Goal: Task Accomplishment & Management: Use online tool/utility

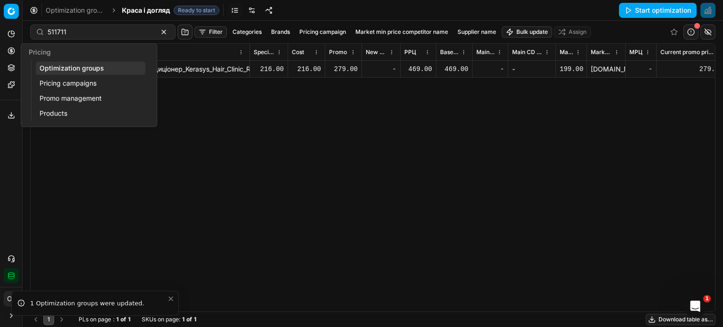
click at [13, 47] on icon at bounding box center [12, 51] width 8 height 8
click at [53, 65] on link "Optimization groups" at bounding box center [91, 68] width 110 height 13
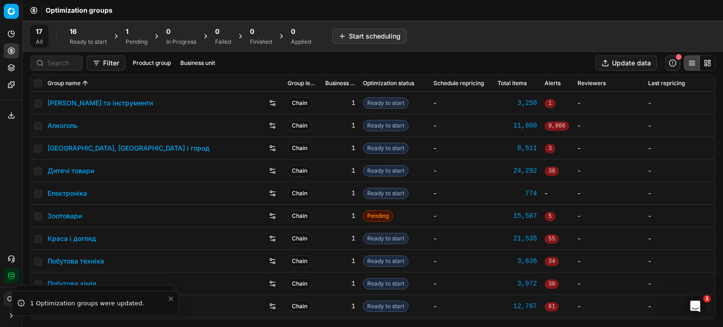
click at [81, 39] on div "Ready to start" at bounding box center [88, 42] width 37 height 8
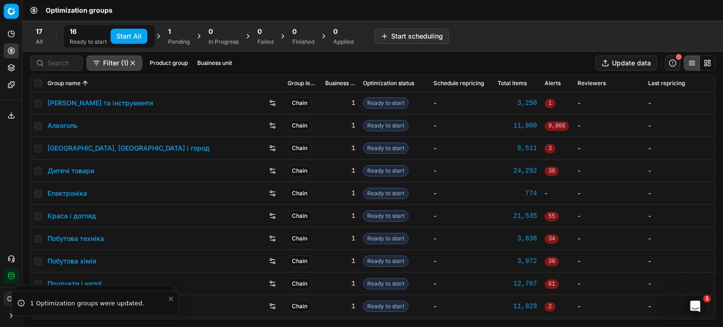
click at [117, 35] on button "Start All" at bounding box center [129, 36] width 37 height 15
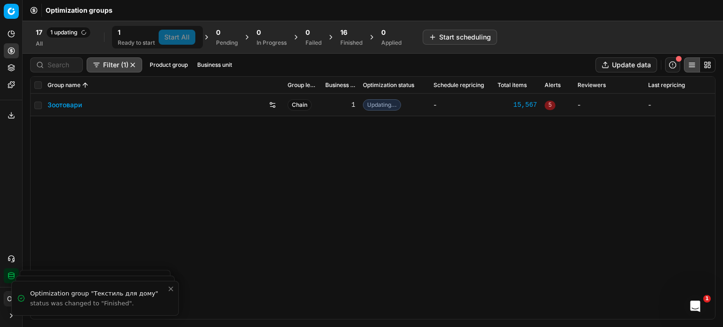
click at [362, 37] on div "16" at bounding box center [351, 32] width 22 height 9
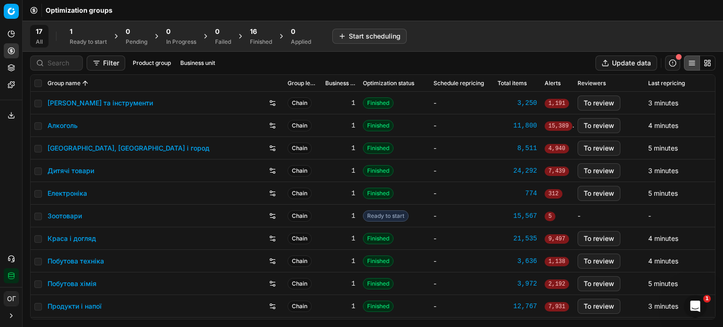
click at [88, 29] on div "1" at bounding box center [88, 31] width 37 height 9
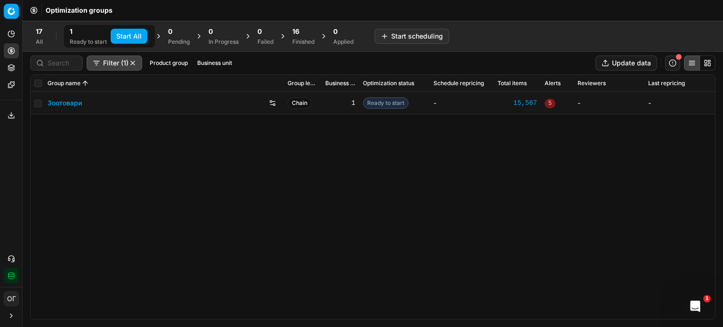
click at [125, 35] on button "Start All" at bounding box center [129, 36] width 37 height 15
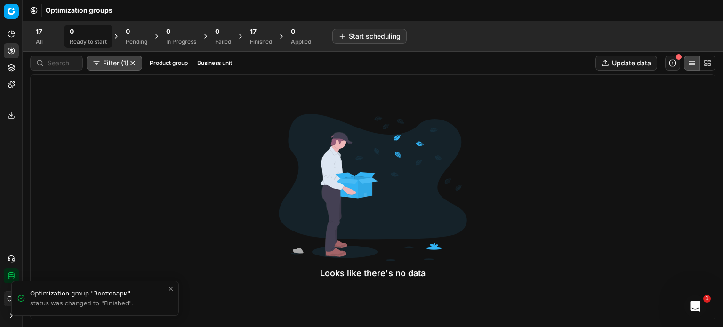
click at [271, 36] on div "17 Finished" at bounding box center [261, 36] width 22 height 19
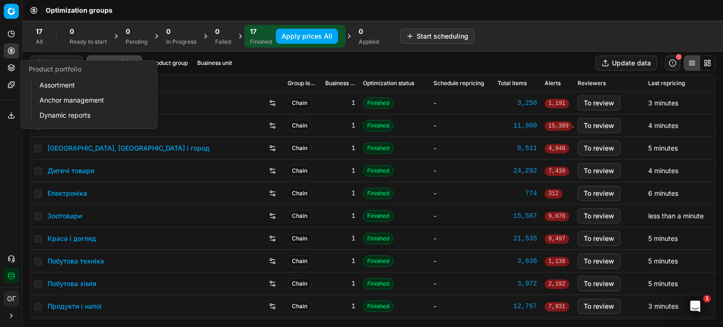
click at [17, 70] on button "Product portfolio" at bounding box center [11, 67] width 15 height 15
click at [49, 81] on link "Assortment" at bounding box center [91, 85] width 110 height 13
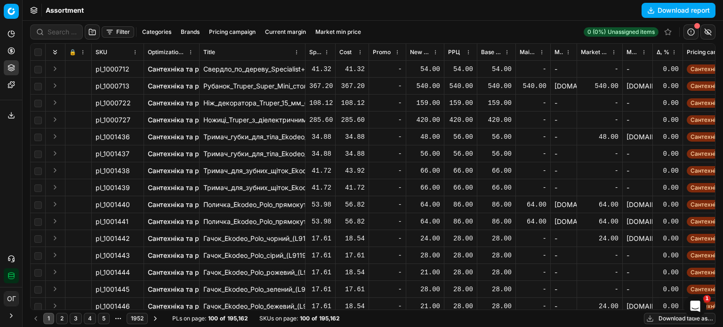
click at [664, 51] on span "Δ, %" at bounding box center [662, 52] width 13 height 8
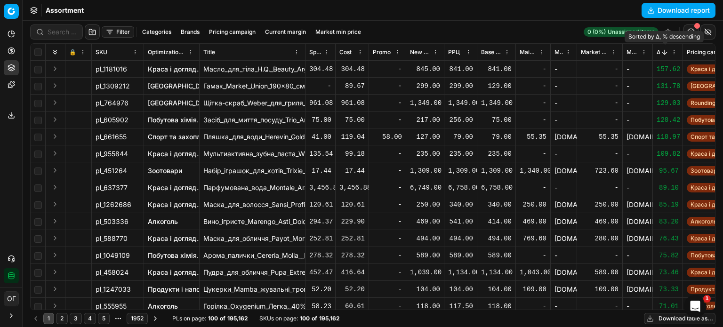
click at [664, 49] on button "Sorted by Δ, % descending" at bounding box center [664, 52] width 9 height 9
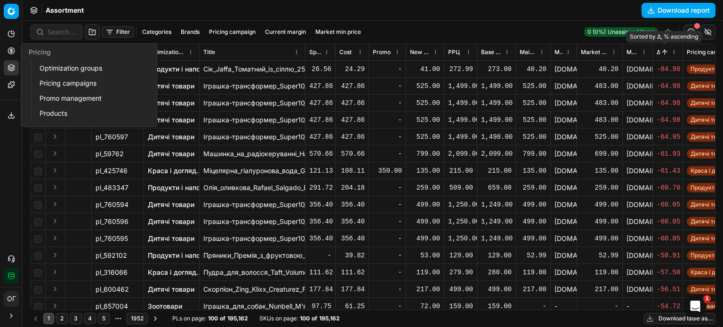
click at [13, 49] on icon at bounding box center [12, 51] width 8 height 8
click at [47, 73] on link "Optimization groups" at bounding box center [91, 68] width 110 height 13
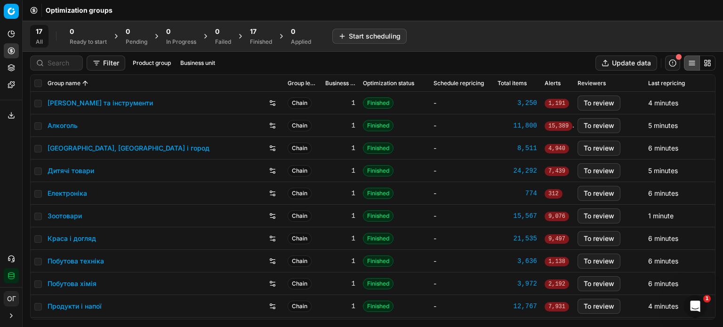
click at [262, 35] on div "17" at bounding box center [261, 31] width 22 height 9
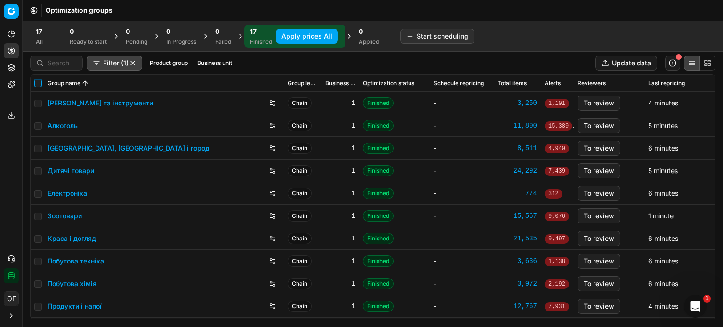
click at [39, 80] on input "checkbox" at bounding box center [38, 84] width 8 height 8
checkbox input "true"
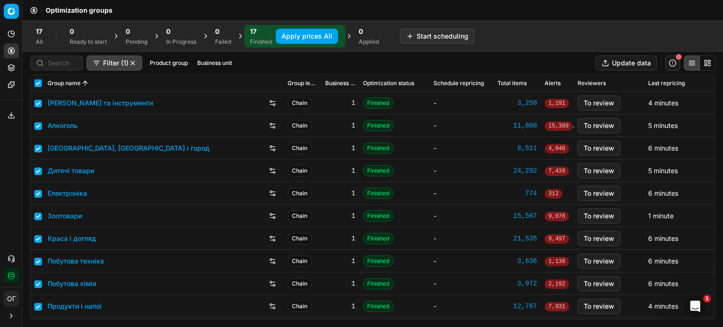
checkbox input "true"
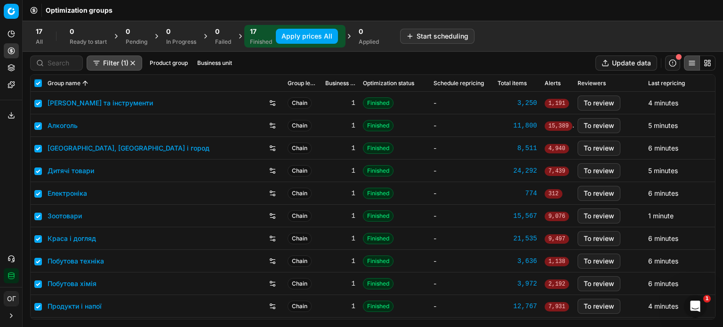
checkbox input "true"
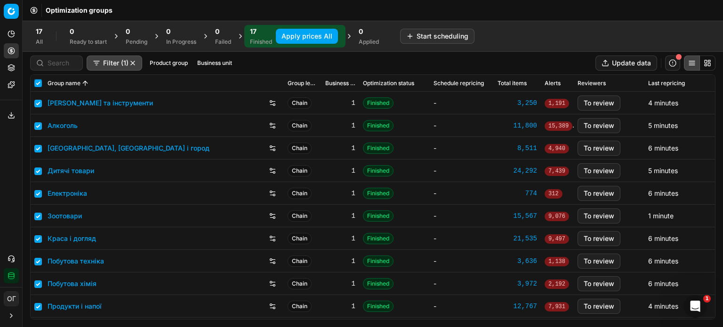
checkbox input "true"
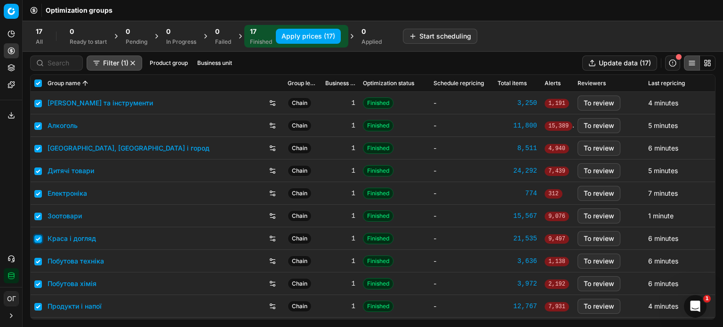
click at [38, 239] on input "checkbox" at bounding box center [38, 239] width 8 height 8
checkbox input "false"
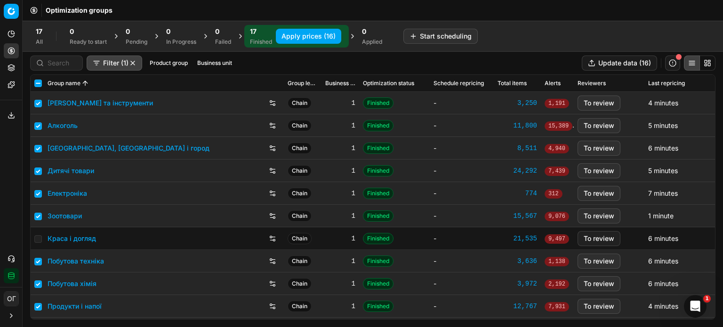
click at [318, 33] on button "Apply prices (16)" at bounding box center [308, 36] width 65 height 15
checkbox input "false"
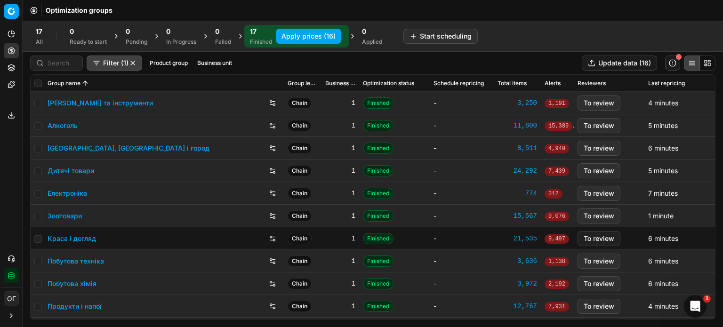
checkbox input "false"
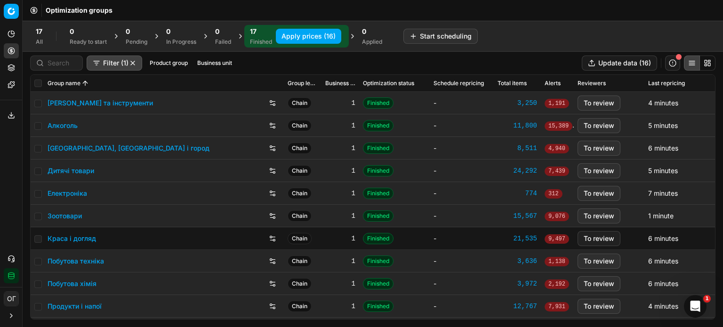
checkbox input "false"
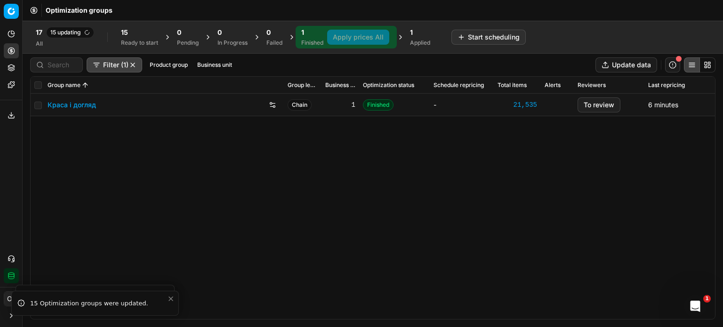
click at [76, 98] on div "Краса і догляд" at bounding box center [164, 104] width 232 height 15
click at [77, 106] on link "Краса і догляд" at bounding box center [72, 104] width 48 height 9
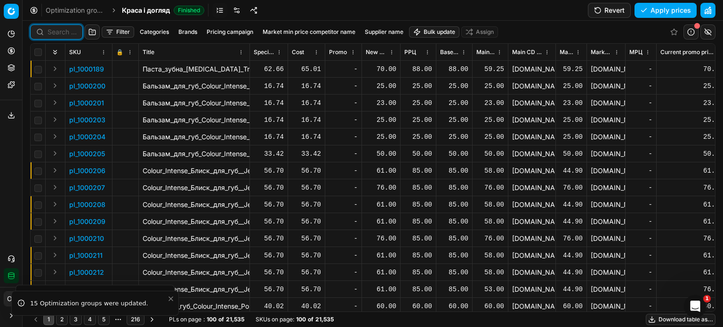
click at [50, 30] on input at bounding box center [62, 31] width 29 height 9
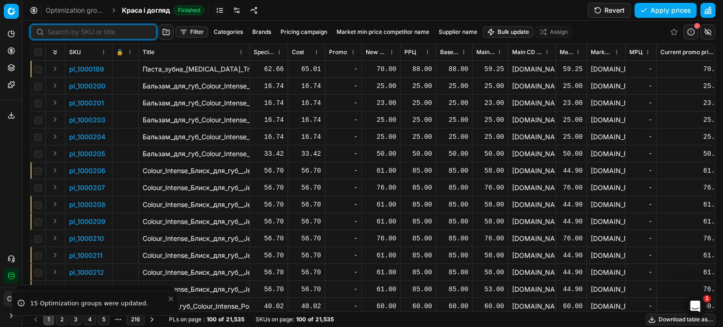
paste input "511707"
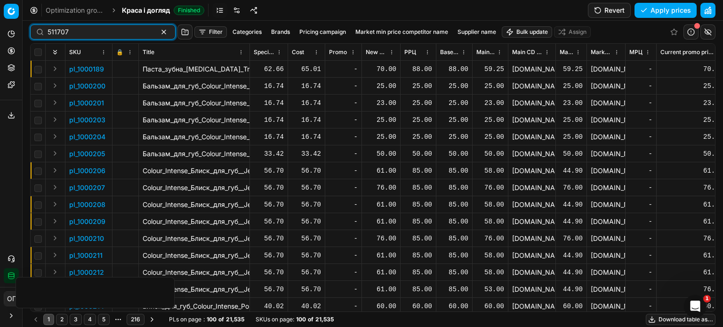
type input "511707"
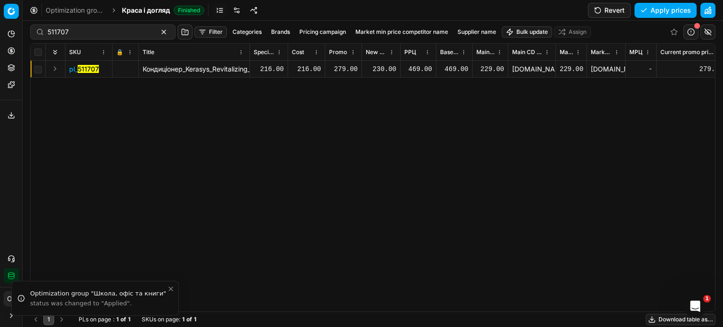
click at [342, 68] on div "279.00" at bounding box center [343, 68] width 29 height 9
click at [384, 68] on div "230.00" at bounding box center [381, 68] width 31 height 9
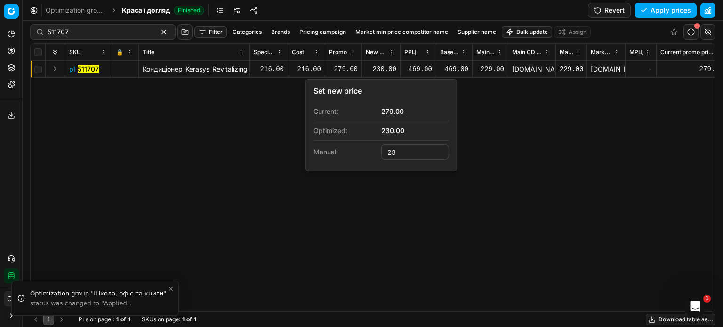
type input "2"
type input "279.00"
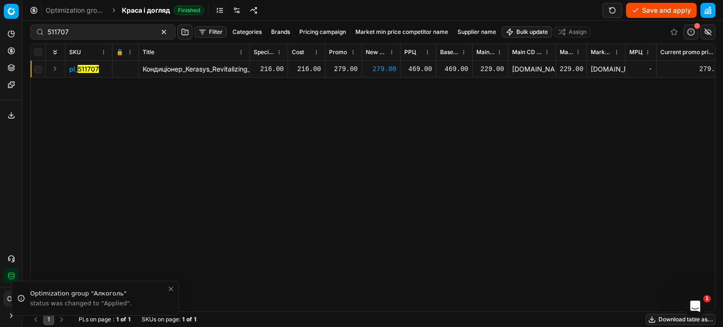
click at [660, 7] on button "Save and apply" at bounding box center [661, 10] width 71 height 15
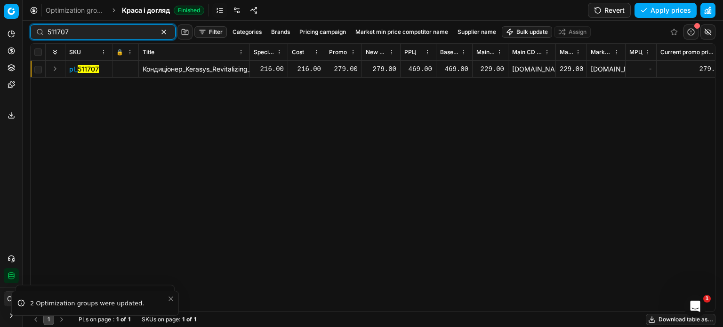
drag, startPoint x: 77, startPoint y: 35, endPoint x: 21, endPoint y: 35, distance: 56.5
click at [21, 35] on div "Pricing platform Analytics Pricing Product portfolio Templates Export service 1…" at bounding box center [361, 163] width 723 height 327
paste input "11"
type input "511711"
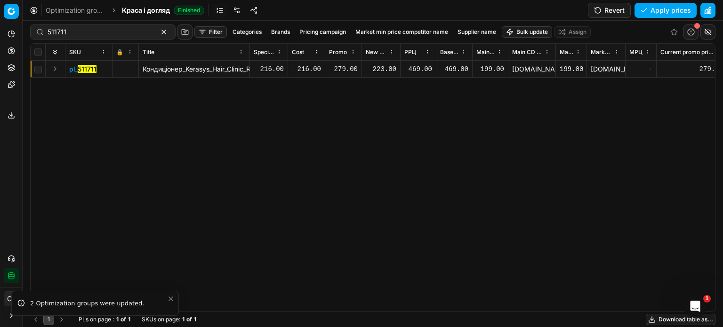
click at [380, 67] on div "223.00" at bounding box center [381, 68] width 31 height 9
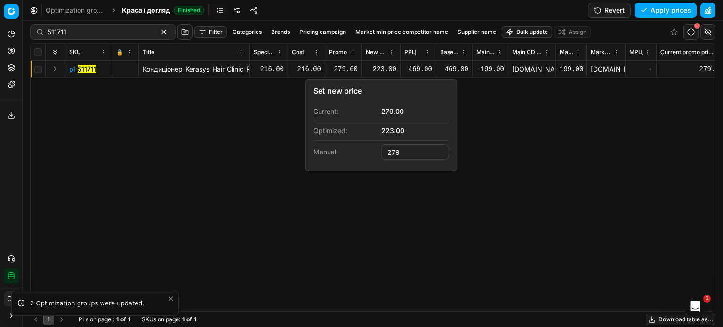
type input "279.00"
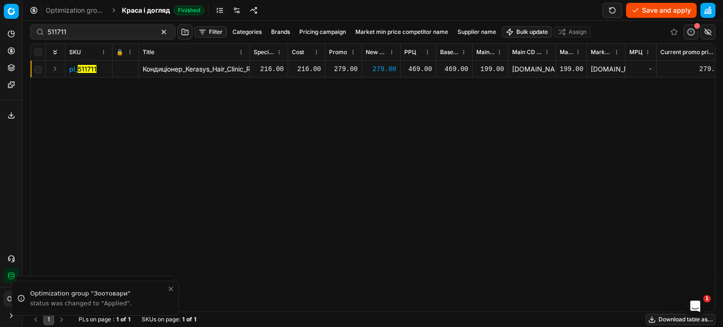
click at [648, 12] on button "Save and apply" at bounding box center [661, 10] width 71 height 15
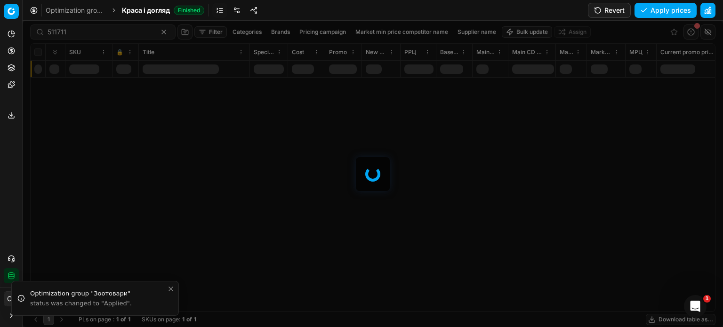
click at [13, 47] on icon at bounding box center [12, 51] width 8 height 8
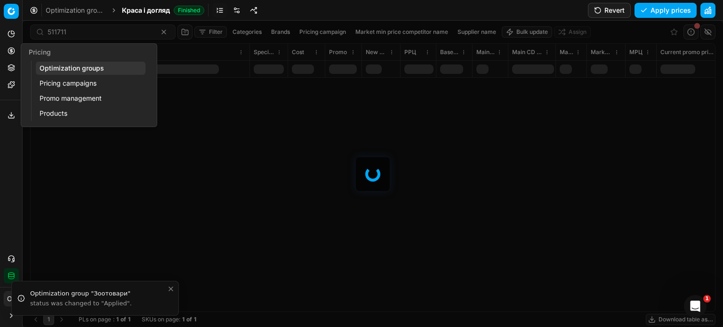
click at [56, 69] on link "Optimization groups" at bounding box center [91, 68] width 110 height 13
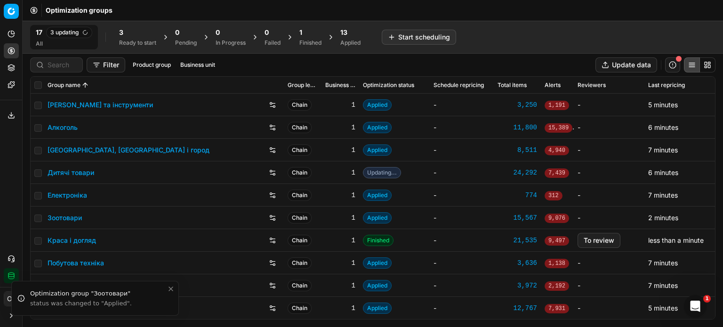
click at [309, 41] on div "Finished" at bounding box center [310, 43] width 22 height 8
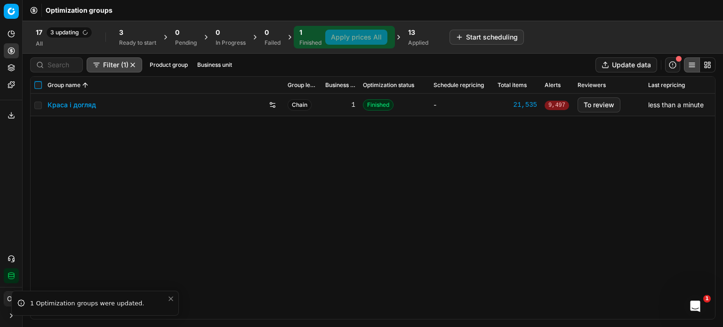
click at [34, 84] on input "checkbox" at bounding box center [38, 85] width 8 height 8
checkbox input "true"
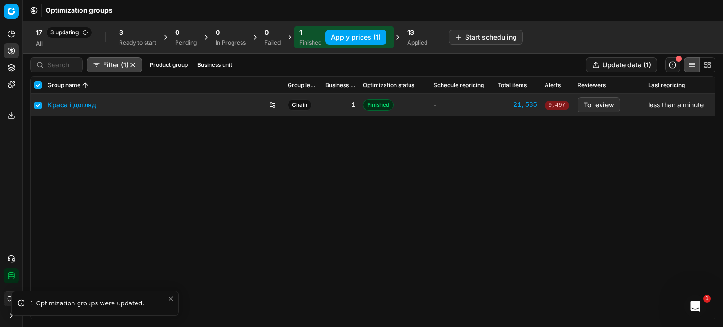
click at [350, 35] on button "Apply prices (1)" at bounding box center [355, 37] width 61 height 15
checkbox input "false"
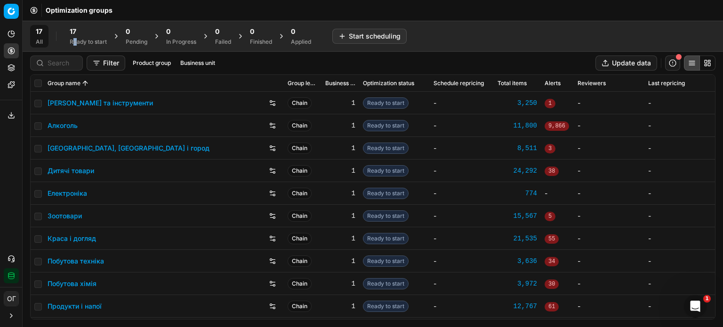
drag, startPoint x: 74, startPoint y: 37, endPoint x: 70, endPoint y: 68, distance: 30.9
click at [75, 37] on div "17 Ready to start" at bounding box center [88, 36] width 37 height 19
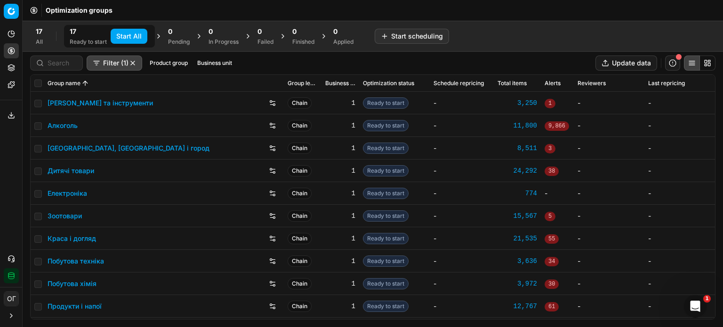
click at [68, 221] on div "Зоотовари" at bounding box center [164, 215] width 232 height 15
click at [68, 216] on link "Зоотовари" at bounding box center [65, 215] width 34 height 9
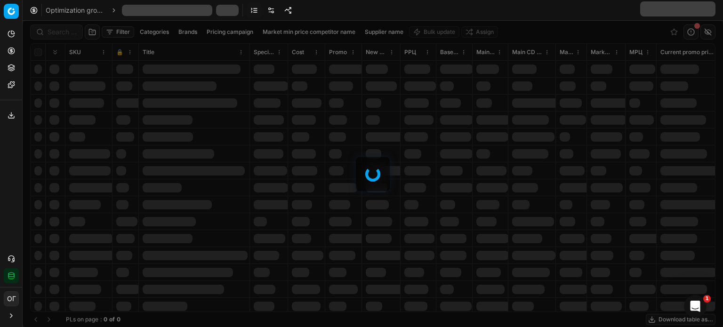
click at [271, 10] on link at bounding box center [270, 10] width 15 height 15
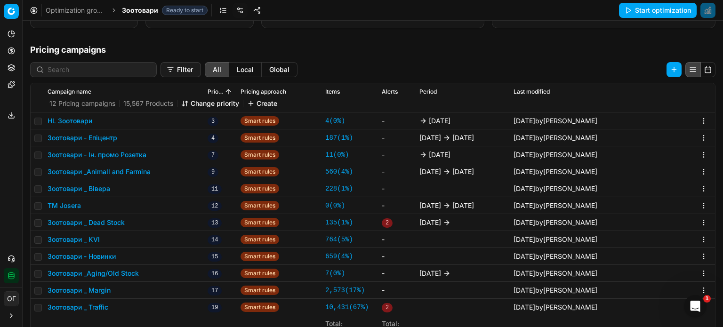
scroll to position [145, 0]
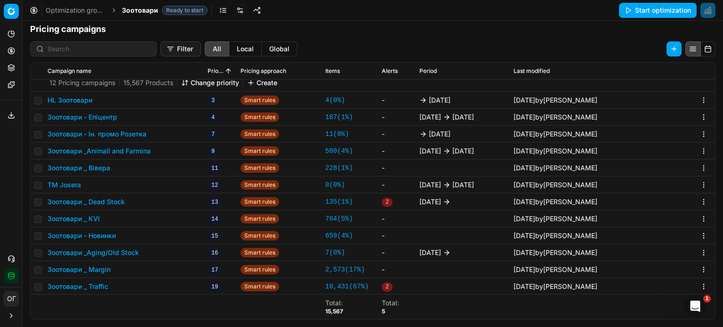
click at [100, 234] on button "Зоотовари - Новинки" at bounding box center [82, 235] width 68 height 9
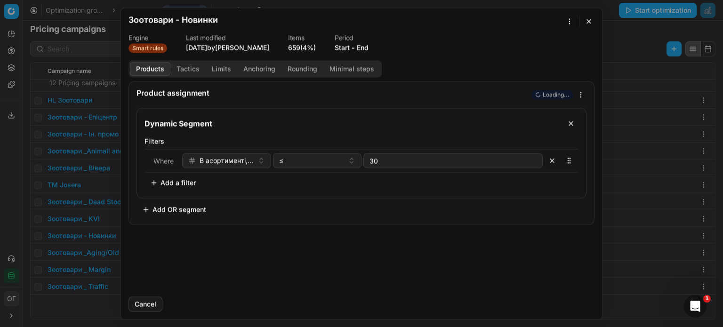
click at [573, 23] on div "We are saving PC settings. Please wait, it should take a few minutes Зоотовари …" at bounding box center [361, 163] width 723 height 327
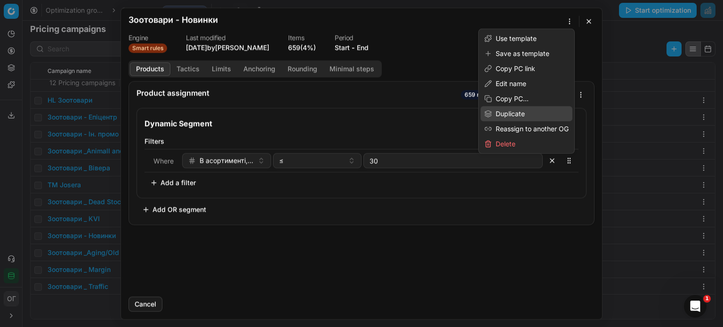
click at [518, 118] on div "Duplicate" at bounding box center [526, 113] width 92 height 15
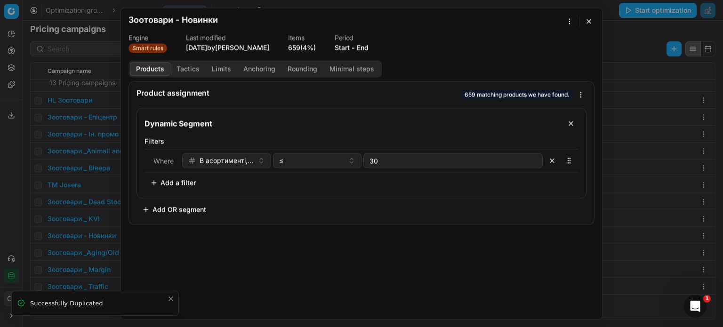
click at [567, 21] on div "We are saving PC settings. Please wait, it should take a few minutes Зоотовари …" at bounding box center [361, 163] width 723 height 327
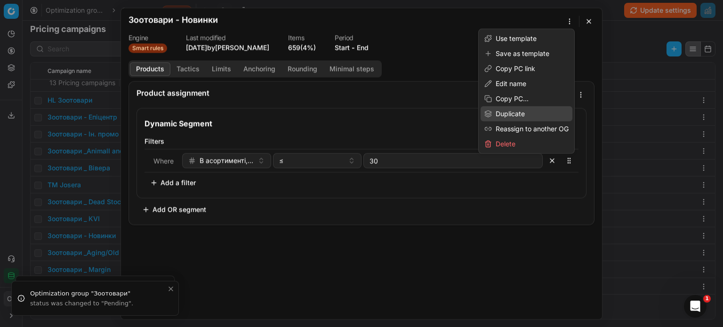
click at [524, 113] on div "Duplicate" at bounding box center [526, 113] width 92 height 15
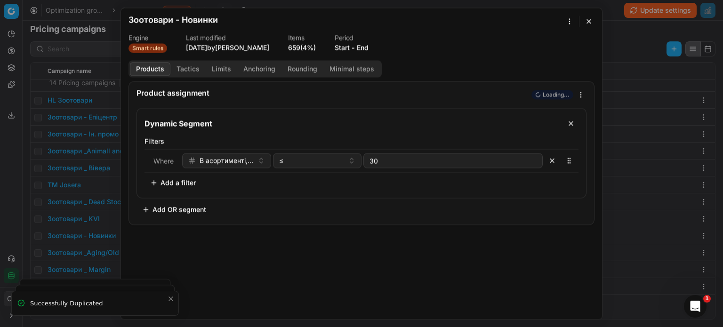
click at [571, 29] on form "We are saving PC settings. Please wait, it should take a few minutes Зоотовари …" at bounding box center [361, 163] width 481 height 311
click at [569, 24] on div "We are saving PC settings. Please wait, it should take a few minutes Зоотовари …" at bounding box center [361, 163] width 723 height 327
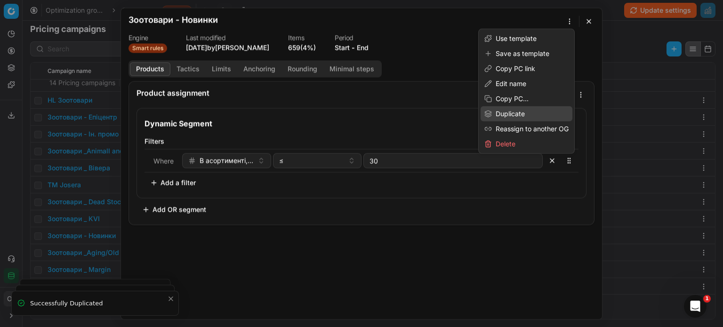
click at [525, 116] on div "Duplicate" at bounding box center [526, 113] width 92 height 15
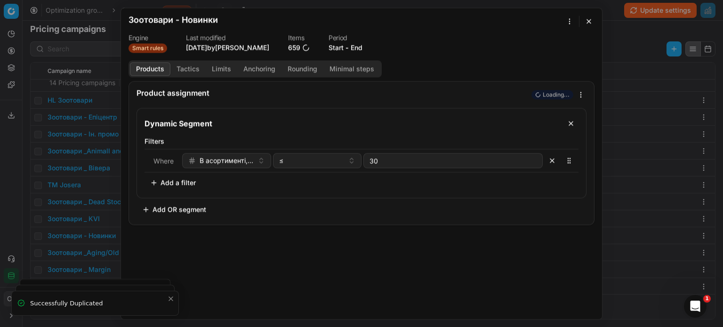
click at [570, 20] on div "We are saving PC settings. Please wait, it should take a few minutes Зоотовари …" at bounding box center [361, 163] width 723 height 327
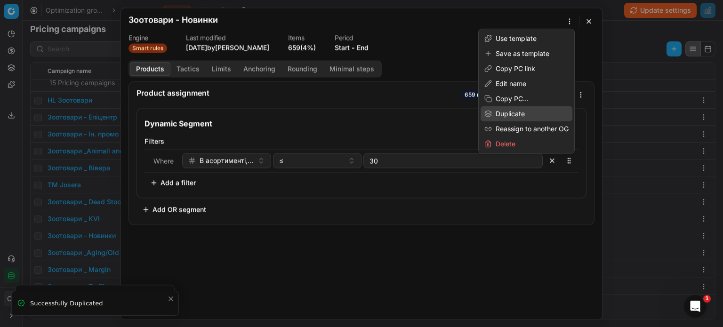
click at [517, 113] on div "Duplicate" at bounding box center [526, 113] width 92 height 15
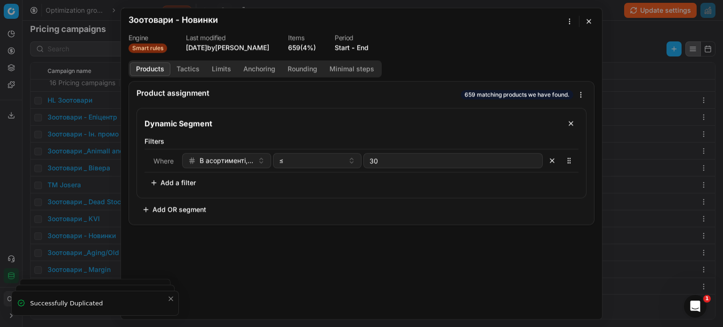
click at [567, 22] on div "We are saving PC settings. Please wait, it should take a few minutes Зоотовари …" at bounding box center [361, 163] width 723 height 327
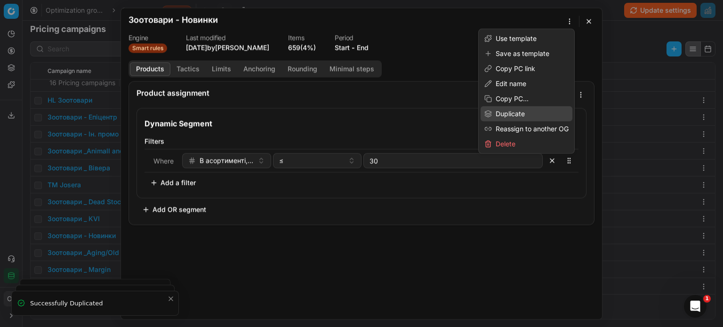
click at [523, 110] on div "Duplicate" at bounding box center [526, 113] width 92 height 15
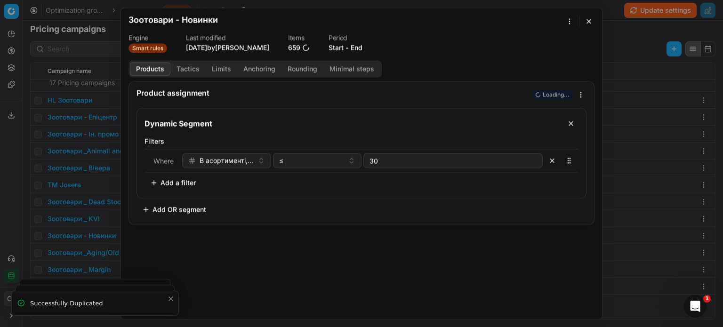
click at [107, 71] on div "We are saving PC settings. Please wait, it should take a few minutes Зоотовари …" at bounding box center [361, 163] width 723 height 327
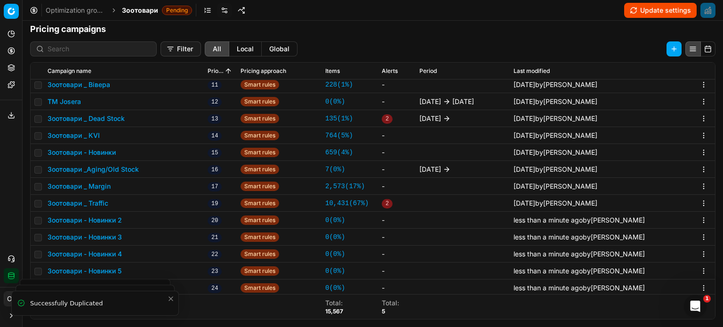
scroll to position [199, 0]
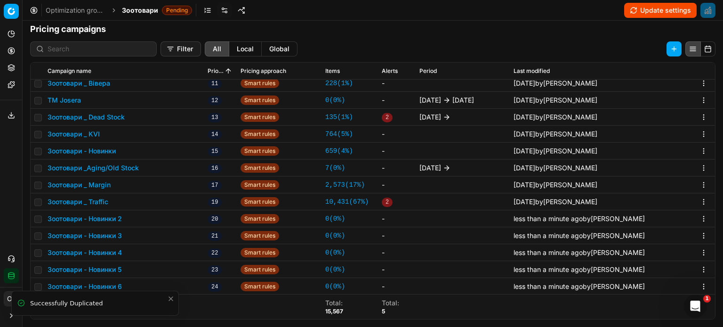
click at [172, 298] on icon "Close toast" at bounding box center [171, 299] width 8 height 8
click at [111, 215] on button "Зоотовари - Новинки 2" at bounding box center [85, 218] width 74 height 9
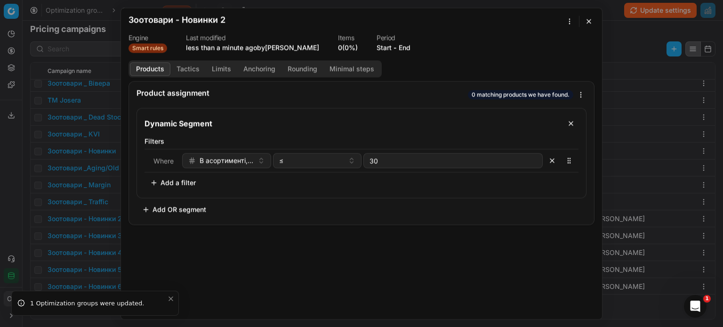
click at [569, 20] on div "We are saving PC settings. Please wait, it should take a few minutes Зоотовари …" at bounding box center [361, 163] width 723 height 327
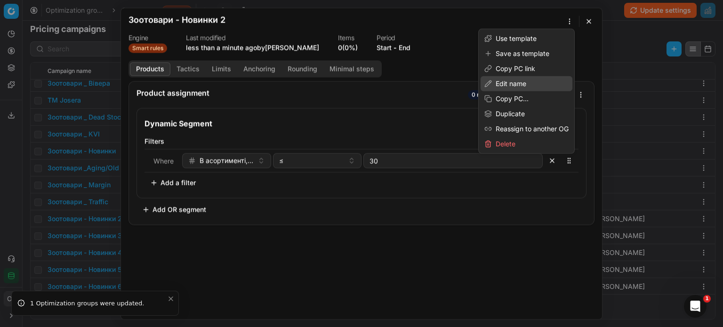
click at [515, 80] on div "Edit name" at bounding box center [526, 83] width 92 height 15
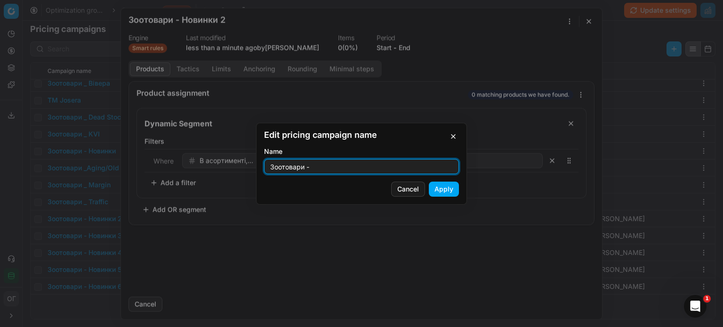
paste input "Pethouse"
type input "Зоотовари - Pethouse"
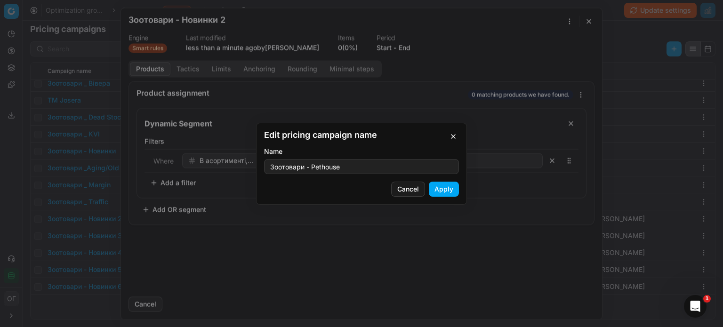
click at [442, 188] on button "Apply" at bounding box center [444, 189] width 30 height 15
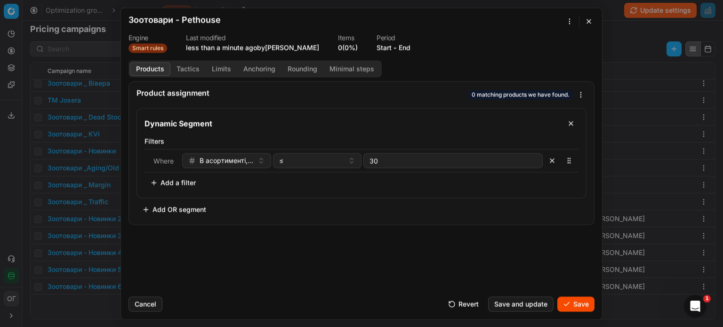
drag, startPoint x: 555, startPoint y: 160, endPoint x: 497, endPoint y: 164, distance: 57.5
click at [554, 160] on button "button" at bounding box center [551, 160] width 15 height 15
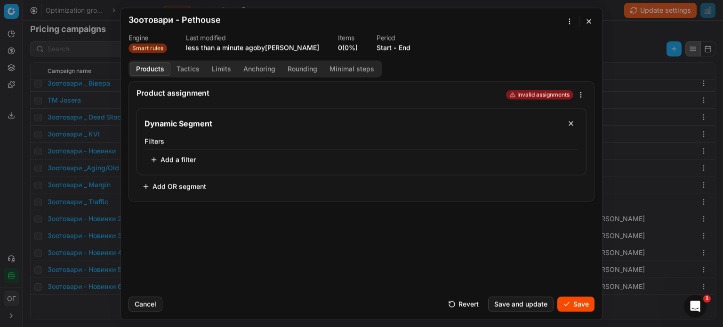
click at [167, 160] on button "Add a filter" at bounding box center [172, 159] width 57 height 15
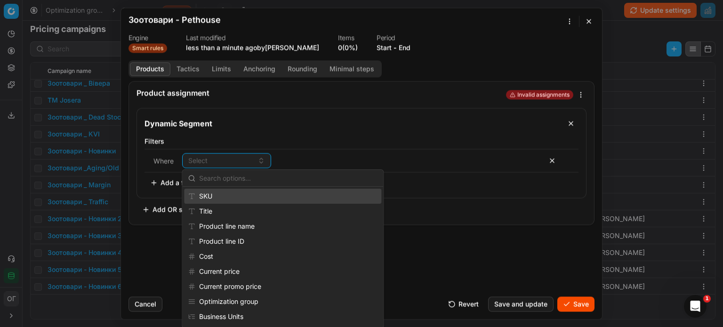
click at [218, 196] on div "SKU" at bounding box center [282, 196] width 197 height 15
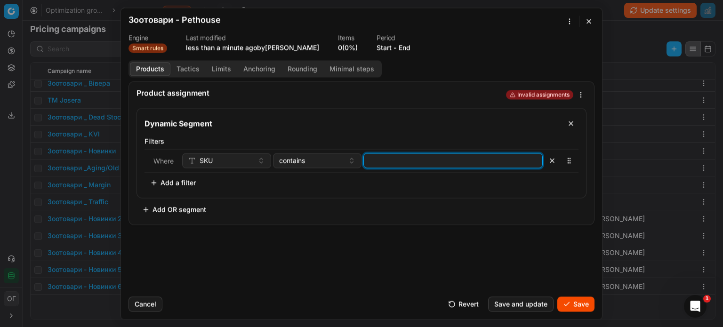
click at [387, 161] on input at bounding box center [452, 160] width 171 height 14
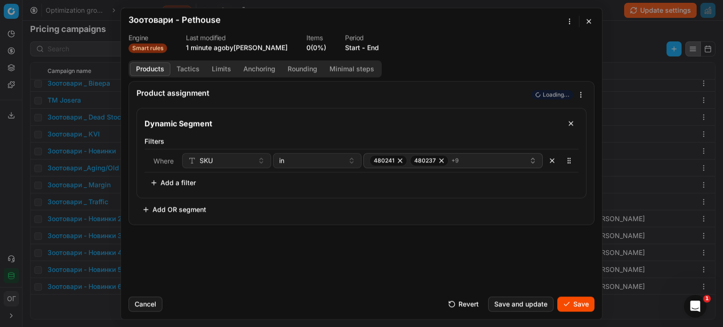
click at [192, 67] on button "Tactics" at bounding box center [187, 69] width 35 height 14
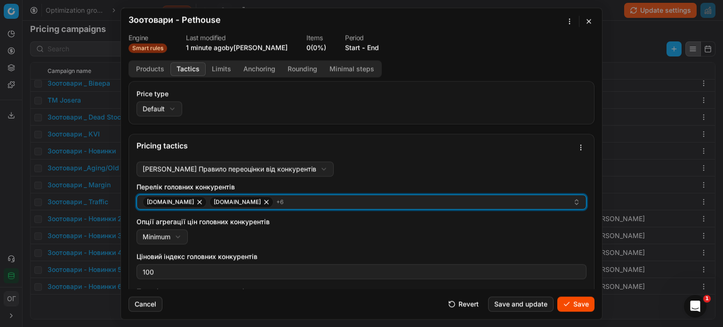
click at [269, 203] on div "e-zoo.com.ua epicentrk.ua + 6" at bounding box center [358, 201] width 430 height 11
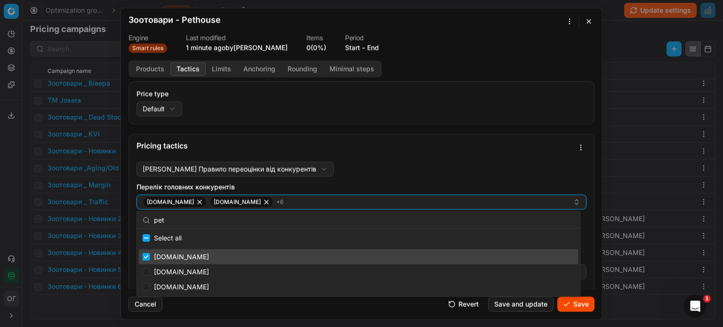
type input "pet"
click at [145, 255] on input "Suggestions" at bounding box center [147, 257] width 8 height 8
checkbox input "false"
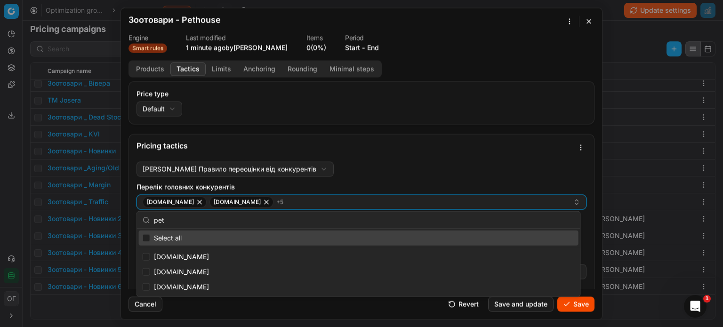
click at [374, 142] on div "Pricing tactics" at bounding box center [354, 146] width 437 height 8
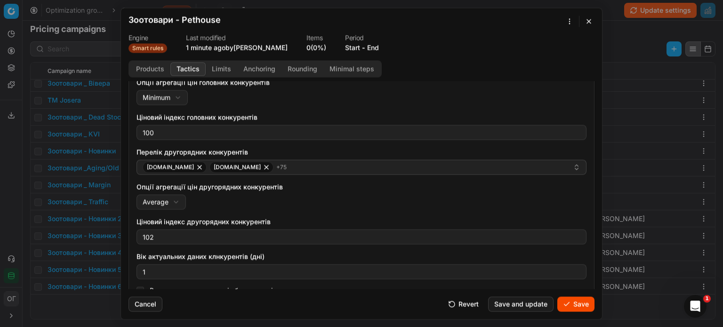
scroll to position [152, 0]
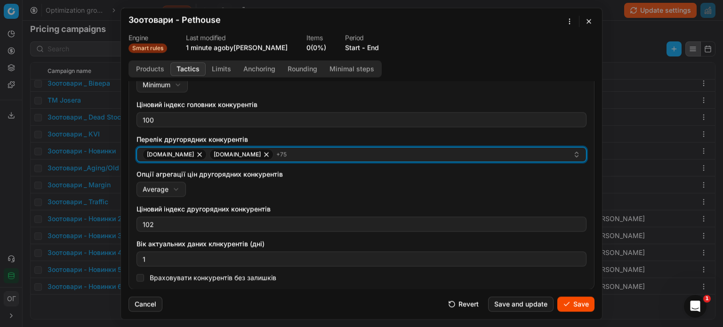
click at [312, 156] on div "add.ua alcomag.ua + 75" at bounding box center [358, 154] width 430 height 11
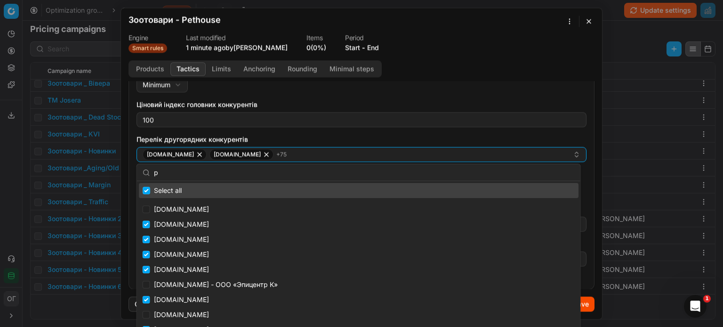
type input "pe"
checkbox input "true"
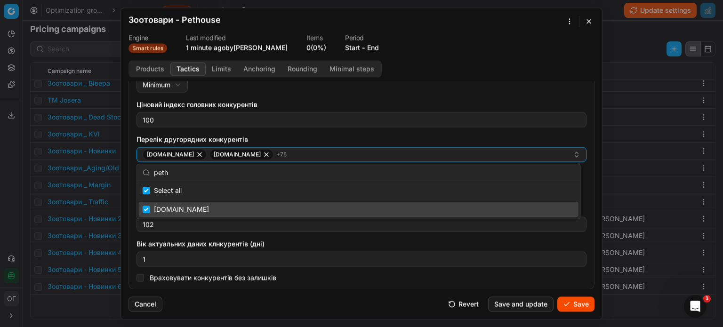
type input "peth"
click at [147, 211] on input "Suggestions" at bounding box center [147, 210] width 8 height 8
checkbox input "false"
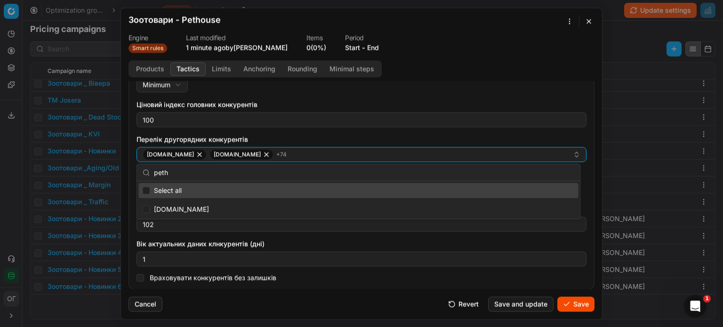
click at [316, 111] on div "Ціновий індекс головних конкурентів 100" at bounding box center [361, 113] width 450 height 27
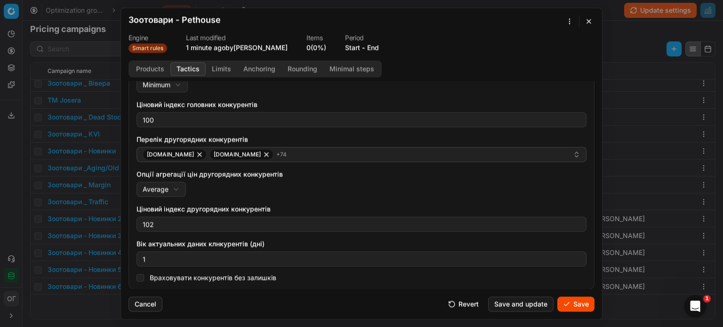
click at [581, 303] on button "Save" at bounding box center [575, 303] width 37 height 15
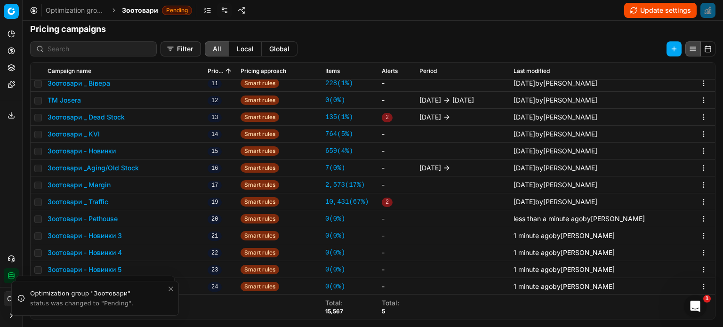
click at [105, 217] on button "Зоотовари - Pethouse" at bounding box center [83, 218] width 70 height 9
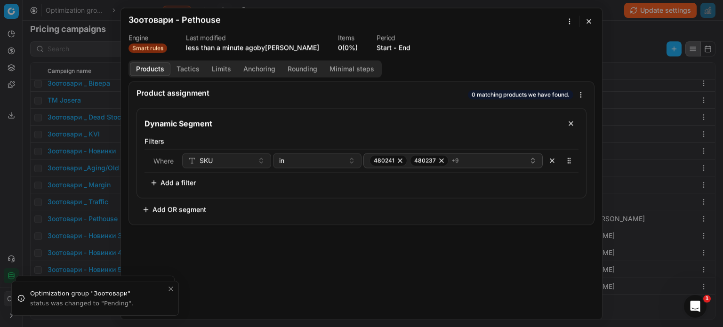
click at [588, 24] on button "button" at bounding box center [588, 21] width 11 height 11
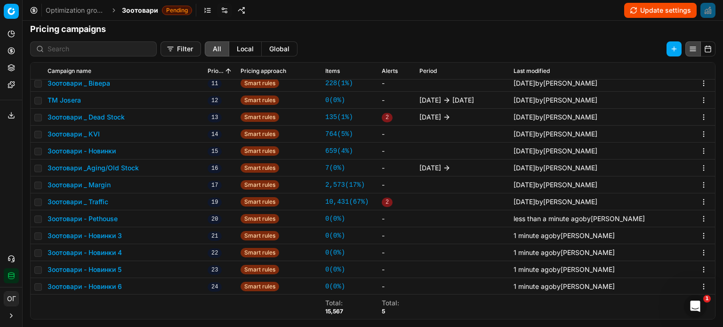
click at [105, 216] on button "Зоотовари - Pethouse" at bounding box center [83, 218] width 70 height 9
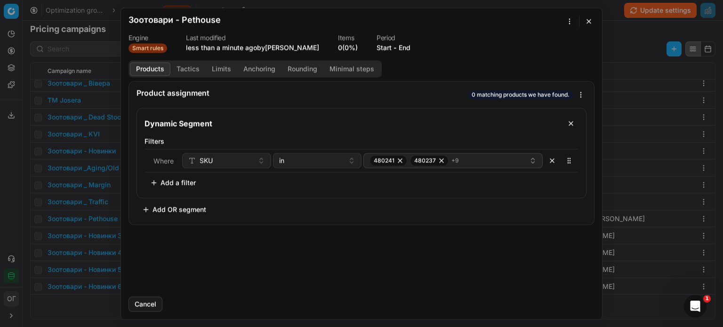
click at [407, 47] on button "End" at bounding box center [404, 47] width 12 height 9
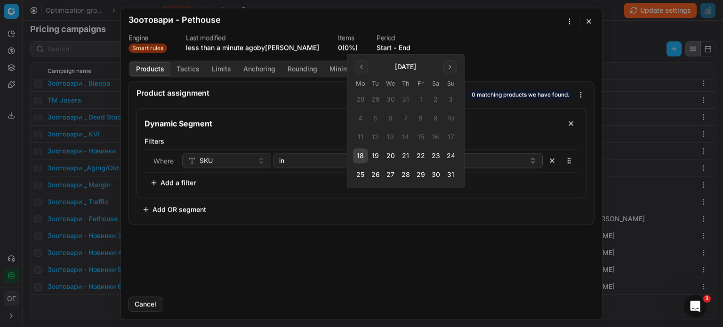
click at [451, 171] on button "31" at bounding box center [450, 174] width 15 height 15
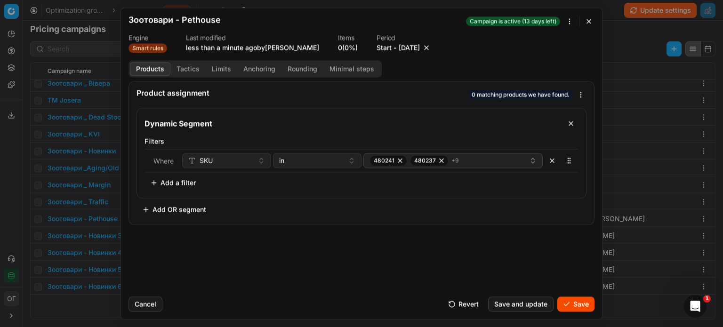
click at [388, 48] on button "Start" at bounding box center [383, 47] width 15 height 9
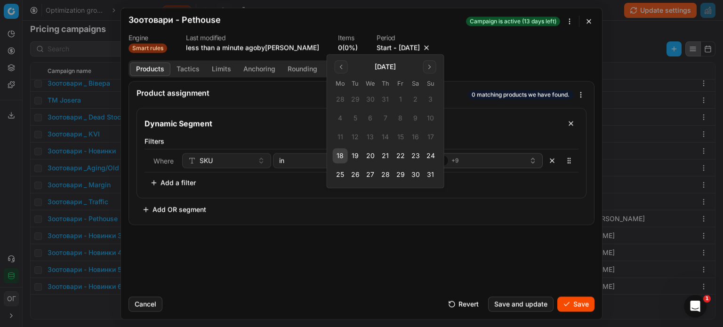
click at [344, 153] on button "18" at bounding box center [340, 155] width 15 height 15
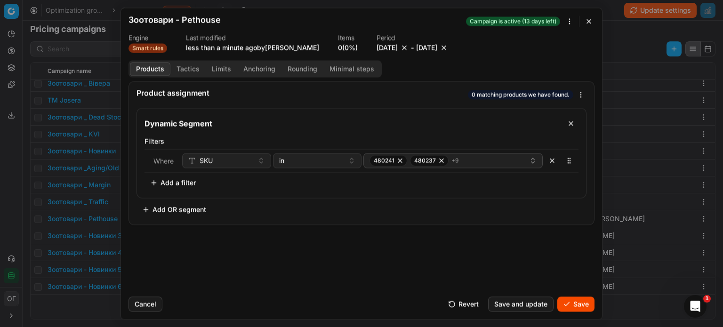
click at [571, 306] on button "Save" at bounding box center [575, 303] width 37 height 15
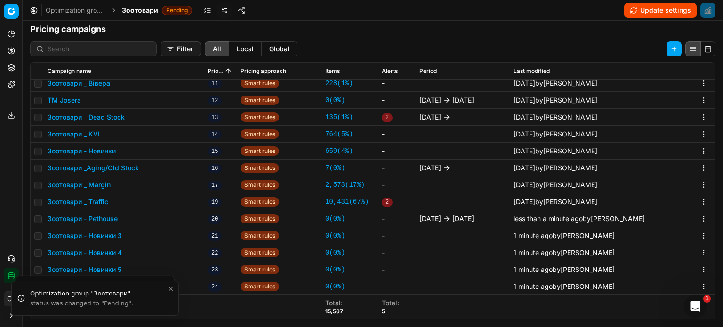
click at [102, 239] on button "Зоотовари - Новинки 3" at bounding box center [85, 235] width 74 height 9
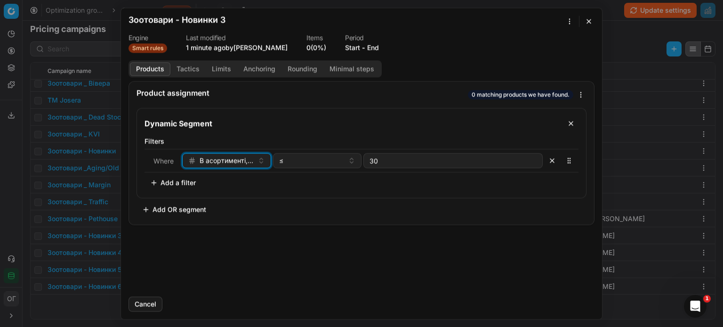
click at [231, 160] on span "В асортименті, днів" at bounding box center [226, 160] width 54 height 9
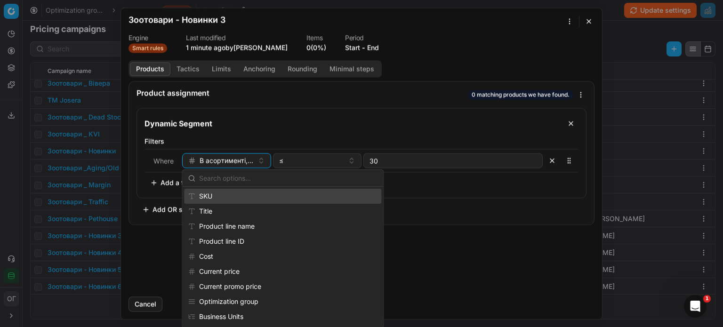
click at [216, 200] on div "SKU" at bounding box center [282, 196] width 197 height 15
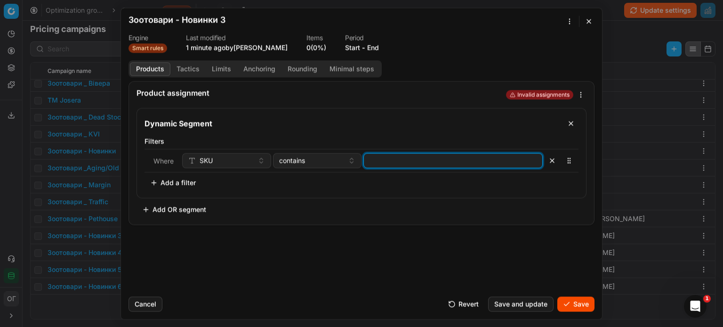
click at [391, 154] on input at bounding box center [452, 160] width 171 height 14
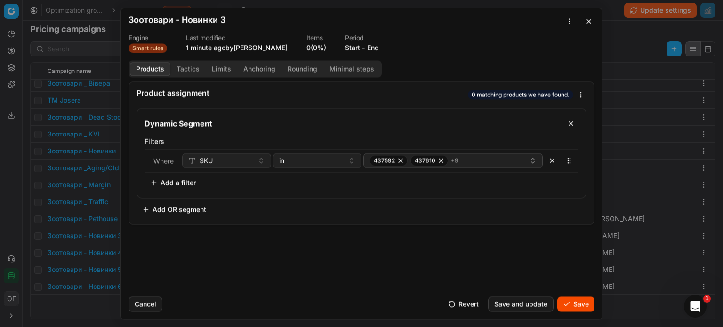
click at [569, 21] on div "We are saving PC settings. Please wait, it should take a few minutes Зоотовари …" at bounding box center [361, 163] width 723 height 327
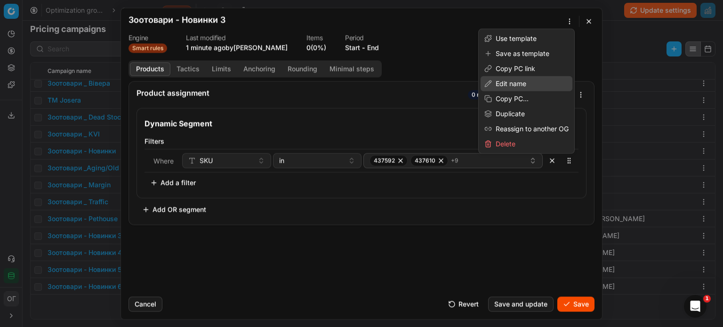
click at [524, 79] on div "Edit name" at bounding box center [526, 83] width 92 height 15
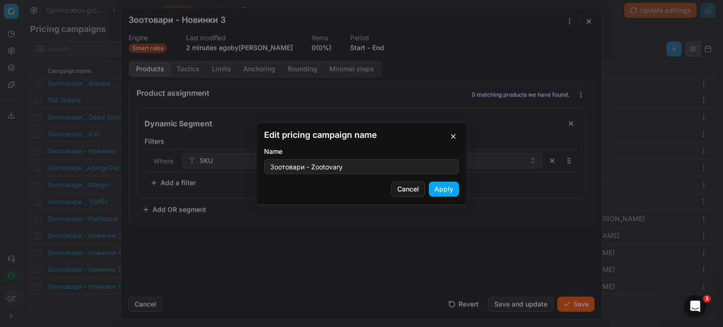
type input "Зоотовари - Zootovary"
click at [435, 192] on button "Apply" at bounding box center [444, 189] width 30 height 15
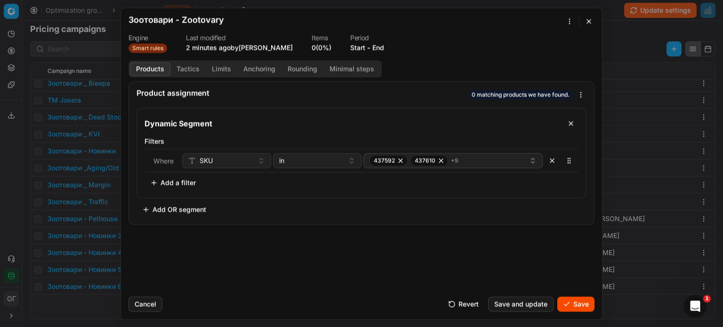
click at [174, 68] on button "Tactics" at bounding box center [187, 69] width 35 height 14
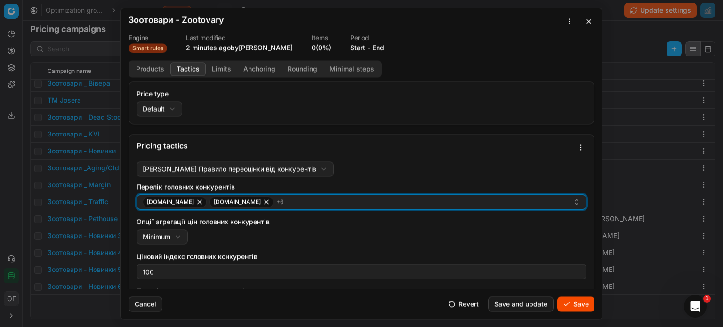
click at [295, 207] on div "e-zoo.com.ua epicentrk.ua + 6" at bounding box center [358, 201] width 430 height 11
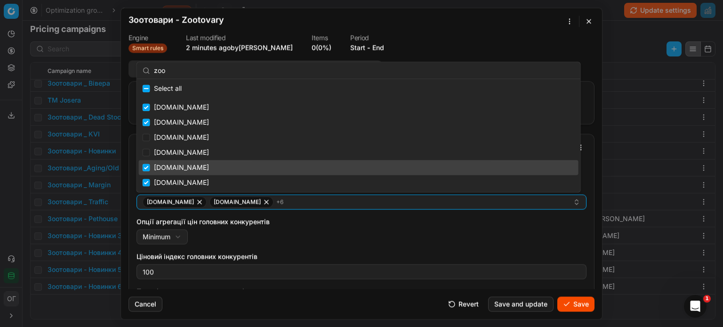
type input "zoo"
click at [145, 167] on input "Suggestions" at bounding box center [147, 168] width 8 height 8
checkbox input "false"
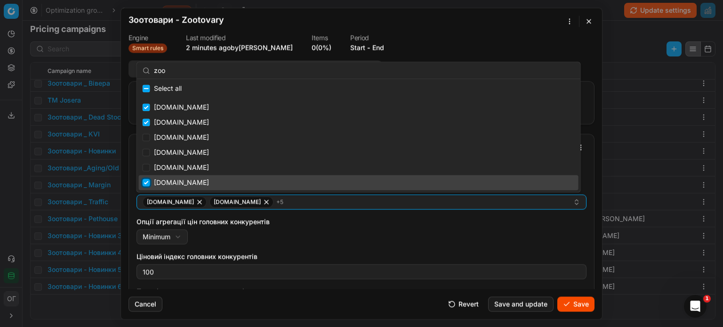
click at [147, 181] on input "Suggestions" at bounding box center [147, 183] width 8 height 8
checkbox input "false"
click at [342, 248] on div "Перелік головних конкурентів e-zoo.com.ua epicentrk.ua + 4 Опції агрегації цін …" at bounding box center [361, 307] width 450 height 251
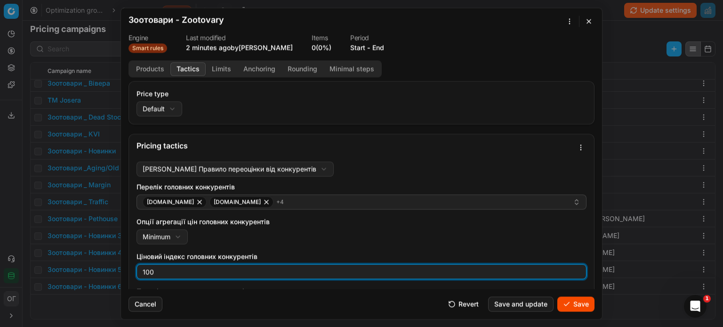
click at [319, 276] on input "100" at bounding box center [361, 271] width 441 height 14
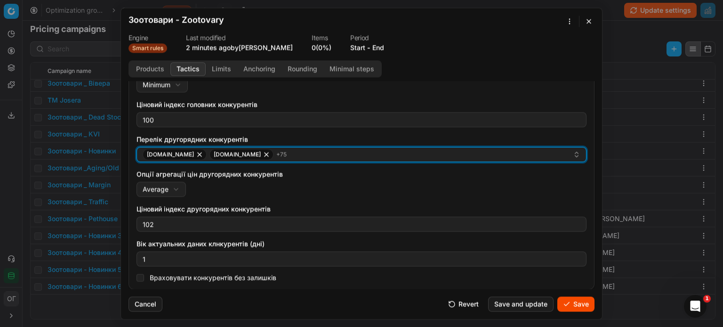
click at [293, 158] on div "add.ua alcomag.ua + 75" at bounding box center [358, 154] width 430 height 11
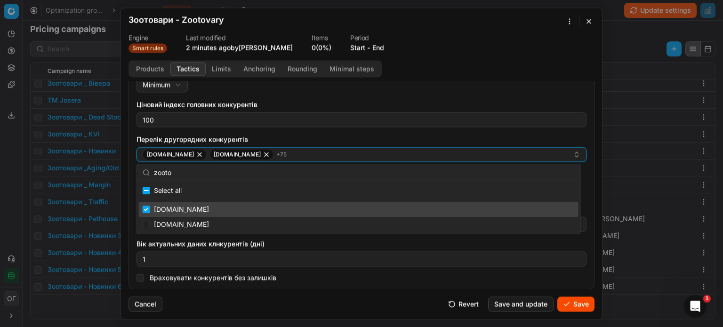
type input "zooto"
click at [147, 208] on input "Suggestions" at bounding box center [147, 210] width 8 height 8
checkbox input "false"
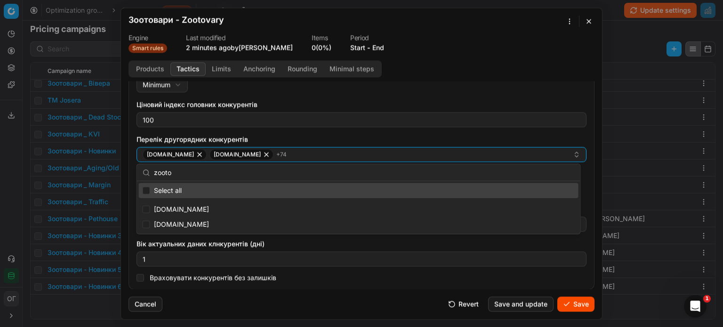
click at [417, 88] on div "Опції агрегації цін головних конкурентів Minimum Minimum Average" at bounding box center [361, 78] width 450 height 27
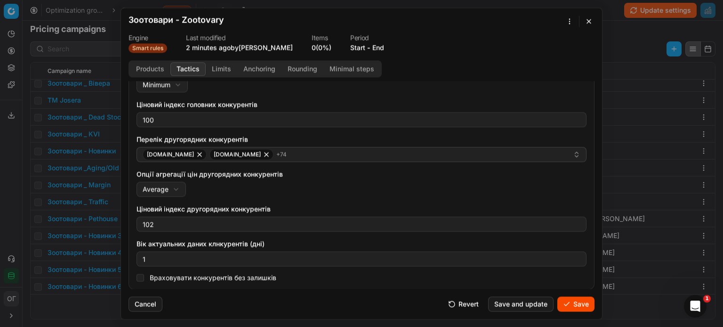
click at [586, 304] on button "Save" at bounding box center [575, 303] width 37 height 15
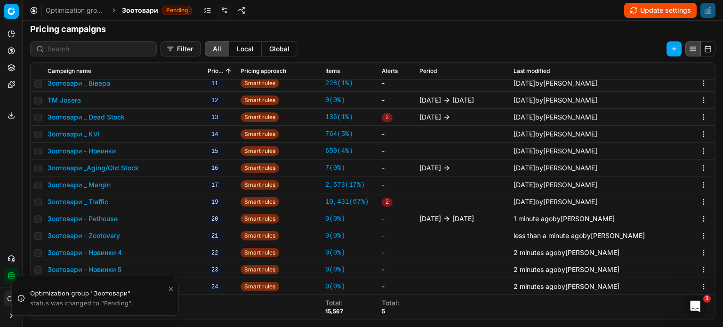
click at [109, 252] on button "Зоотовари - Новинки 4" at bounding box center [85, 252] width 74 height 9
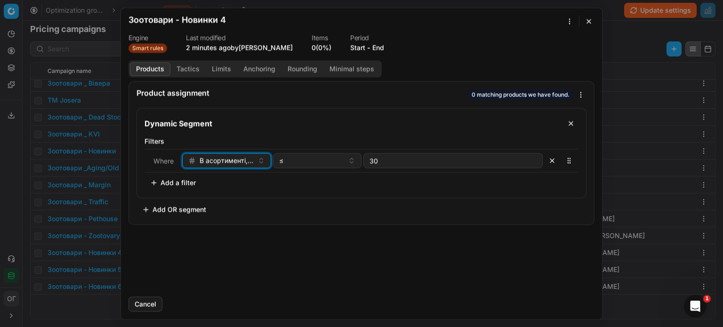
click at [201, 159] on span "В асортименті, днів" at bounding box center [226, 160] width 54 height 9
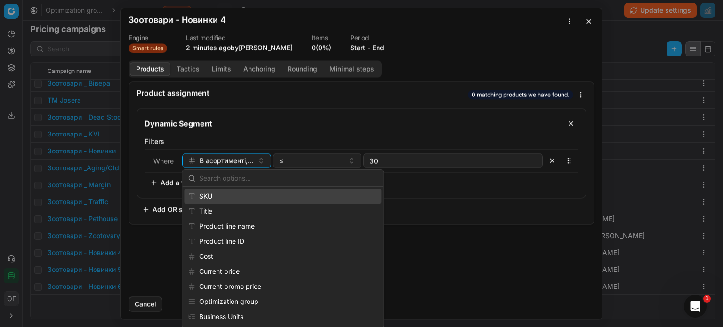
click at [214, 195] on div "SKU" at bounding box center [282, 196] width 197 height 15
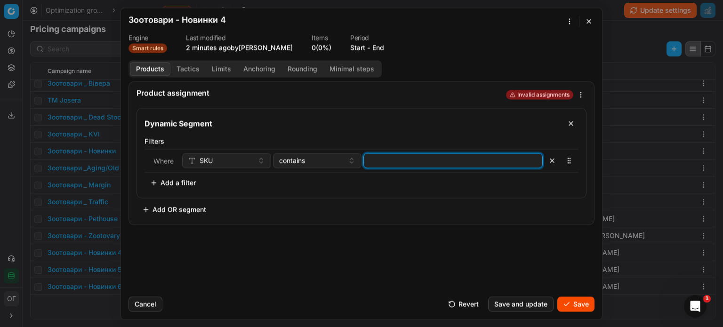
click at [390, 163] on input at bounding box center [452, 160] width 171 height 14
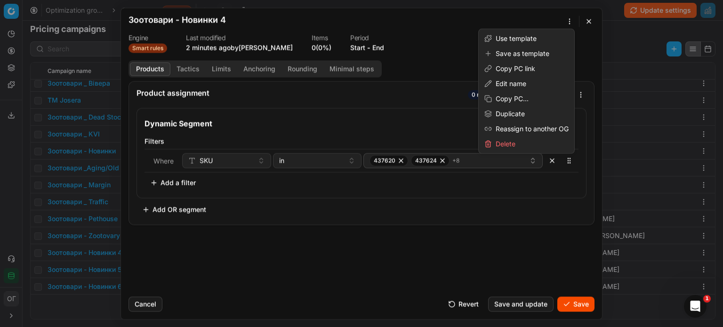
click at [566, 24] on div "We are saving PC settings. Please wait, it should take a few minutes Зоотовари …" at bounding box center [361, 163] width 723 height 327
click at [527, 82] on div "Edit name" at bounding box center [526, 83] width 92 height 15
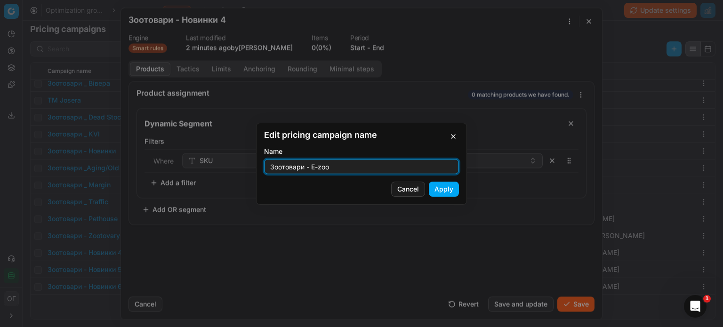
type input "Зоотовари - E-zoo"
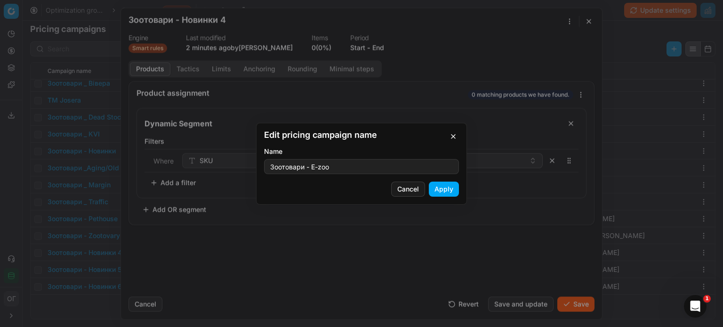
click at [454, 187] on button "Apply" at bounding box center [444, 189] width 30 height 15
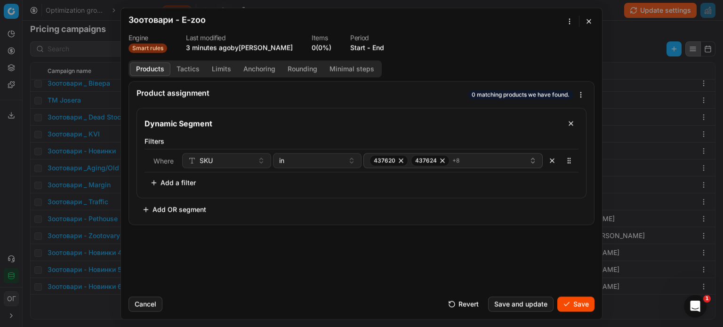
click at [184, 70] on button "Tactics" at bounding box center [187, 69] width 35 height 14
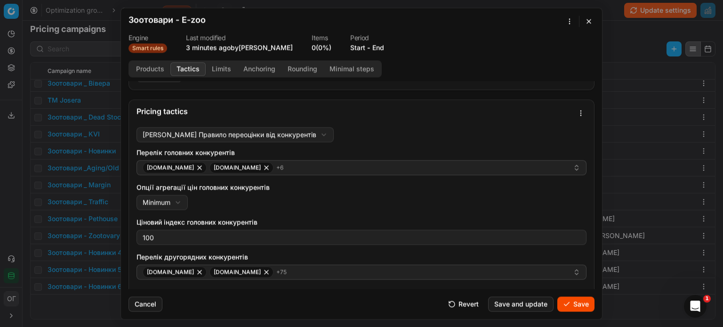
scroll to position [47, 0]
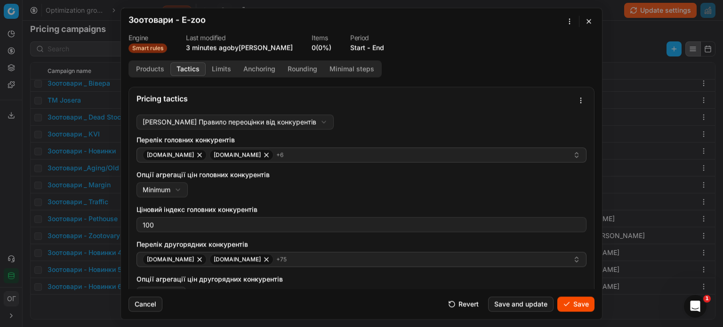
click at [305, 199] on div "Перелік головних конкурентів e-zoo.com.ua epicentrk.ua + 6 Опції агрегації цін …" at bounding box center [361, 260] width 450 height 251
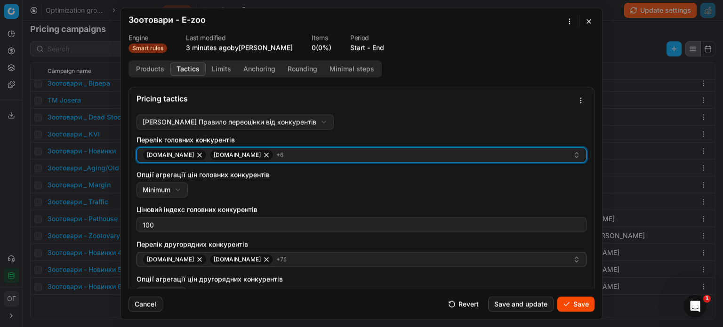
click at [296, 158] on div "e-zoo.com.ua epicentrk.ua + 6" at bounding box center [358, 154] width 430 height 11
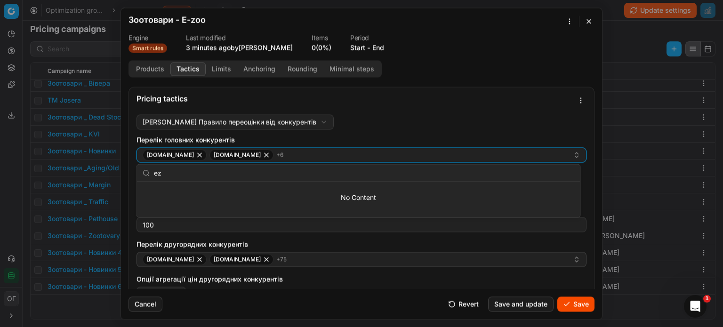
type input "e"
type input "z"
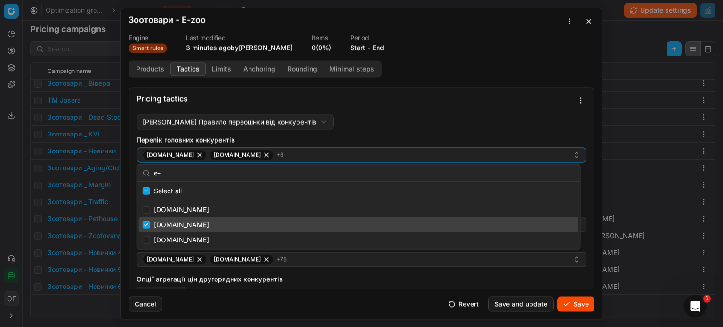
type input "e-"
click at [149, 223] on input "Suggestions" at bounding box center [147, 225] width 8 height 8
checkbox input "false"
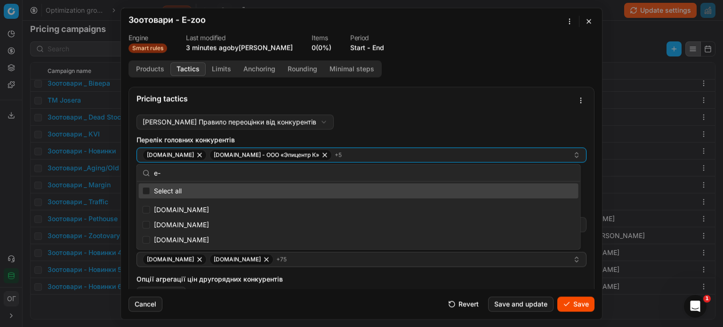
click at [422, 118] on div "Maudau Правило переоцінки від конкурентів Maudau Правило переоцінки від конкуре…" at bounding box center [361, 250] width 450 height 272
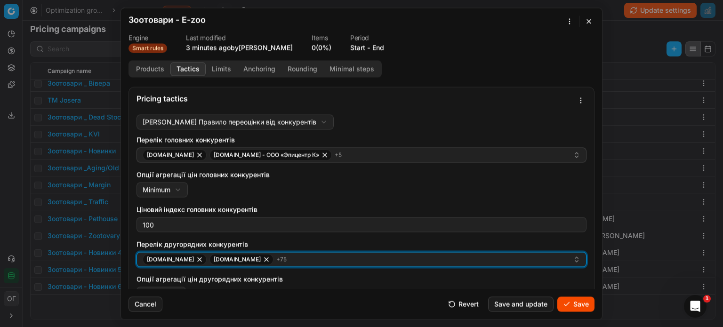
click at [282, 255] on div "add.ua alcomag.ua + 75" at bounding box center [358, 259] width 430 height 11
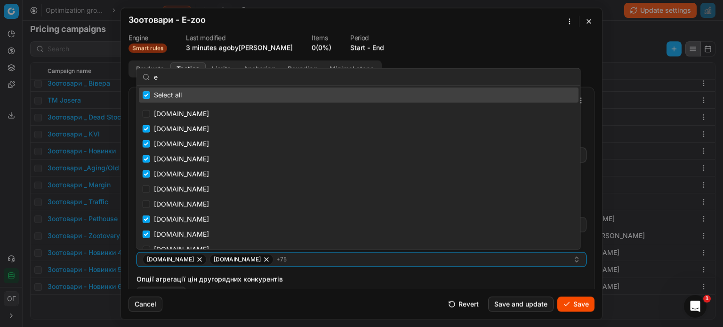
type input "e-"
checkbox input "true"
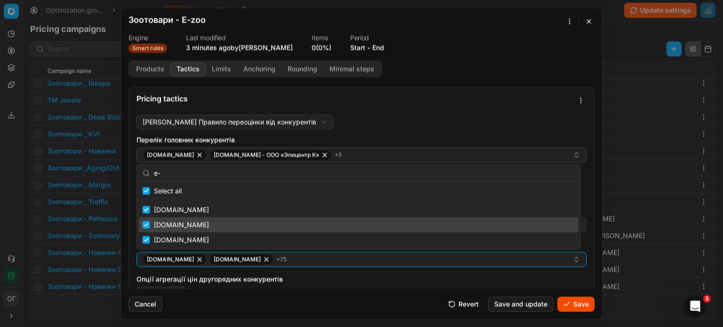
type input "e-"
click at [145, 228] on input "Suggestions" at bounding box center [147, 225] width 8 height 8
checkbox input "false"
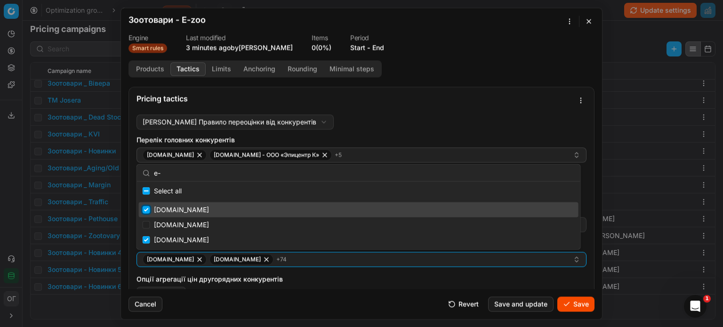
click at [143, 208] on input "Suggestions" at bounding box center [147, 210] width 8 height 8
checkbox input "false"
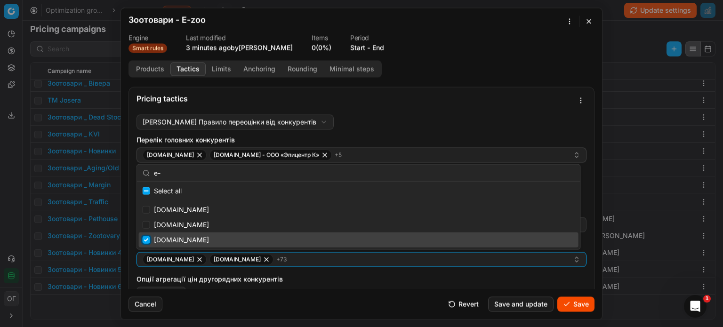
click at [146, 240] on input "Suggestions" at bounding box center [147, 240] width 8 height 8
checkbox input "false"
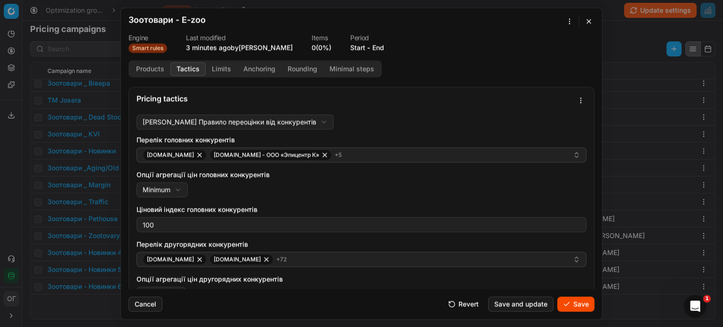
click at [390, 118] on div "Maudau Правило переоцінки від конкурентів Maudau Правило переоцінки від конкуре…" at bounding box center [361, 250] width 450 height 272
click at [584, 302] on button "Save" at bounding box center [575, 303] width 37 height 15
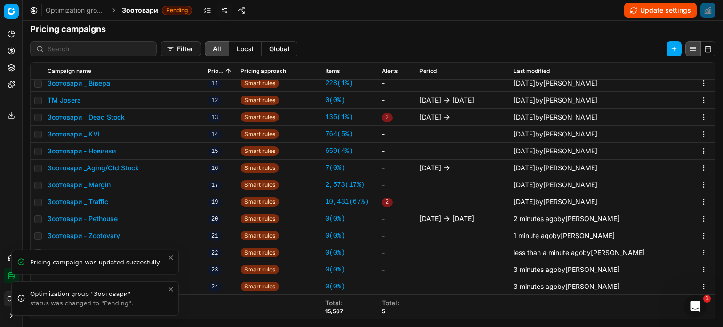
click at [170, 292] on icon "Close toast" at bounding box center [171, 290] width 8 height 8
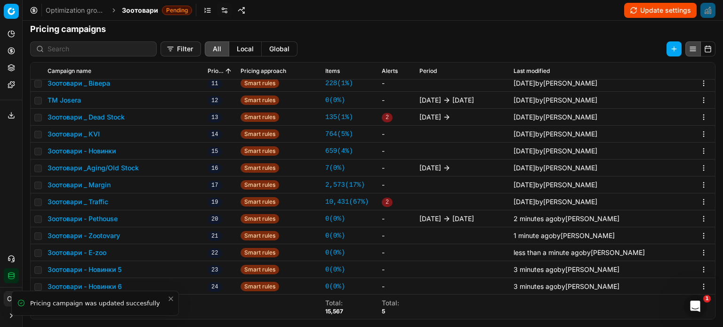
click at [171, 295] on icon "Close toast" at bounding box center [171, 299] width 8 height 8
click at [88, 267] on button "Зоотовари - Новинки 5" at bounding box center [85, 269] width 74 height 9
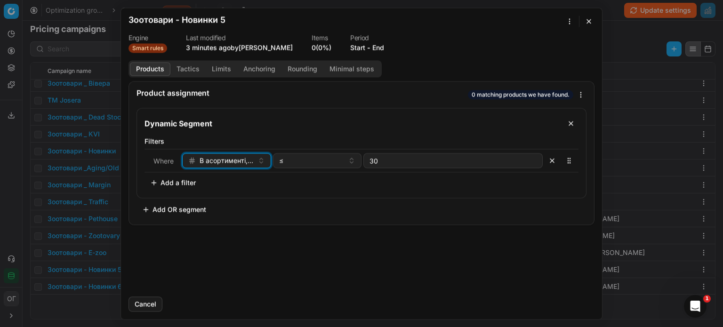
click at [196, 160] on div "В асортименті, днів" at bounding box center [220, 160] width 65 height 9
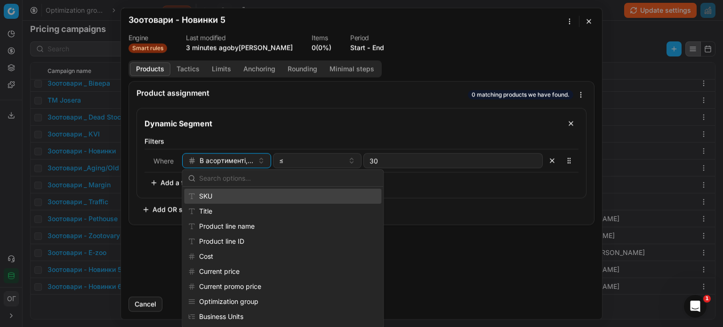
click at [210, 195] on div "SKU" at bounding box center [282, 196] width 197 height 15
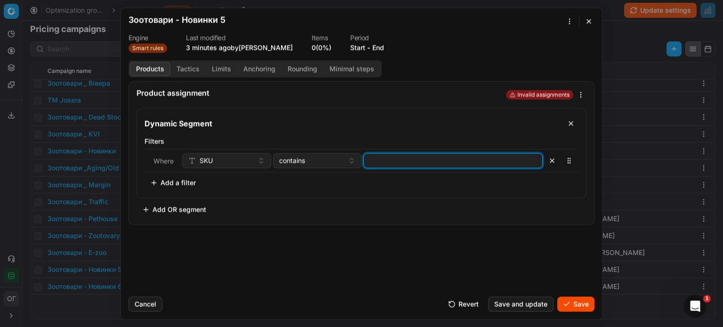
click at [423, 159] on input at bounding box center [452, 160] width 171 height 14
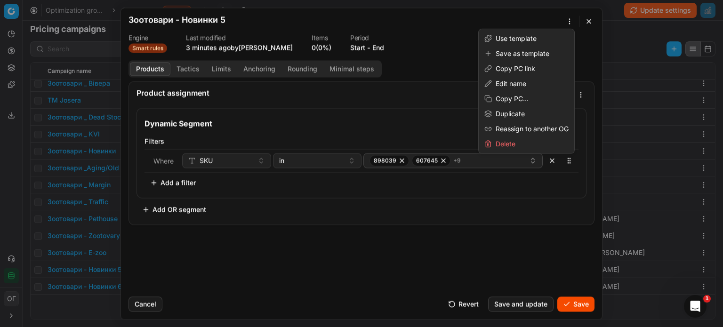
click at [570, 21] on div "We are saving PC settings. Please wait, it should take a few minutes Зоотовари …" at bounding box center [361, 163] width 723 height 327
click at [521, 82] on div "Edit name" at bounding box center [526, 83] width 92 height 15
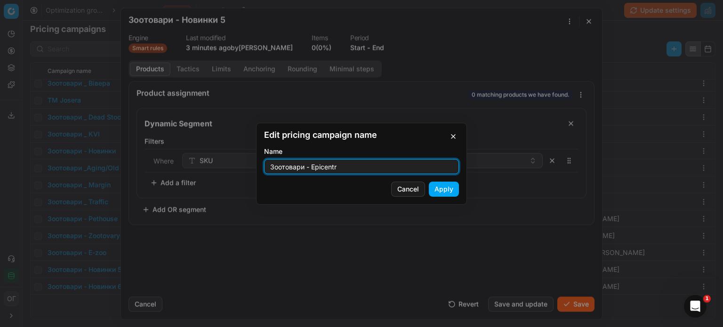
type input "Зоотовари - Epicentr"
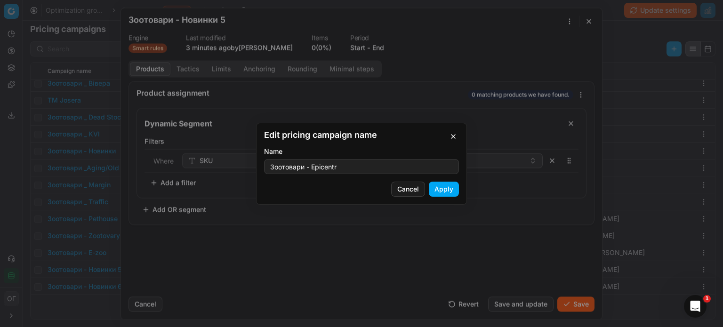
click at [437, 193] on button "Apply" at bounding box center [444, 189] width 30 height 15
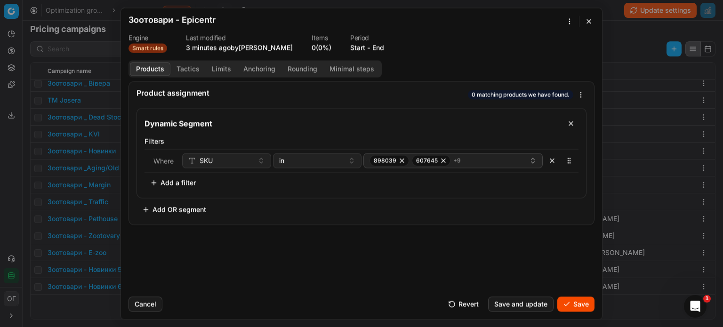
click at [191, 71] on button "Tactics" at bounding box center [187, 69] width 35 height 14
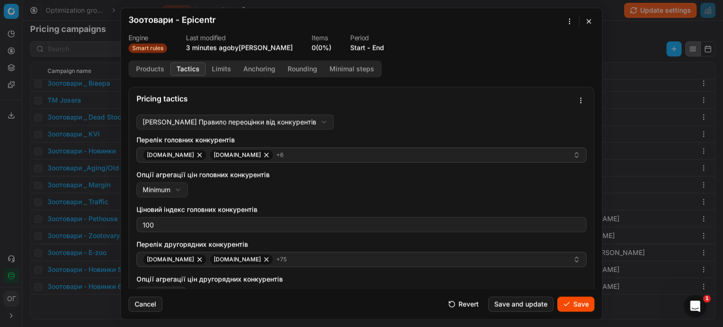
drag, startPoint x: 293, startPoint y: 164, endPoint x: 280, endPoint y: 160, distance: 12.8
click at [292, 164] on div "Перелік головних конкурентів e-zoo.com.ua epicentrk.ua + 6 Опції агрегації цін …" at bounding box center [361, 260] width 450 height 251
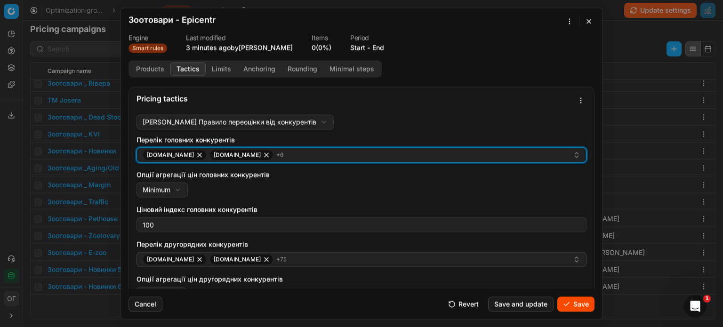
click at [276, 152] on div "e-zoo.com.ua epicentrk.ua + 6" at bounding box center [358, 154] width 430 height 11
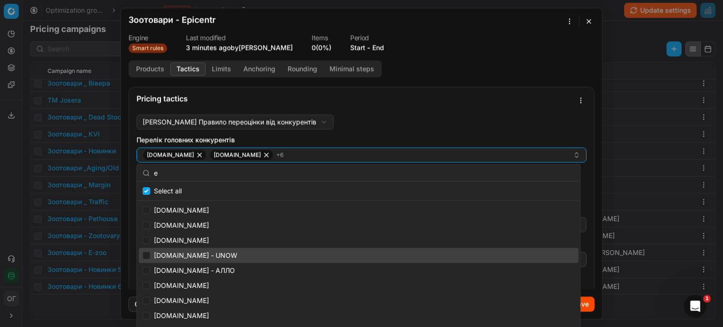
type input "ep"
checkbox input "true"
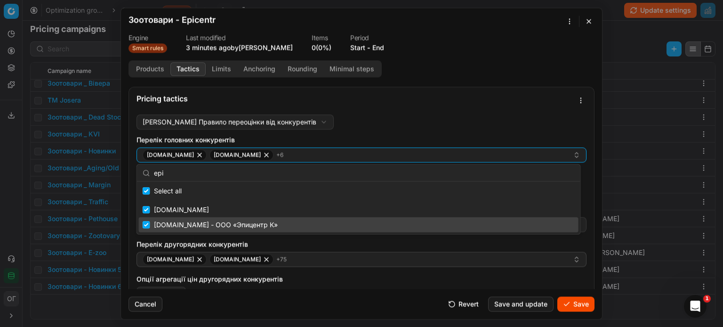
type input "epi"
click at [145, 223] on input "Suggestions" at bounding box center [147, 225] width 8 height 8
checkbox input "false"
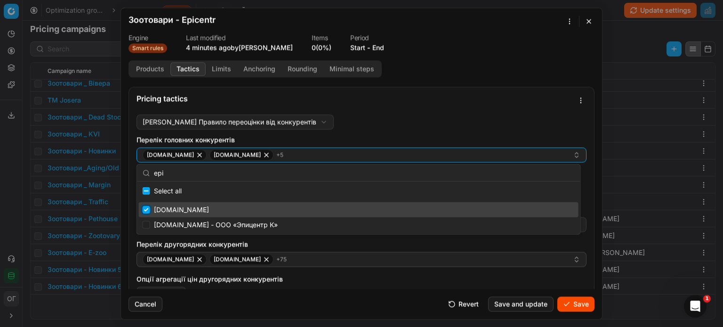
click at [145, 213] on input "Suggestions" at bounding box center [147, 210] width 8 height 8
checkbox input "false"
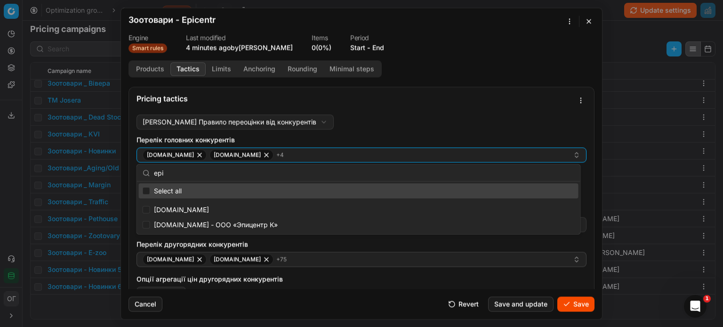
click at [416, 105] on div "Pricing tactics" at bounding box center [361, 99] width 465 height 24
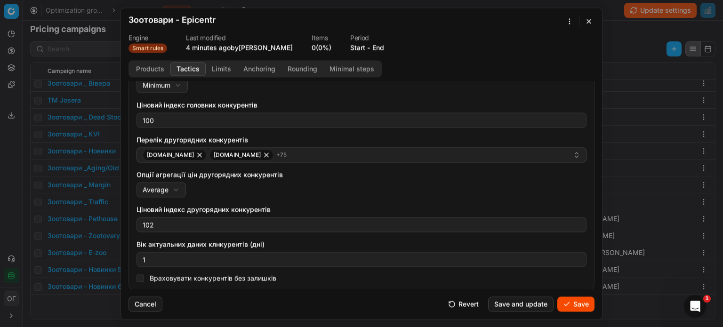
scroll to position [152, 0]
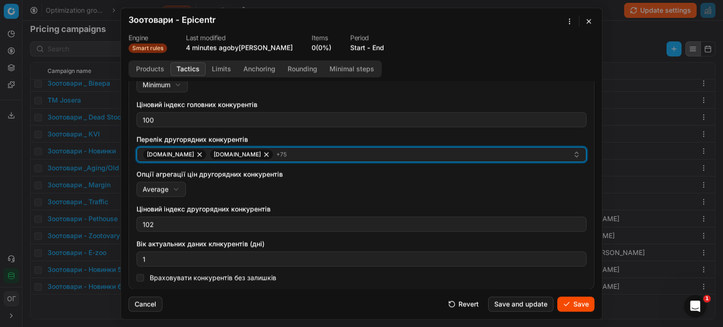
click at [297, 154] on div "add.ua alcomag.ua + 75" at bounding box center [358, 154] width 430 height 11
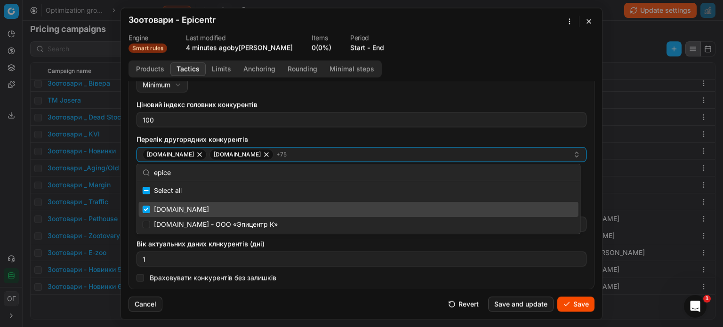
type input "epice"
click at [146, 210] on input "Suggestions" at bounding box center [147, 210] width 8 height 8
checkbox input "false"
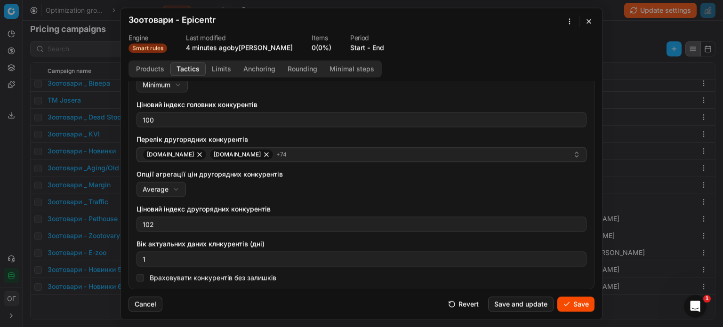
click at [473, 81] on div "Опції агрегації цін головних конкурентів Minimum Minimum Average" at bounding box center [361, 78] width 450 height 27
click at [584, 306] on button "Save" at bounding box center [575, 303] width 37 height 15
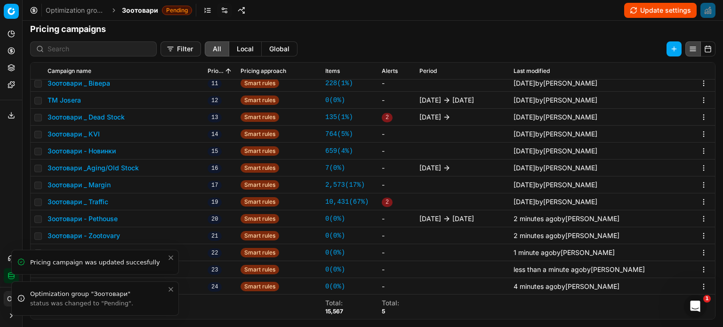
click at [171, 287] on icon "Close toast" at bounding box center [171, 290] width 8 height 8
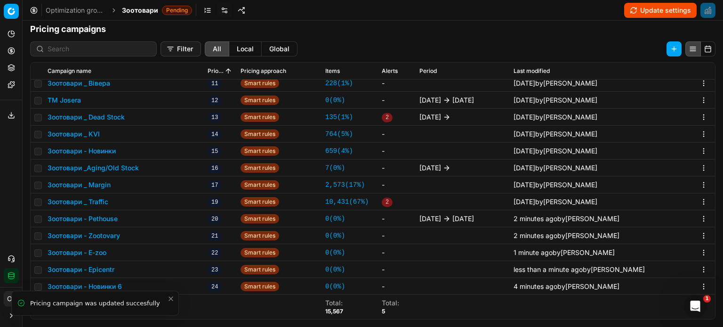
click at [173, 295] on icon "Close toast" at bounding box center [171, 299] width 8 height 8
click at [104, 285] on button "Зоотовари - Новинки 6" at bounding box center [85, 286] width 74 height 9
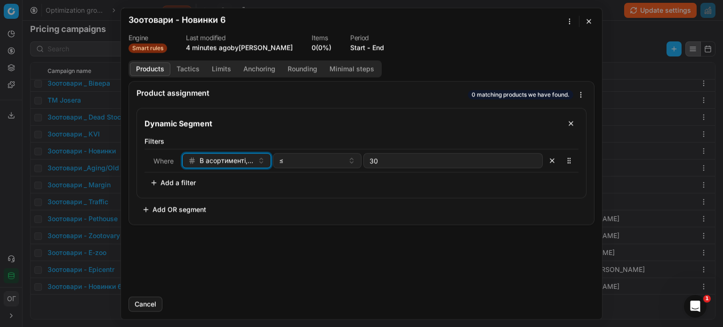
click at [245, 159] on span "В асортименті, днів" at bounding box center [226, 160] width 54 height 9
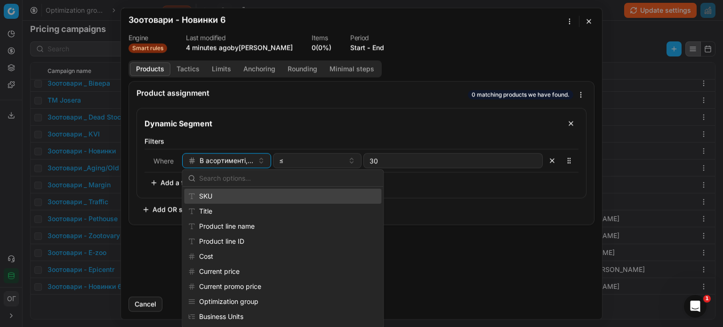
click at [229, 191] on div "SKU" at bounding box center [282, 196] width 197 height 15
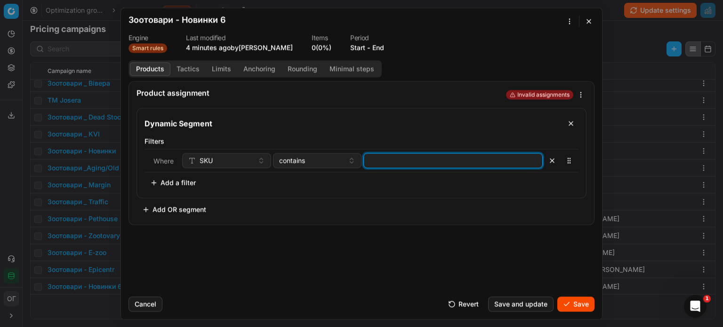
drag, startPoint x: 393, startPoint y: 156, endPoint x: 395, endPoint y: 161, distance: 6.0
click at [394, 157] on input at bounding box center [452, 160] width 171 height 14
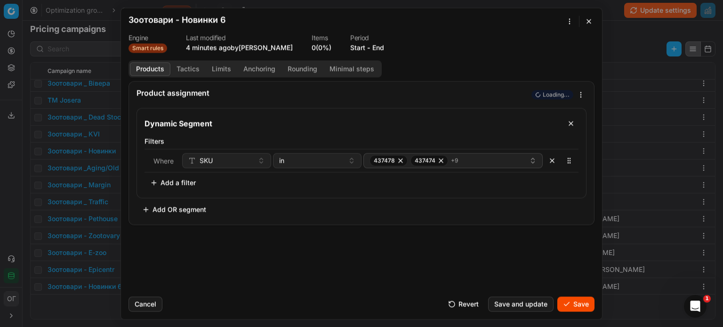
click at [565, 23] on div "We are saving PC settings. Please wait, it should take a few minutes Зоотовари …" at bounding box center [361, 163] width 723 height 327
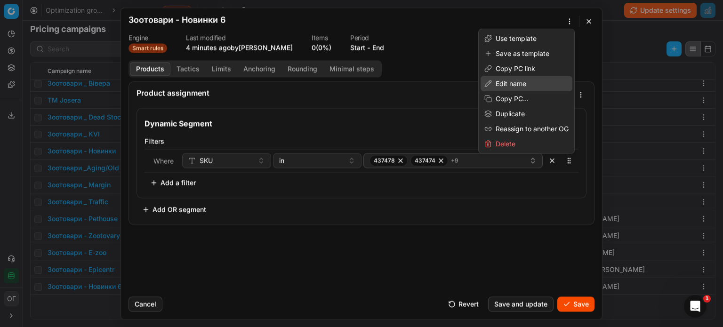
click at [513, 80] on div "Edit name" at bounding box center [526, 83] width 92 height 15
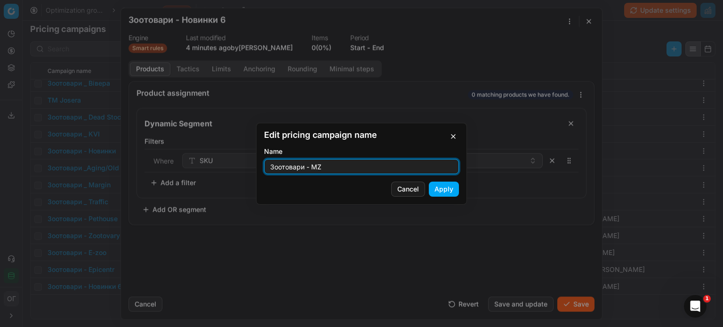
type input "Зоотовари - MZ"
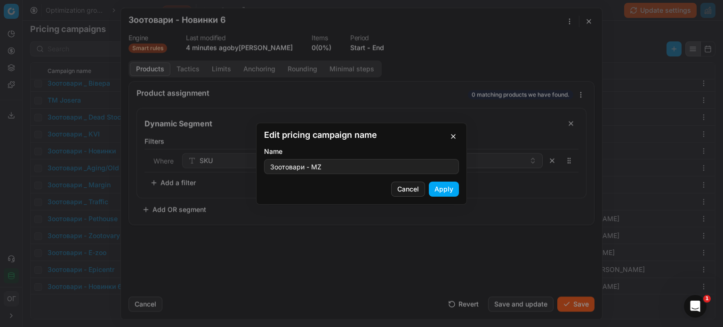
click at [452, 186] on button "Apply" at bounding box center [444, 189] width 30 height 15
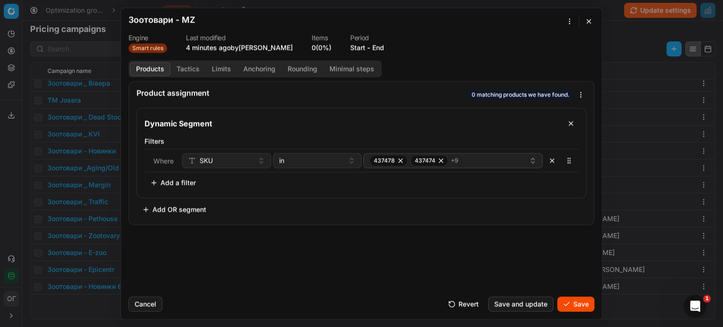
click at [187, 69] on button "Tactics" at bounding box center [187, 69] width 35 height 14
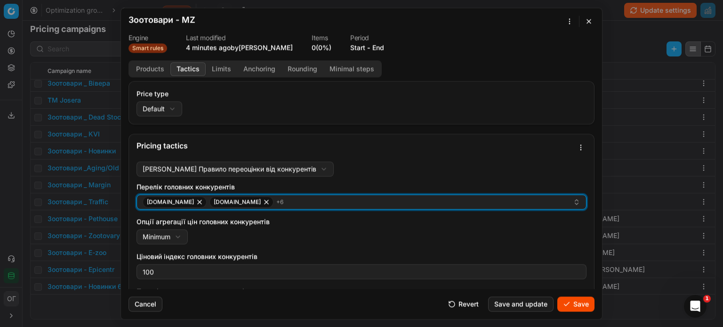
click at [267, 207] on div "e-zoo.com.ua epicentrk.ua + 6" at bounding box center [358, 201] width 430 height 11
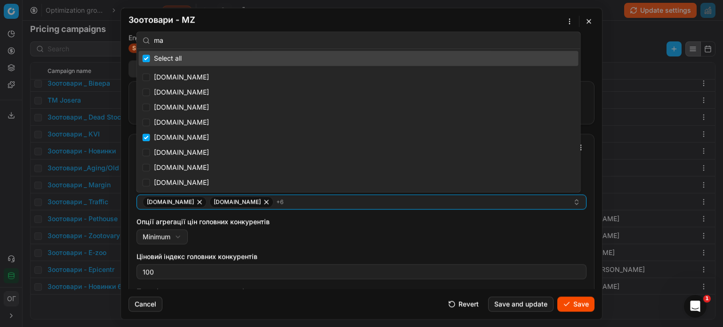
type input "mas"
checkbox input "true"
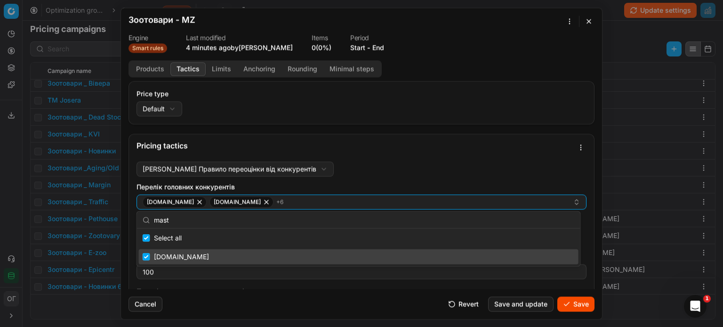
type input "mast"
click at [148, 255] on input "Suggestions" at bounding box center [147, 257] width 8 height 8
checkbox input "false"
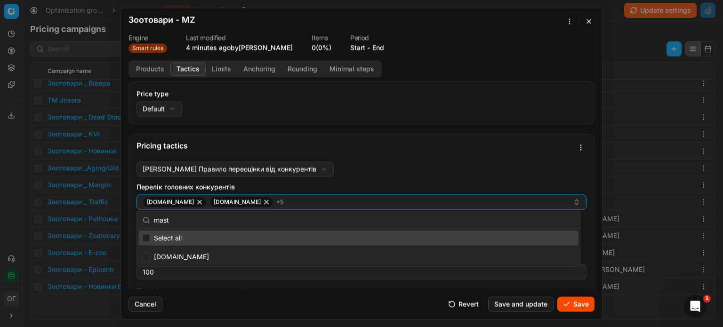
click at [397, 173] on div "Maudau Правило переоцінки від конкурентів Maudau Правило переоцінки від конкуре…" at bounding box center [361, 297] width 450 height 272
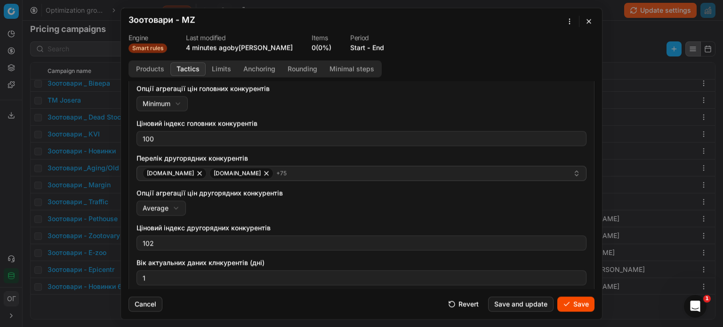
scroll to position [141, 0]
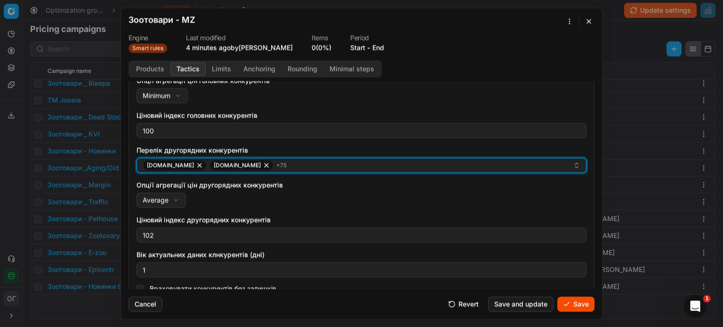
click at [255, 166] on div "add.ua alcomag.ua + 75" at bounding box center [358, 164] width 430 height 11
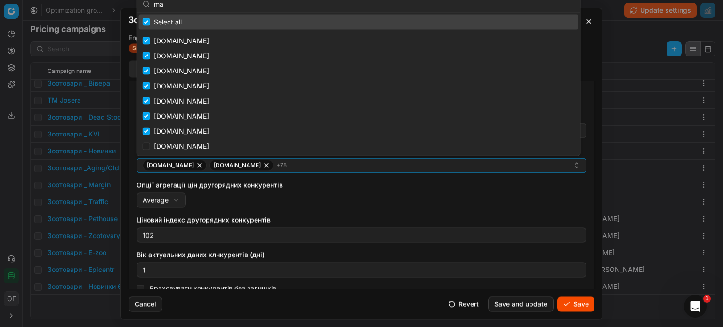
type input "mas"
checkbox input "true"
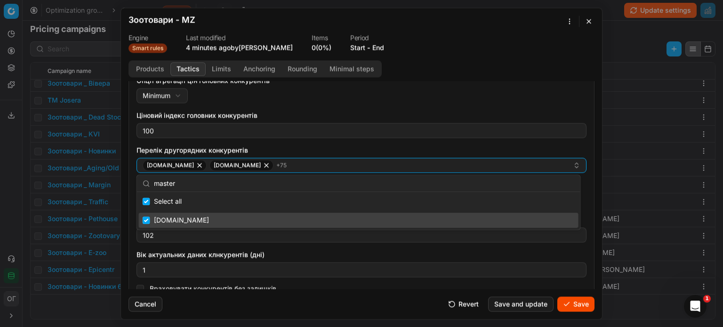
type input "master"
click at [145, 218] on input "Suggestions" at bounding box center [147, 220] width 8 height 8
checkbox input "false"
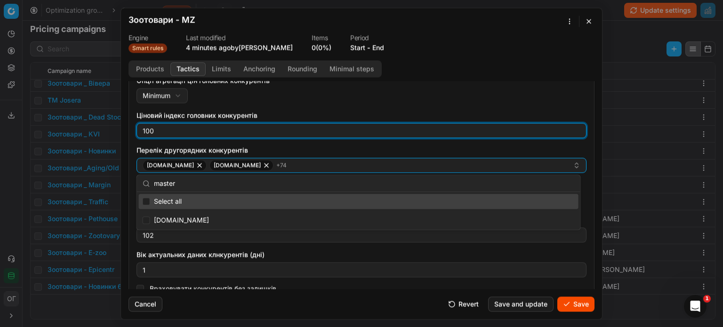
click at [384, 123] on input "100" at bounding box center [361, 130] width 441 height 14
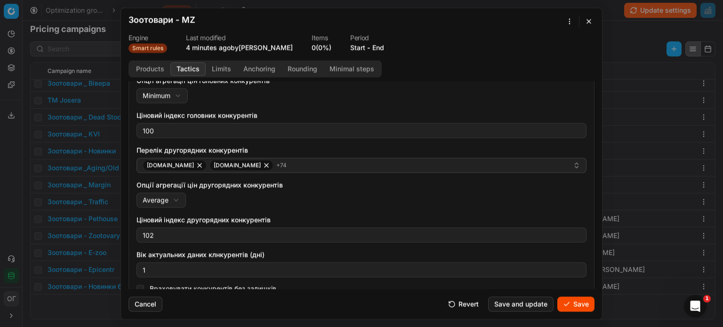
click at [387, 94] on div "Опції агрегації цін головних конкурентів Minimum Minimum Average" at bounding box center [361, 89] width 450 height 27
click at [578, 306] on button "Save" at bounding box center [575, 303] width 37 height 15
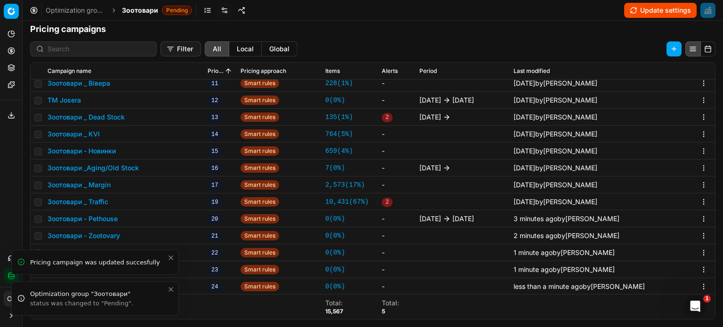
click at [173, 291] on icon "Close toast" at bounding box center [171, 290] width 8 height 8
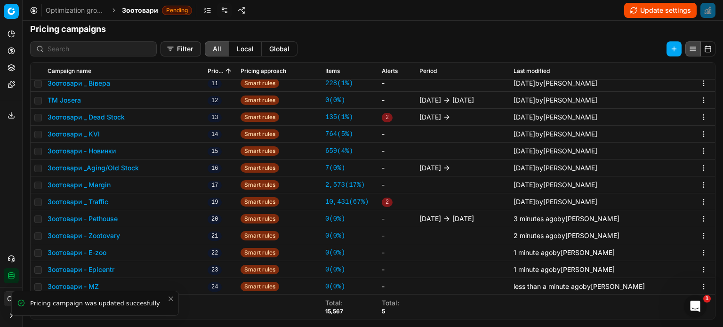
click at [171, 298] on icon "Close toast" at bounding box center [171, 299] width 4 height 4
click at [92, 285] on button "Зоотовари - MZ" at bounding box center [73, 286] width 51 height 9
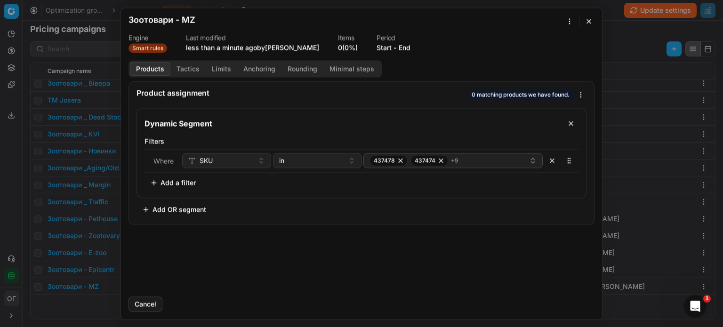
click at [591, 20] on button "button" at bounding box center [588, 21] width 11 height 11
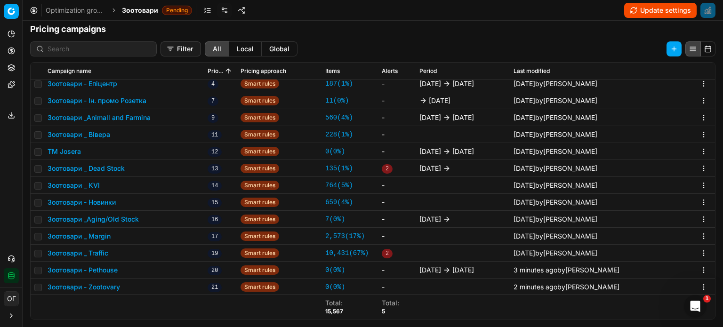
scroll to position [151, 0]
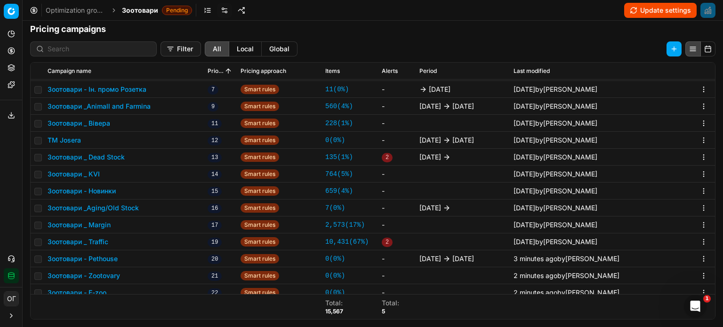
click at [100, 188] on button "Зоотовари - Новинки" at bounding box center [82, 190] width 68 height 9
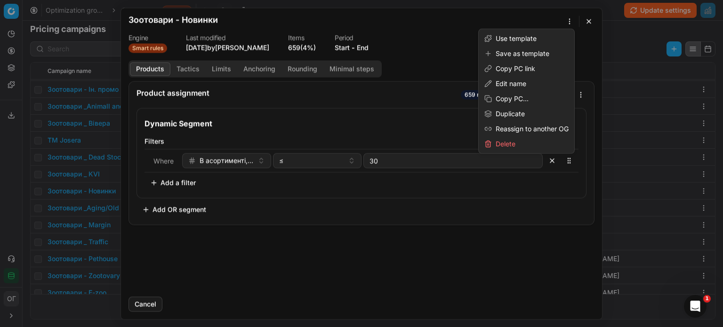
click at [568, 16] on div "We are saving PC settings. Please wait, it should take a few minutes Зоотовари …" at bounding box center [361, 163] width 723 height 327
click at [513, 113] on div "Duplicate" at bounding box center [526, 113] width 92 height 15
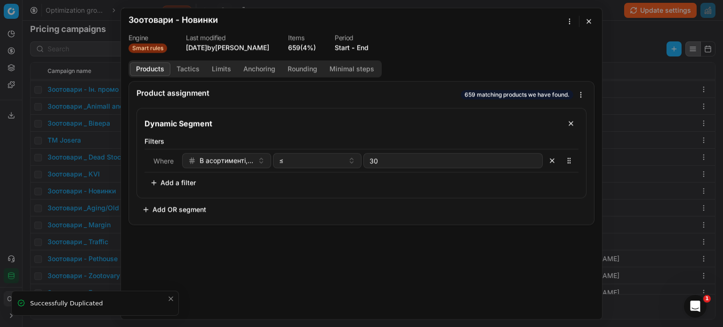
click at [565, 16] on div "We are saving PC settings. Please wait, it should take a few minutes Зоотовари …" at bounding box center [361, 163] width 723 height 327
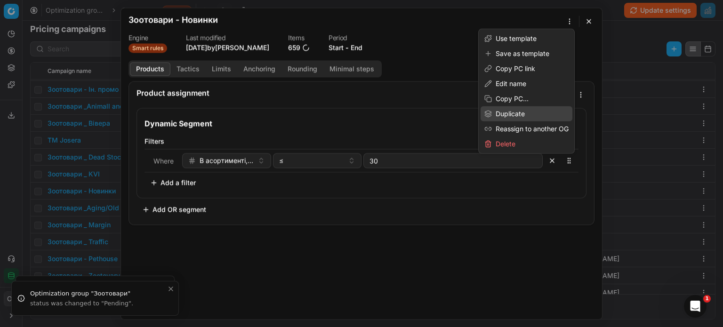
drag, startPoint x: 536, startPoint y: 114, endPoint x: 574, endPoint y: 49, distance: 75.0
click at [536, 114] on div "Duplicate" at bounding box center [526, 113] width 92 height 15
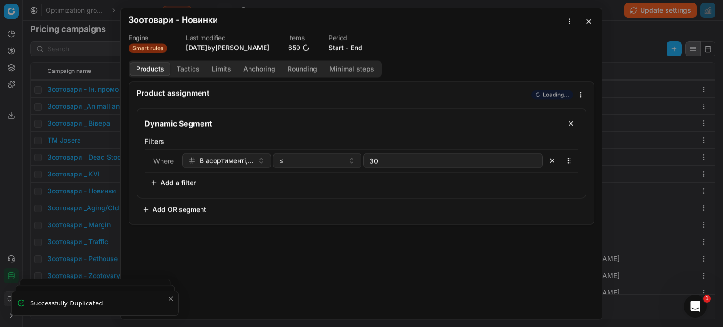
click at [566, 18] on div "We are saving PC settings. Please wait, it should take a few minutes Зоотовари …" at bounding box center [361, 163] width 723 height 327
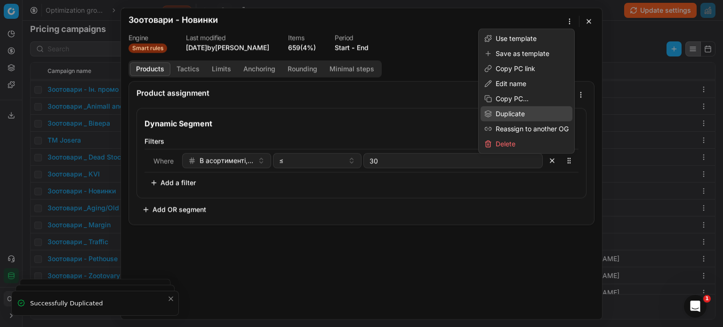
click at [508, 116] on div "Duplicate" at bounding box center [526, 113] width 92 height 15
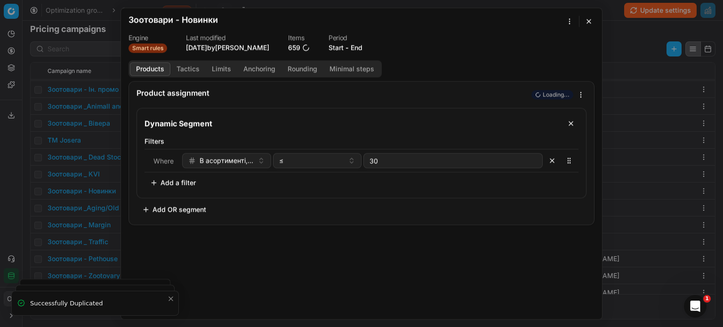
click at [569, 21] on div "We are saving PC settings. Please wait, it should take a few minutes Зоотовари …" at bounding box center [361, 163] width 723 height 327
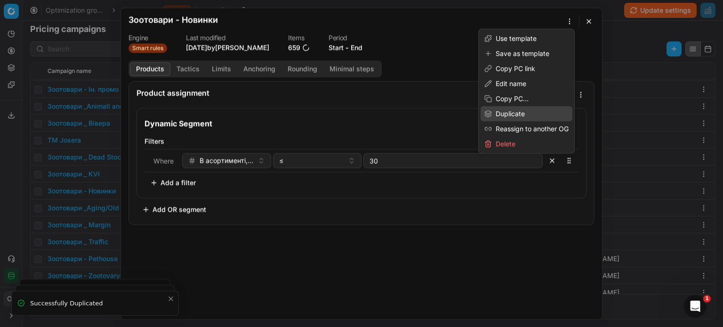
click at [524, 111] on div "Duplicate" at bounding box center [526, 113] width 92 height 15
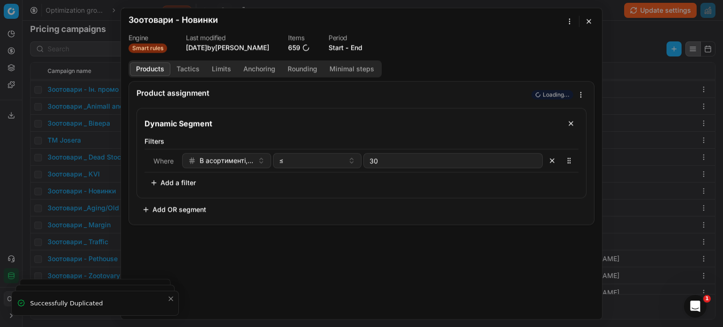
click at [587, 22] on button "button" at bounding box center [588, 21] width 11 height 11
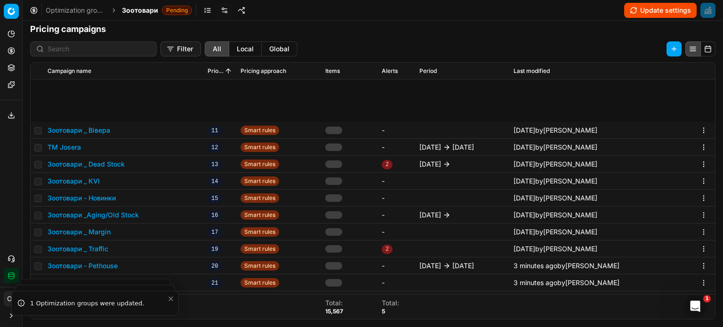
scroll to position [266, 0]
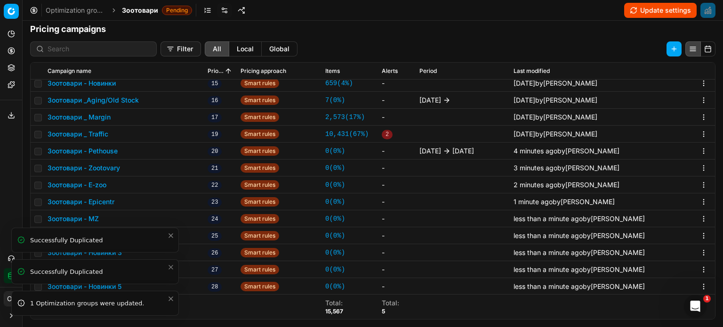
click at [171, 299] on icon "Close toast" at bounding box center [171, 299] width 4 height 4
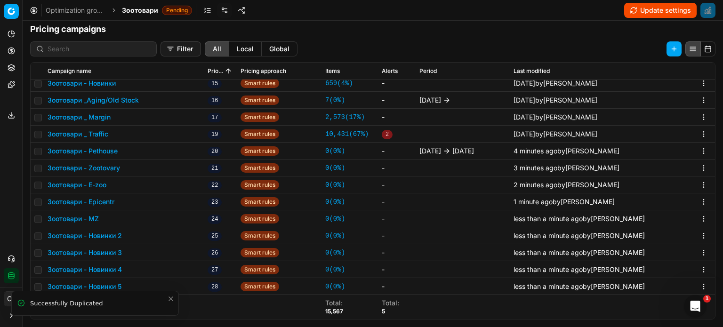
click at [171, 300] on icon "Close toast" at bounding box center [171, 299] width 4 height 4
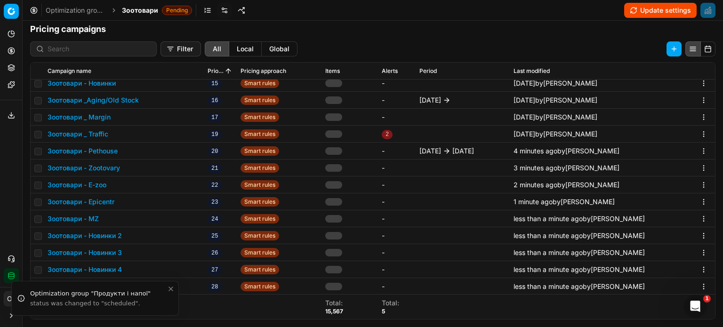
click at [113, 234] on button "Зоотовари - Новинки 2" at bounding box center [85, 235] width 74 height 9
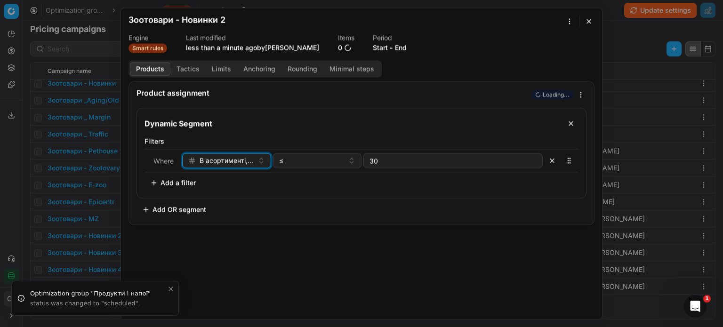
click at [219, 159] on span "В асортименті, днів" at bounding box center [226, 160] width 54 height 9
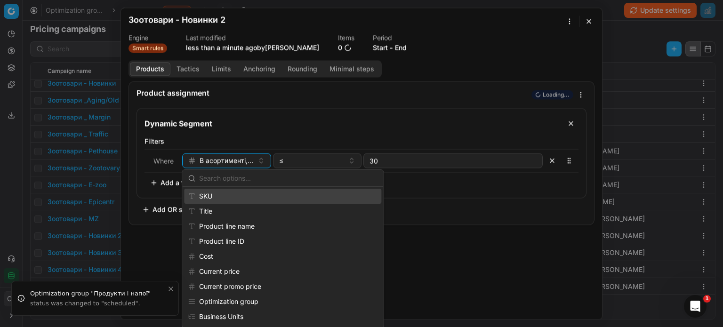
click at [226, 198] on div "SKU" at bounding box center [282, 196] width 197 height 15
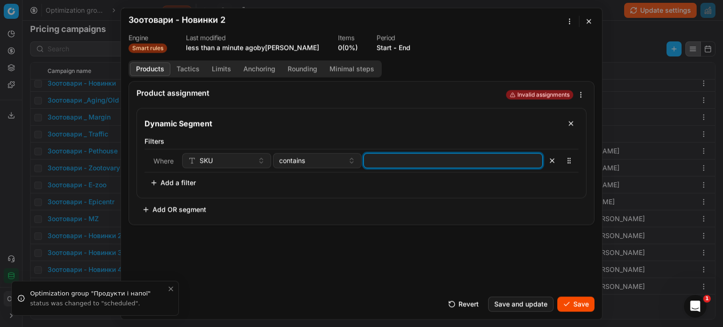
click at [414, 166] on input at bounding box center [452, 160] width 171 height 14
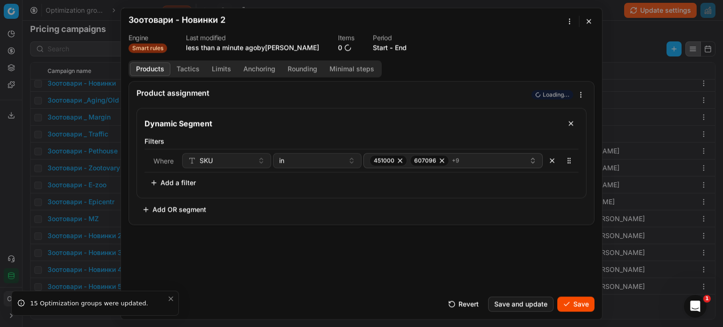
click at [196, 68] on button "Tactics" at bounding box center [187, 69] width 35 height 14
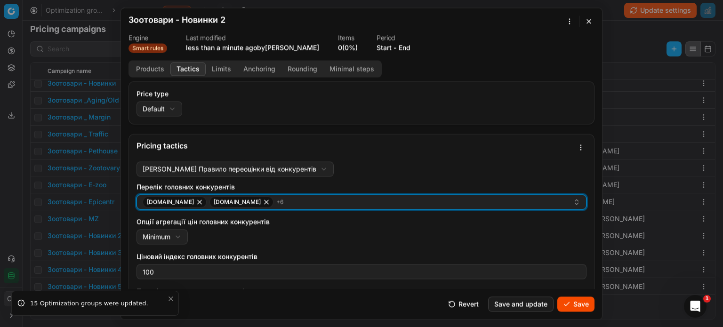
click at [288, 203] on div "e-zoo.com.ua epicentrk.ua + 6" at bounding box center [358, 201] width 430 height 11
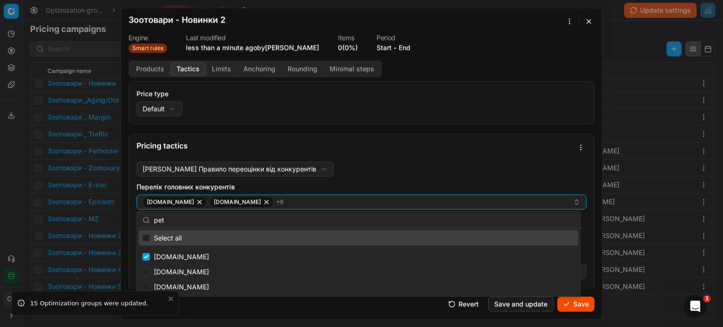
type input "pets"
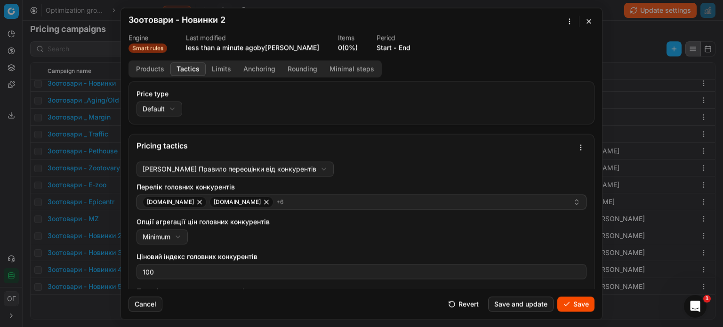
click at [422, 154] on div "Pricing tactics" at bounding box center [361, 146] width 465 height 24
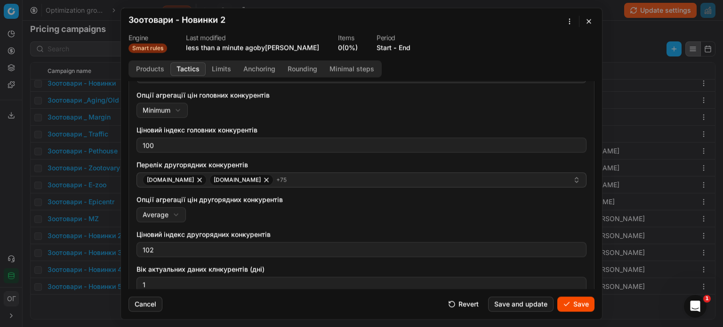
scroll to position [141, 0]
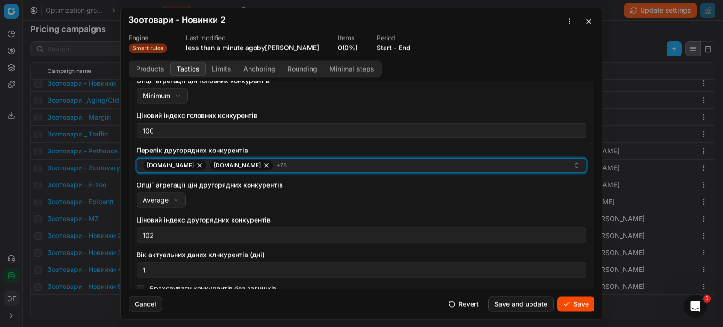
click at [290, 171] on div "add.ua alcomag.ua + 75" at bounding box center [358, 164] width 430 height 11
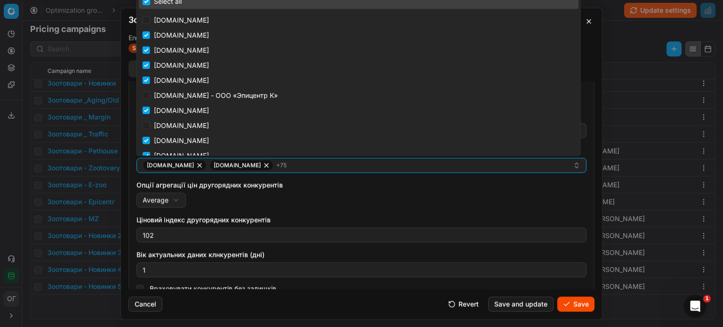
type input "pe"
checkbox input "true"
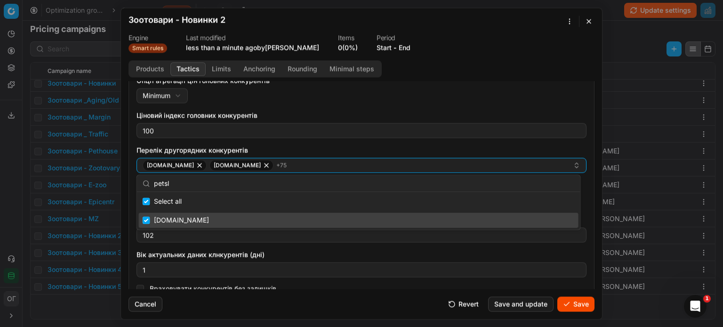
type input "petsl"
click at [145, 219] on input "Suggestions" at bounding box center [147, 220] width 8 height 8
checkbox input "false"
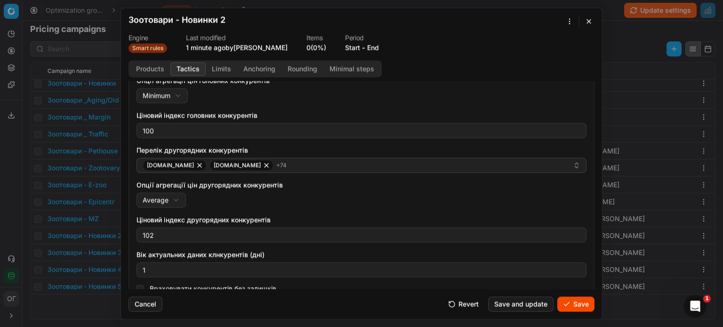
click at [362, 116] on label "Ціновий індекс головних конкурентів" at bounding box center [361, 115] width 450 height 9
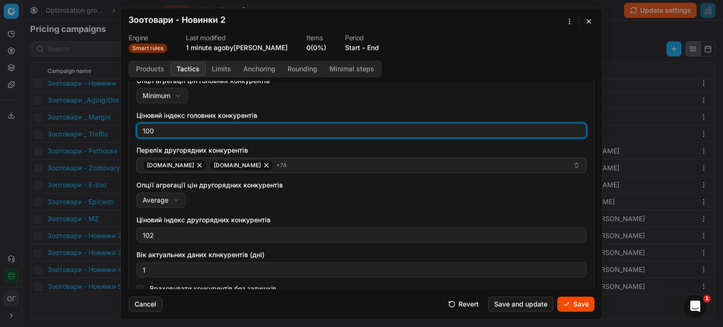
click at [362, 123] on input "100" at bounding box center [361, 130] width 441 height 14
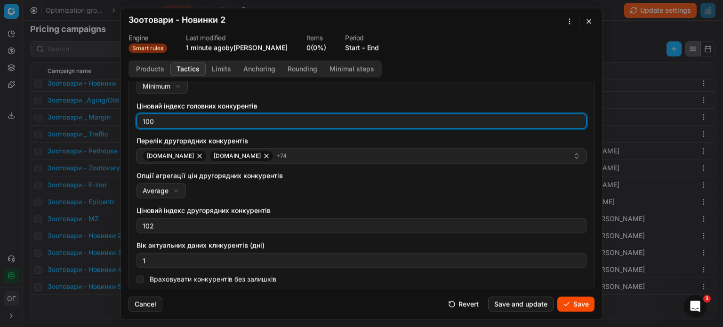
scroll to position [152, 0]
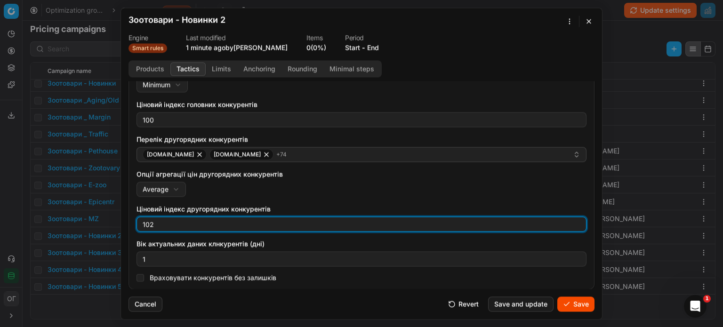
click at [164, 220] on input "102" at bounding box center [361, 224] width 441 height 14
type input "100"
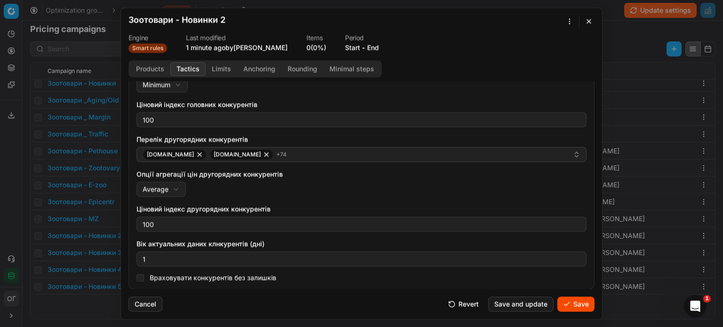
click at [304, 197] on div "Перелік головних конкурентів e-zoo.com.ua epicentrk.ua + 6 Опції агрегації цін …" at bounding box center [361, 155] width 450 height 251
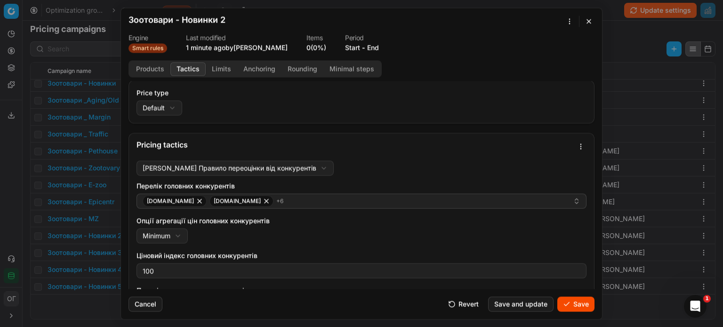
scroll to position [0, 0]
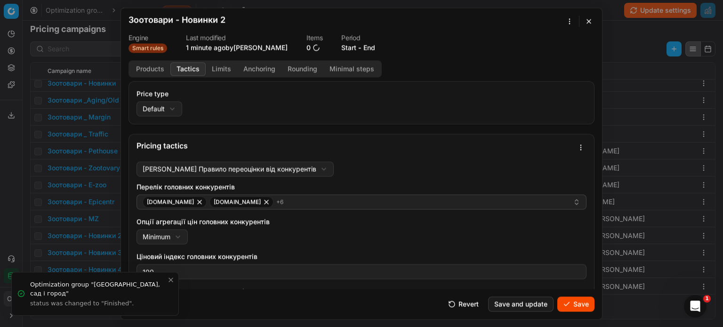
click at [566, 23] on div "We are saving PC settings. Please wait, it should take a few minutes Зоотовари …" at bounding box center [361, 163] width 723 height 327
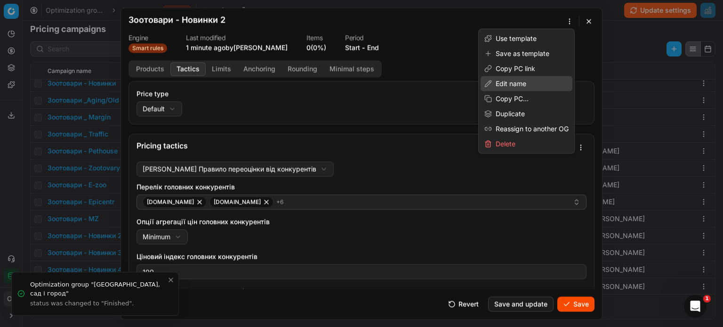
click at [518, 82] on div "Edit name" at bounding box center [526, 83] width 92 height 15
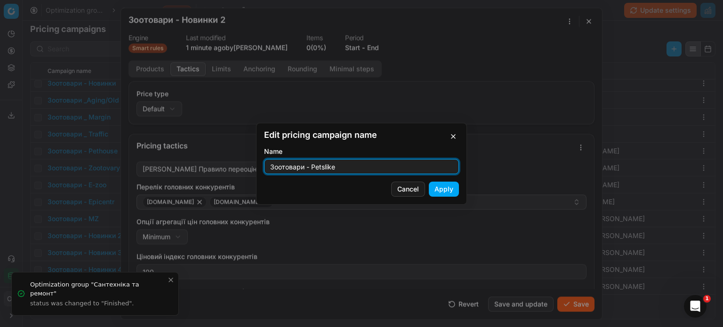
type input "Зоотовари - Petslike"
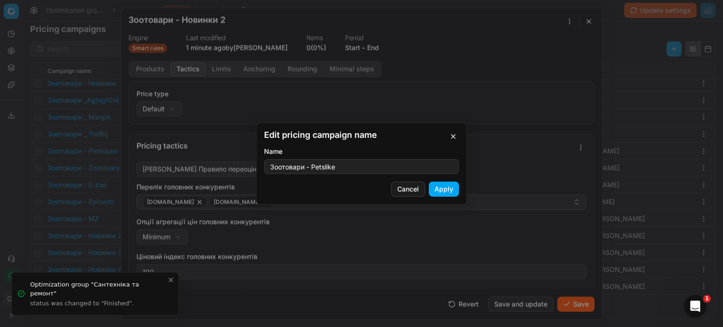
click at [452, 190] on button "Apply" at bounding box center [444, 189] width 30 height 15
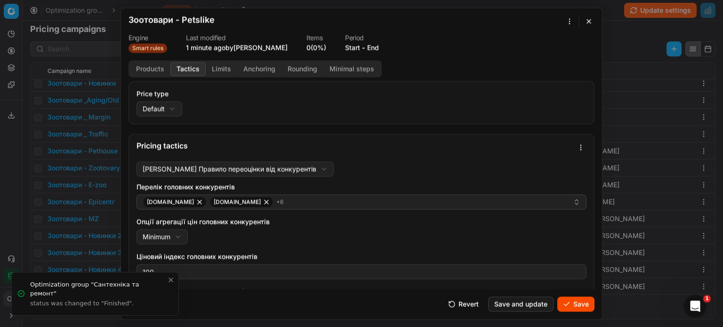
click at [587, 303] on button "Save" at bounding box center [575, 303] width 37 height 15
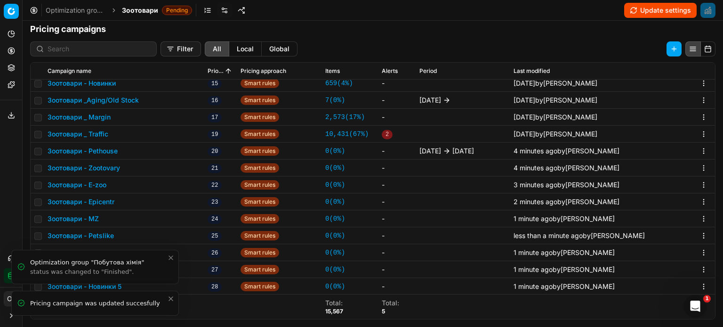
click at [172, 300] on icon "Close toast" at bounding box center [171, 299] width 4 height 4
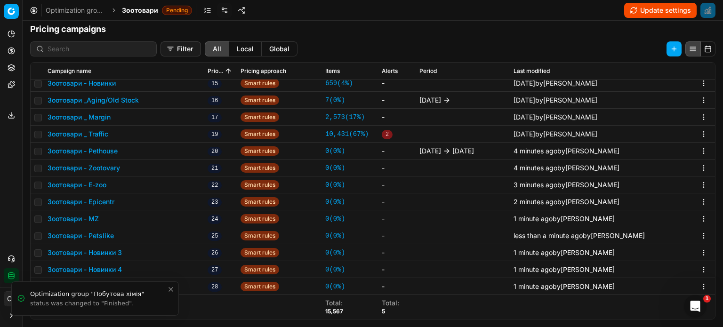
click at [171, 290] on icon "Close toast" at bounding box center [171, 290] width 8 height 8
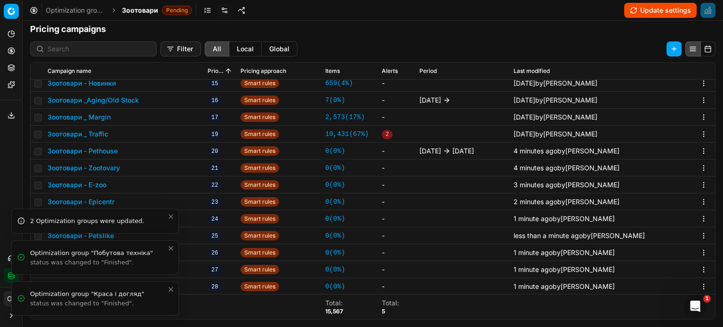
click at [170, 290] on icon "Close toast" at bounding box center [171, 290] width 8 height 8
click at [170, 291] on icon "Close toast" at bounding box center [171, 290] width 8 height 8
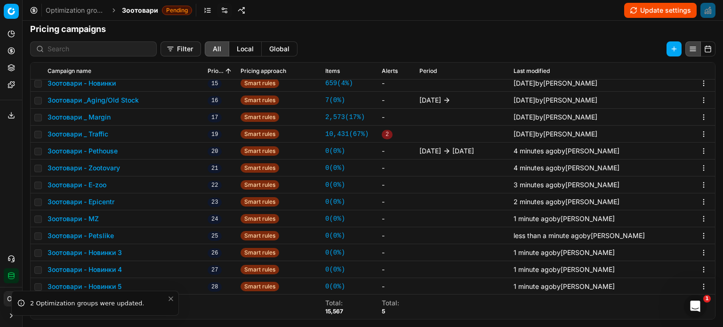
click at [169, 298] on icon "Close toast" at bounding box center [171, 299] width 4 height 4
click at [88, 250] on button "Зоотовари - Новинки 3" at bounding box center [85, 252] width 74 height 9
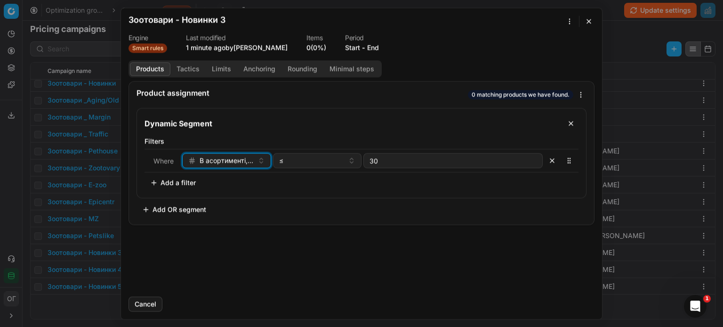
click at [209, 160] on span "В асортименті, днів" at bounding box center [226, 160] width 54 height 9
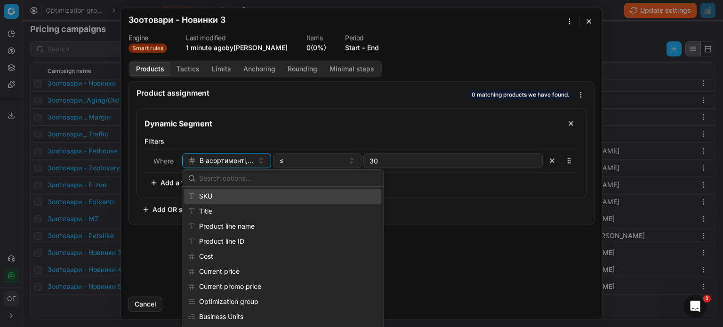
click at [217, 194] on div "SKU" at bounding box center [282, 196] width 197 height 15
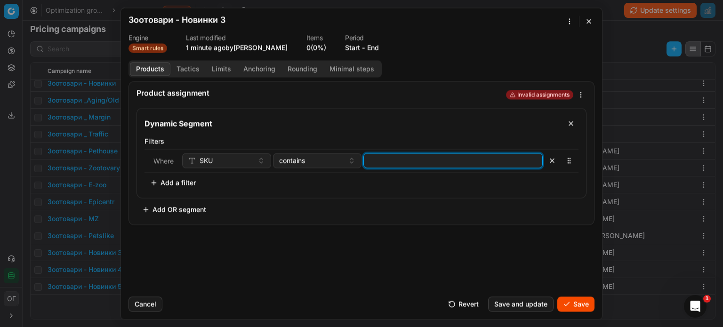
click at [397, 159] on input at bounding box center [452, 160] width 171 height 14
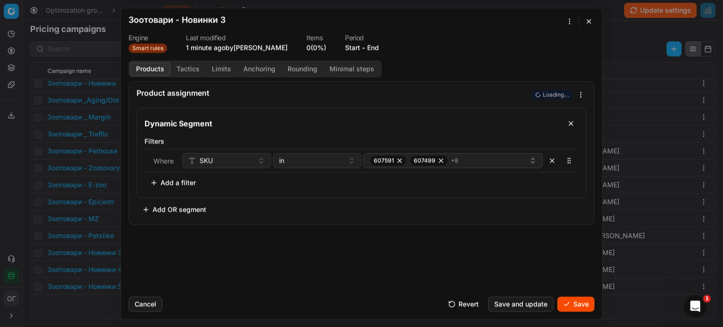
click at [193, 63] on button "Tactics" at bounding box center [187, 69] width 35 height 14
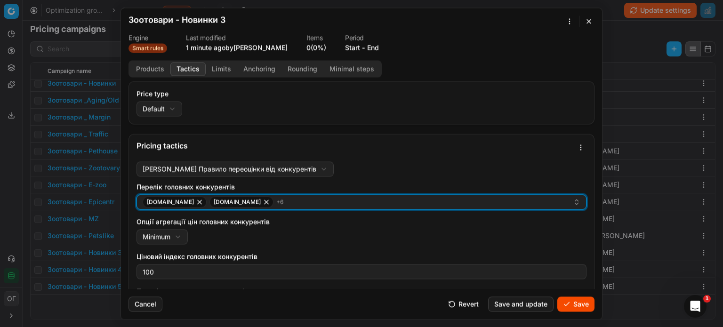
click at [298, 203] on div "e-zoo.com.ua epicentrk.ua + 6" at bounding box center [358, 201] width 430 height 11
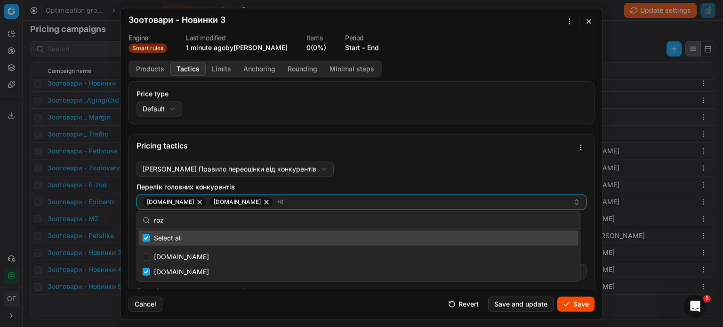
type input "roze"
checkbox input "true"
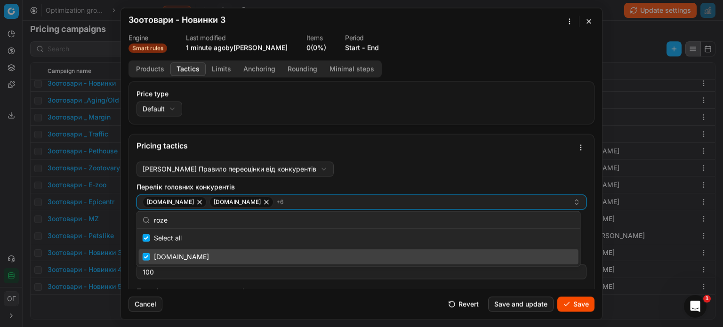
type input "roze"
click at [148, 254] on input "Suggestions" at bounding box center [147, 257] width 8 height 8
checkbox input "false"
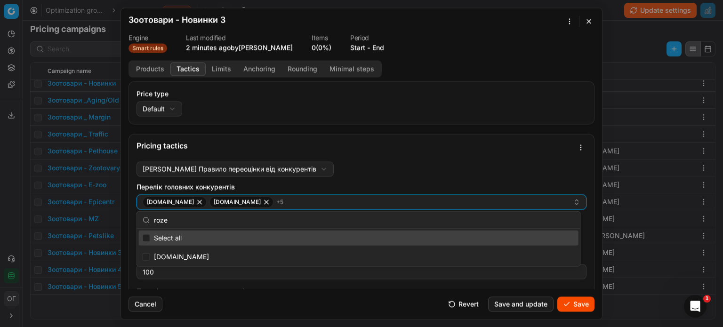
click at [362, 151] on div "Pricing tactics" at bounding box center [361, 146] width 465 height 24
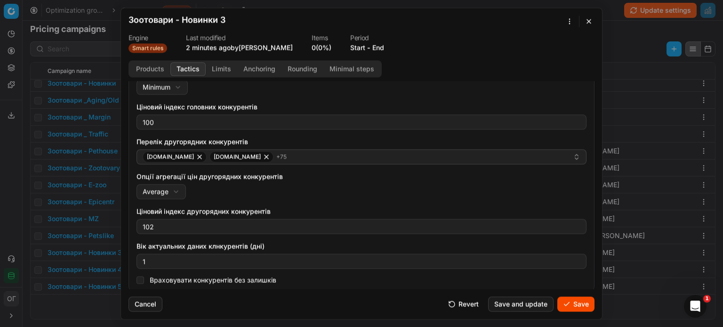
scroll to position [152, 0]
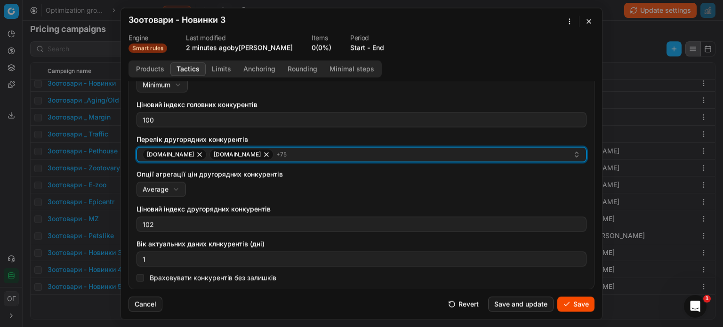
click at [282, 151] on div "add.ua alcomag.ua + 75" at bounding box center [358, 154] width 430 height 11
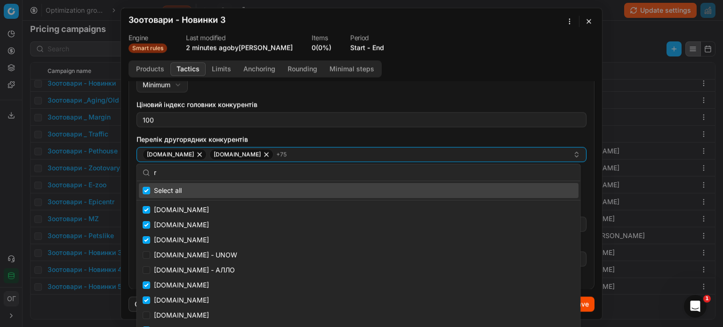
type input "ro"
checkbox input "true"
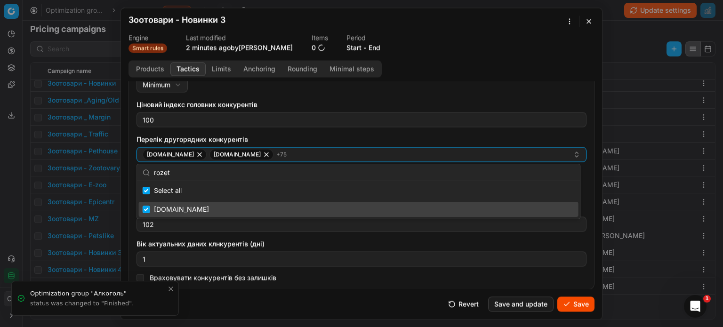
type input "rozet"
click at [145, 209] on input "Suggestions" at bounding box center [147, 210] width 8 height 8
checkbox input "false"
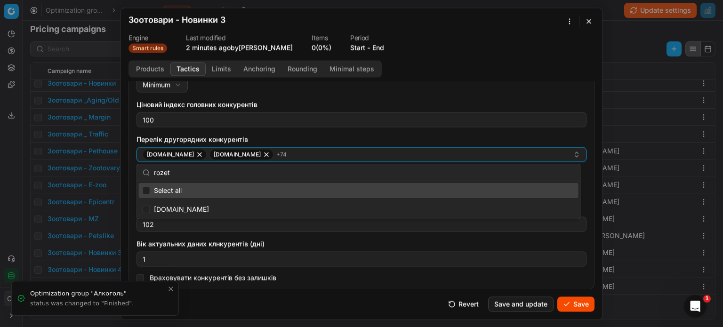
click at [393, 96] on div "Перелік головних конкурентів e-zoo.com.ua epicentrk.ua + 5 Опції агрегації цін …" at bounding box center [361, 155] width 450 height 251
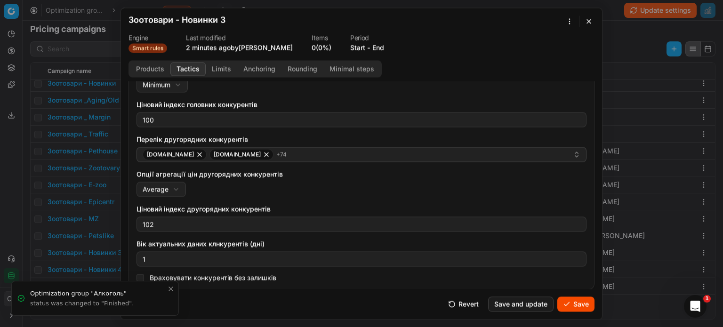
click at [570, 18] on div "We are saving PC settings. Please wait, it should take a few minutes Зоотовари …" at bounding box center [361, 163] width 723 height 327
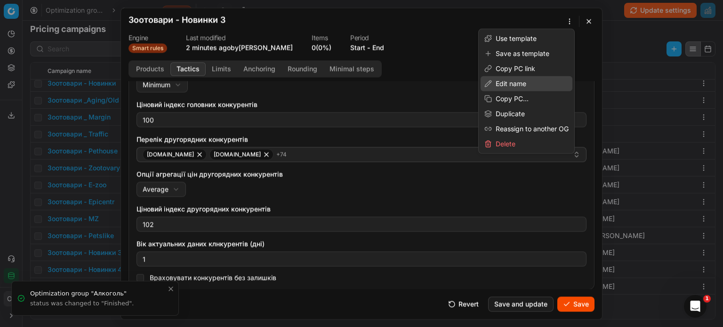
click at [513, 81] on div "Edit name" at bounding box center [526, 83] width 92 height 15
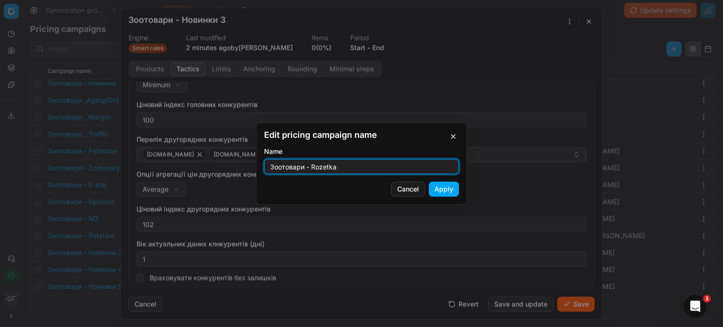
type input "Зоотовари - Rozetka"
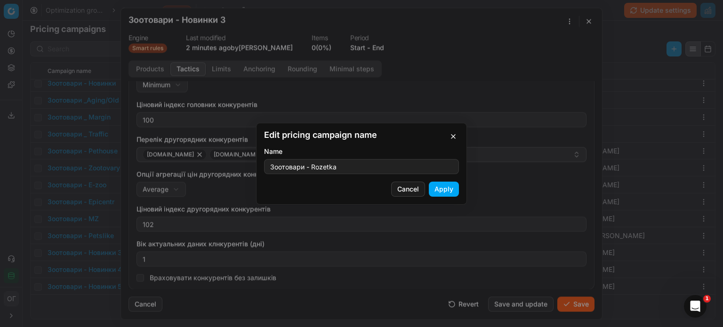
click at [451, 189] on button "Apply" at bounding box center [444, 189] width 30 height 15
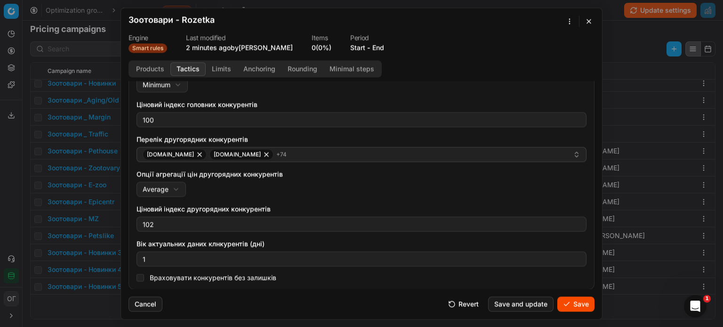
click at [578, 306] on button "Save" at bounding box center [575, 303] width 37 height 15
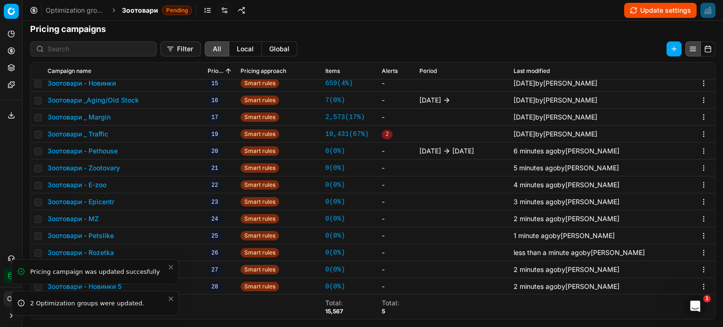
click at [170, 300] on icon "Close toast" at bounding box center [171, 299] width 8 height 8
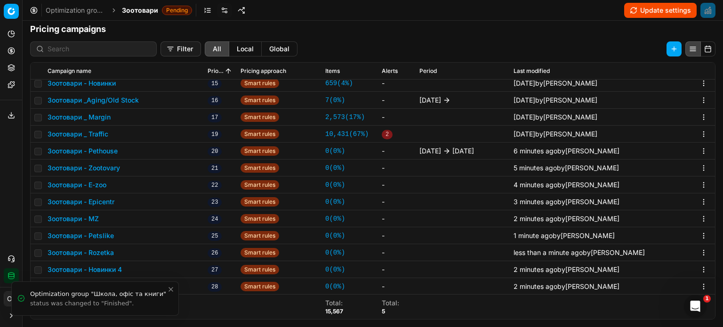
click at [173, 289] on icon "Close toast" at bounding box center [171, 290] width 8 height 8
click at [109, 267] on button "Зоотовари - Новинки 4" at bounding box center [85, 269] width 74 height 9
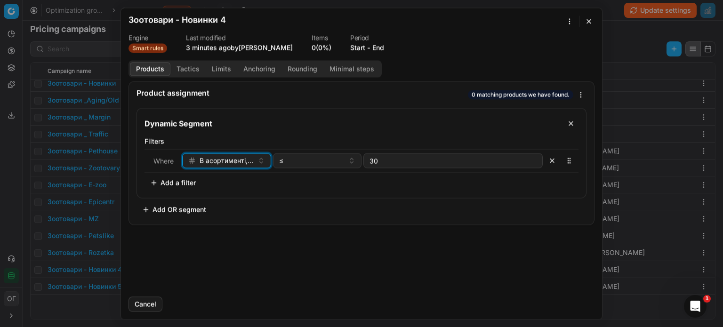
click at [208, 163] on span "В асортименті, днів" at bounding box center [226, 160] width 54 height 9
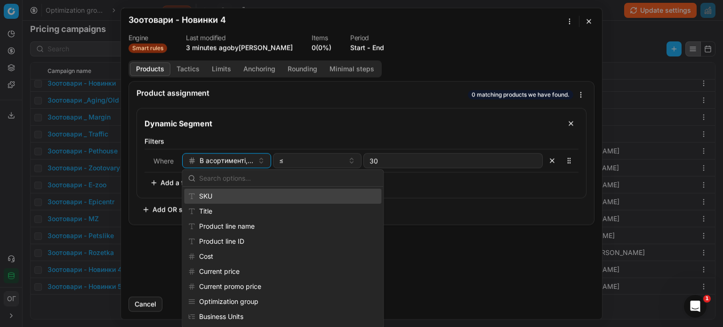
drag, startPoint x: 216, startPoint y: 198, endPoint x: 263, endPoint y: 193, distance: 47.3
click at [216, 198] on div "SKU" at bounding box center [282, 196] width 197 height 15
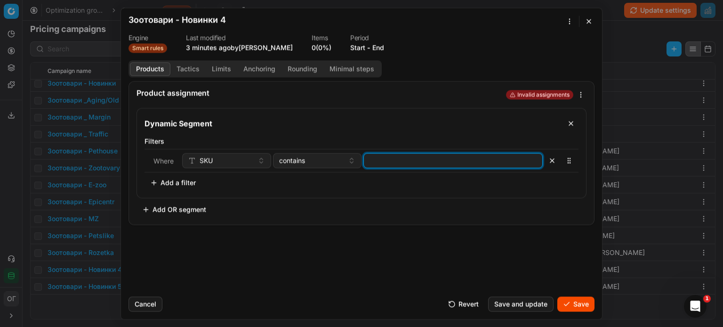
click at [379, 159] on input at bounding box center [452, 160] width 171 height 14
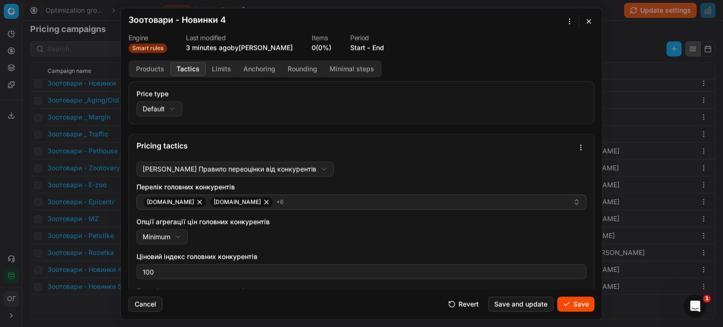
click at [186, 67] on button "Tactics" at bounding box center [187, 69] width 35 height 14
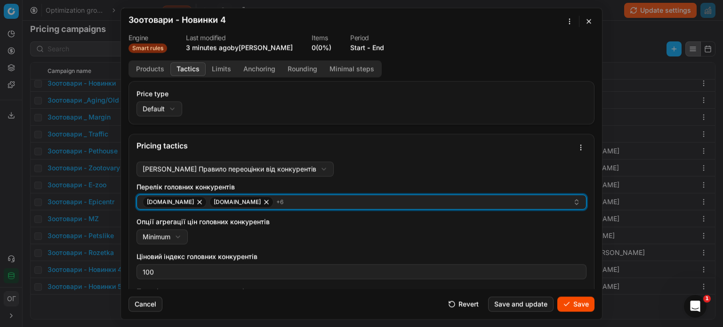
drag, startPoint x: 277, startPoint y: 197, endPoint x: 278, endPoint y: 203, distance: 6.2
click at [278, 199] on div "e-zoo.com.ua epicentrk.ua + 6" at bounding box center [358, 201] width 430 height 11
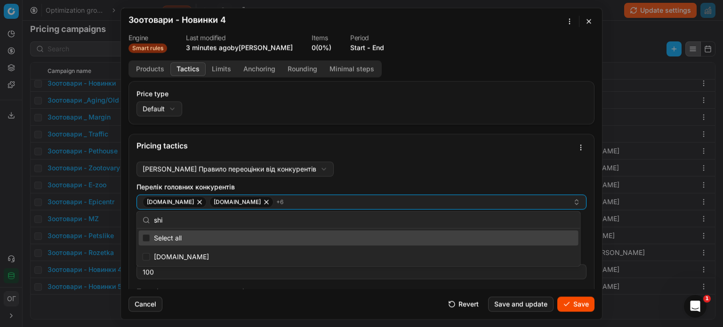
type input "shin"
click at [411, 147] on div "Pricing tactics" at bounding box center [354, 146] width 437 height 8
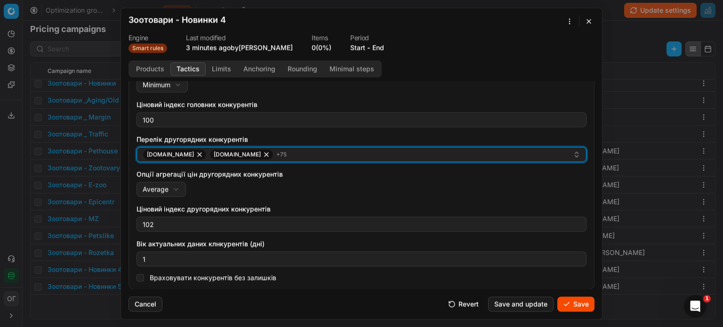
click at [303, 153] on div "add.ua alcomag.ua + 75" at bounding box center [358, 154] width 430 height 11
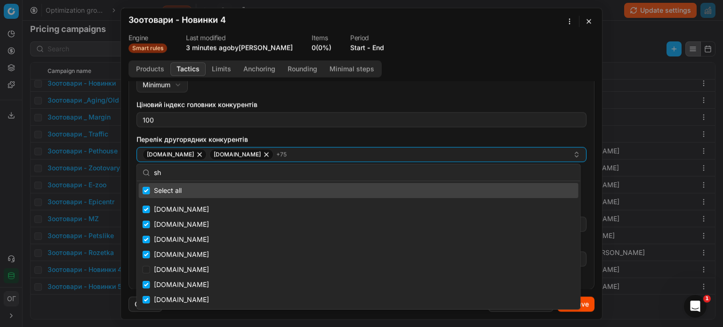
type input "shi"
checkbox input "true"
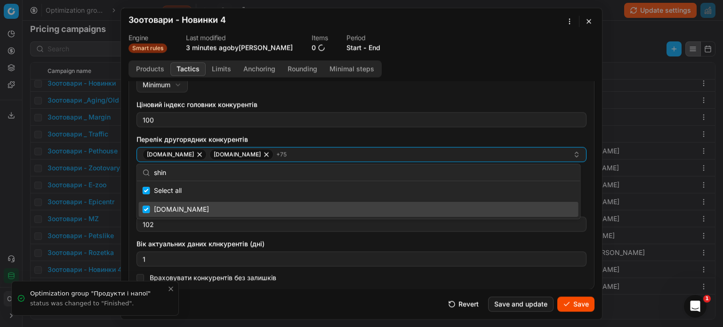
type input "shin"
click at [145, 209] on input "Suggestions" at bounding box center [147, 210] width 8 height 8
checkbox input "false"
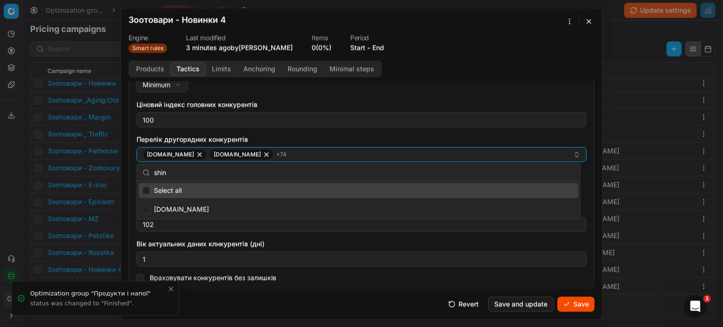
click at [452, 102] on label "Ціновий індекс головних конкурентів" at bounding box center [361, 104] width 450 height 9
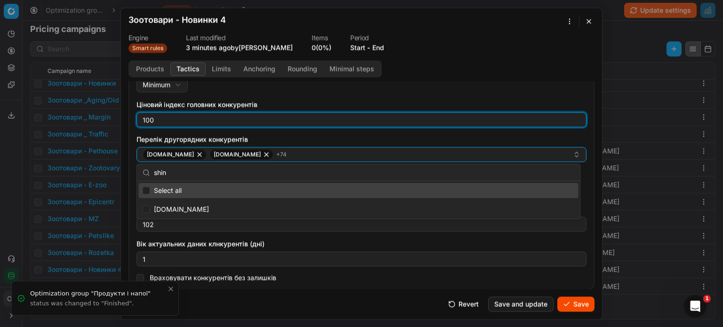
click at [452, 112] on input "100" at bounding box center [361, 119] width 441 height 14
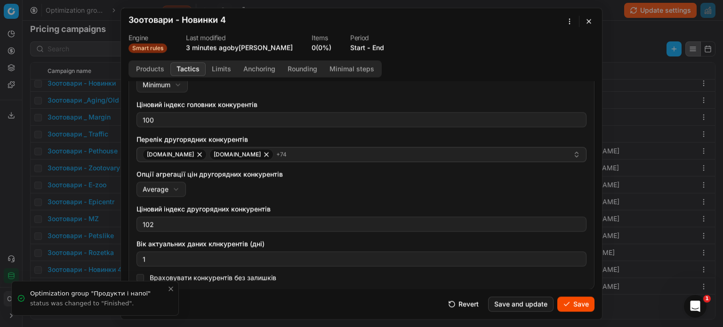
click at [563, 14] on form "We are saving PC settings. Please wait, it should take a few minutes Зоотовари …" at bounding box center [361, 163] width 481 height 311
click at [566, 21] on div "We are saving PC settings. Please wait, it should take a few minutes Зоотовари …" at bounding box center [361, 163] width 723 height 327
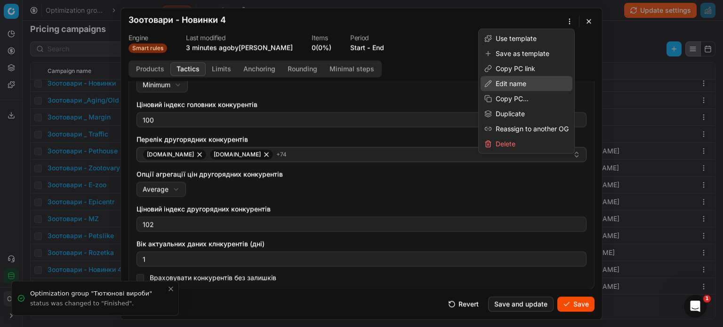
click at [509, 86] on div "Edit name" at bounding box center [526, 83] width 92 height 15
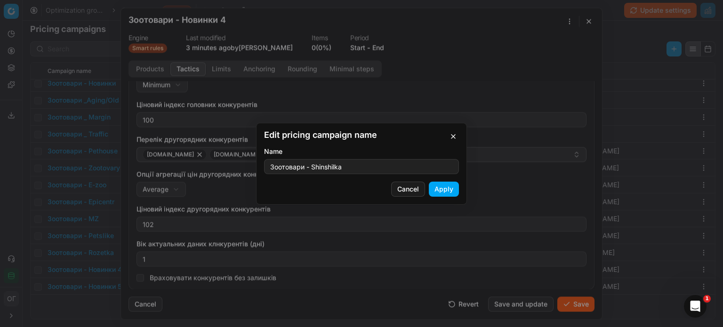
type input "Зоотовари - Shinshilka"
click at [448, 191] on button "Apply" at bounding box center [444, 189] width 30 height 15
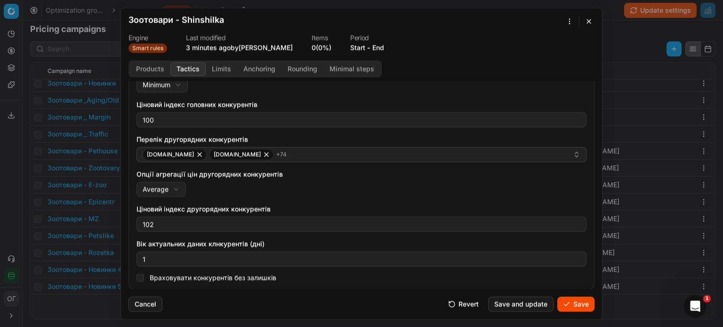
click at [573, 305] on button "Save" at bounding box center [575, 303] width 37 height 15
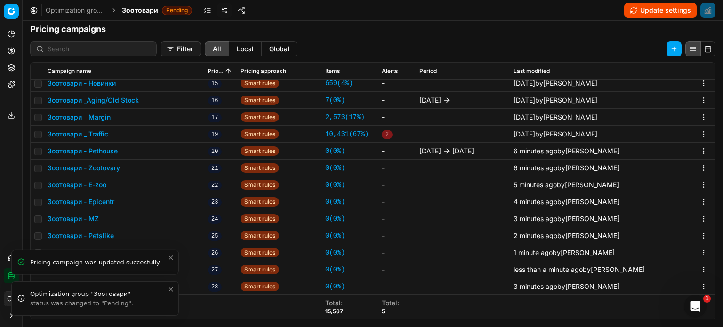
click at [170, 286] on icon "Close toast" at bounding box center [171, 290] width 8 height 8
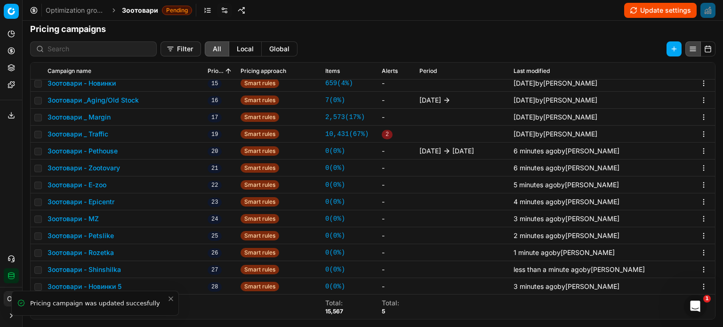
click at [171, 297] on icon "Close toast" at bounding box center [171, 299] width 8 height 8
click at [105, 286] on button "Зоотовари - Новинки 5" at bounding box center [85, 286] width 74 height 9
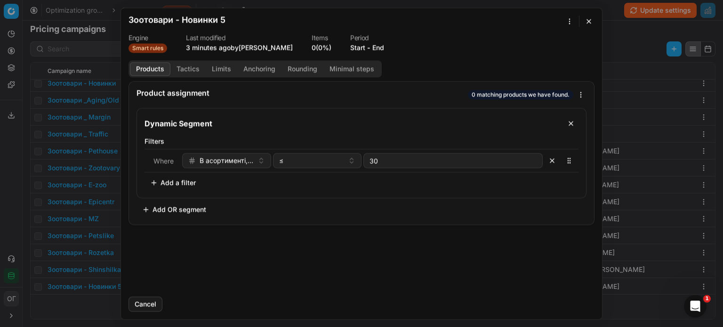
click at [589, 22] on button "button" at bounding box center [588, 21] width 11 height 11
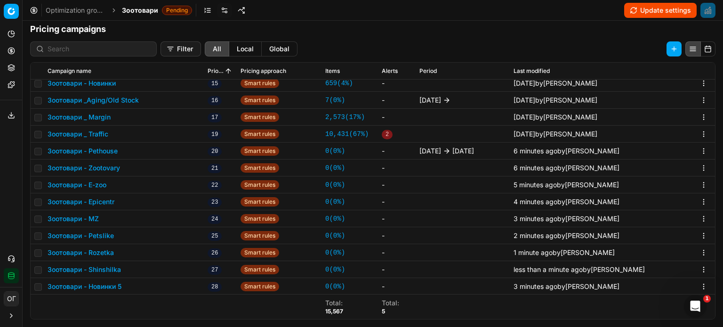
click at [107, 287] on button "Зоотовари - Новинки 5" at bounding box center [85, 286] width 74 height 9
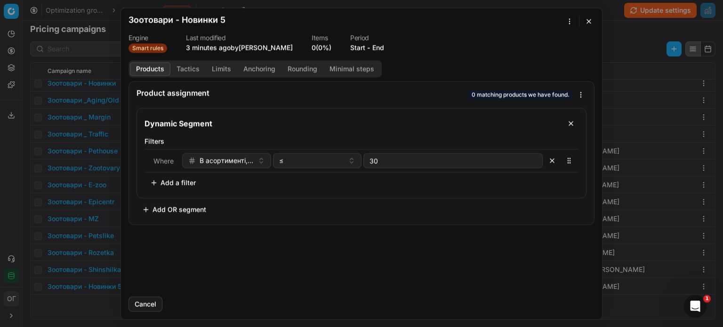
click at [572, 18] on div "We are saving PC settings. Please wait, it should take a few minutes Зоотовари …" at bounding box center [361, 163] width 723 height 327
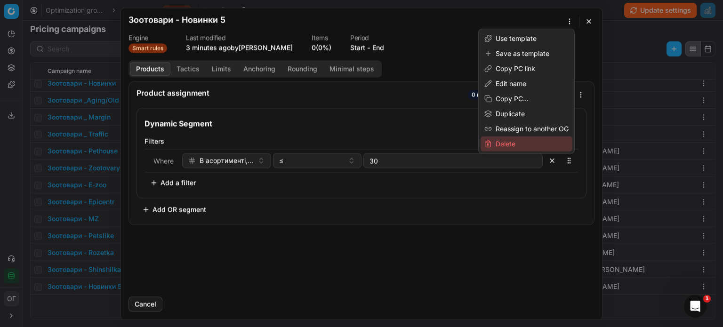
click at [531, 144] on div "Delete" at bounding box center [526, 143] width 92 height 15
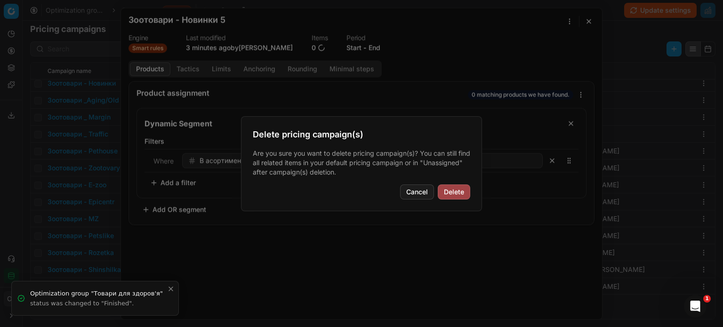
drag, startPoint x: 447, startPoint y: 188, endPoint x: 454, endPoint y: 192, distance: 8.6
click at [447, 188] on button "Delete" at bounding box center [454, 191] width 32 height 15
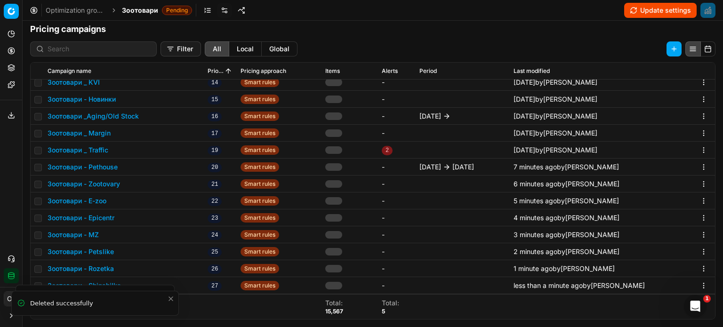
scroll to position [250, 0]
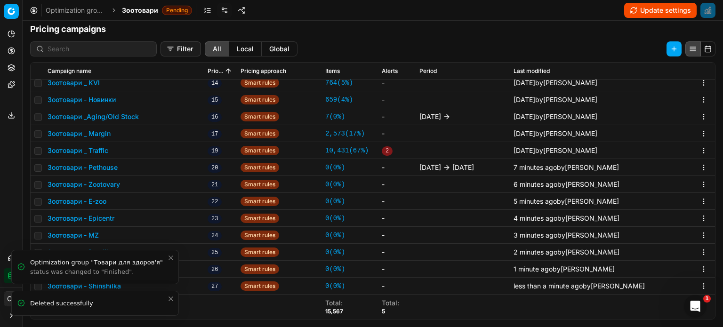
click at [170, 299] on icon "Close toast" at bounding box center [171, 299] width 4 height 4
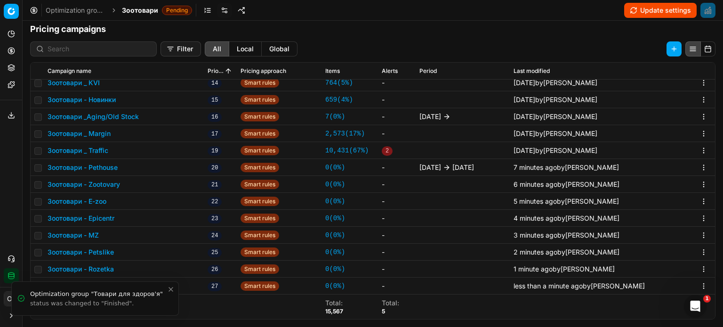
click at [169, 291] on icon "Close toast" at bounding box center [171, 290] width 8 height 8
click at [106, 286] on button "Зоотовари - Shinshilka" at bounding box center [84, 285] width 73 height 9
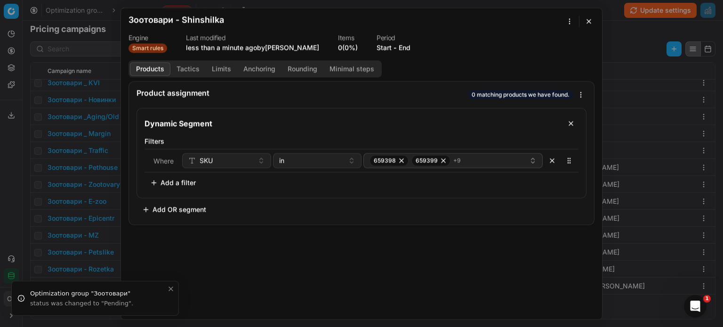
click at [409, 46] on button "End" at bounding box center [404, 47] width 12 height 9
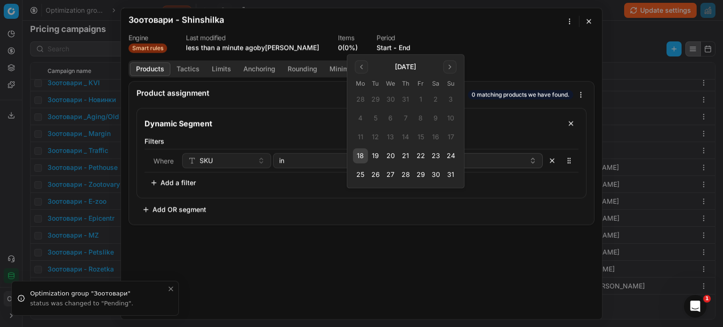
click at [452, 174] on button "31" at bounding box center [450, 174] width 15 height 15
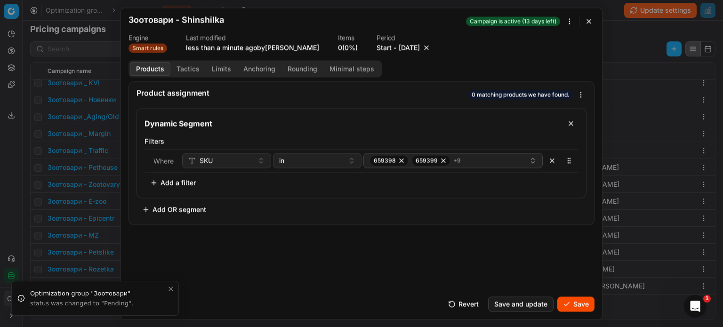
click at [568, 307] on button "Save" at bounding box center [575, 303] width 37 height 15
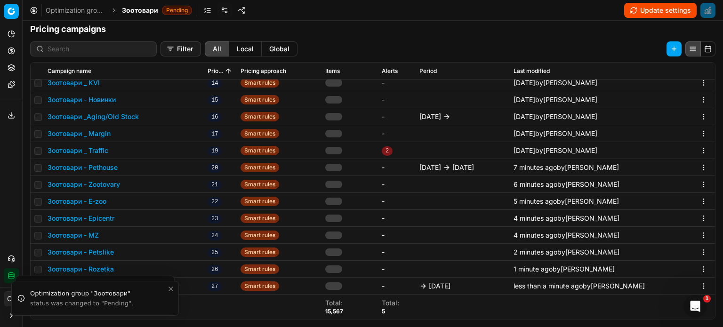
click at [91, 268] on button "Зоотовари - Rozetka" at bounding box center [81, 268] width 66 height 9
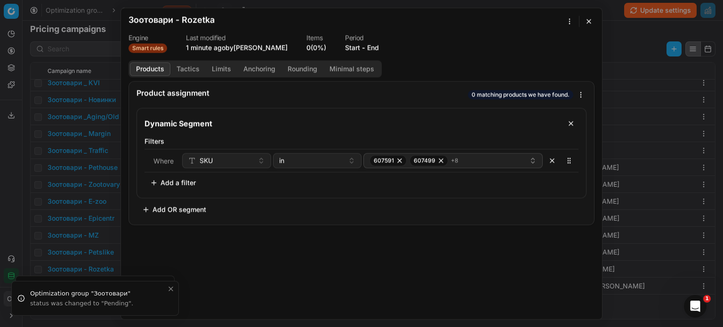
click at [371, 45] on button "End" at bounding box center [373, 47] width 12 height 9
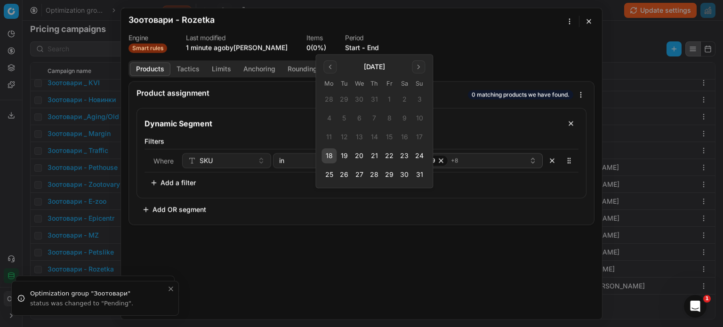
click at [420, 175] on button "31" at bounding box center [419, 174] width 15 height 15
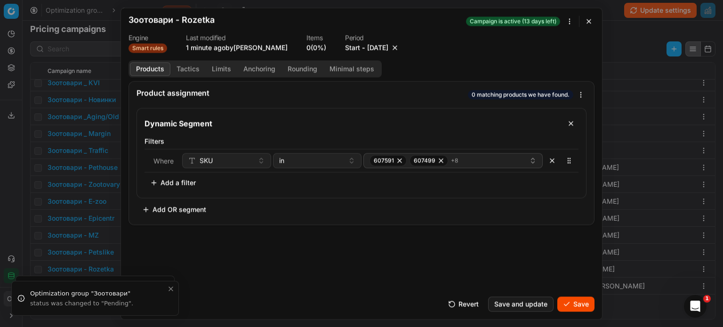
click at [580, 301] on button "Save" at bounding box center [575, 303] width 37 height 15
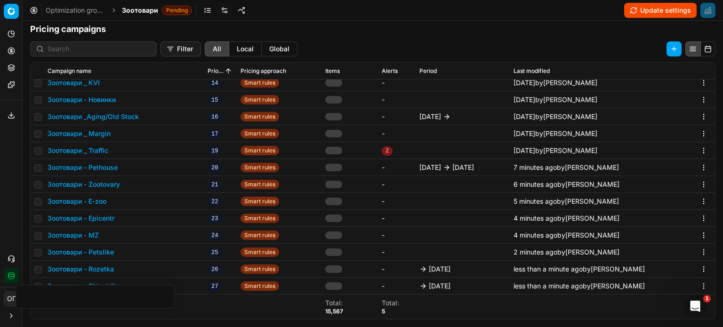
click at [90, 252] on button "Зоотовари - Petslike" at bounding box center [81, 251] width 66 height 9
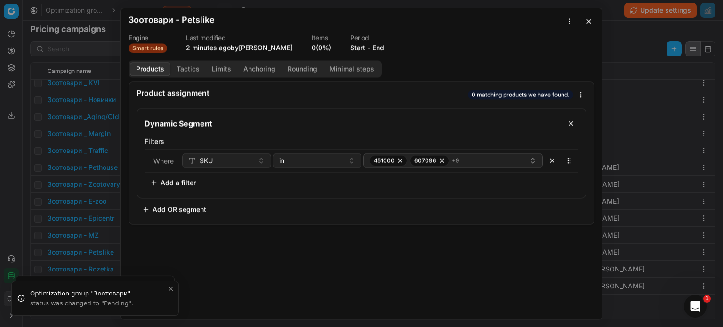
click at [382, 45] on button "End" at bounding box center [378, 47] width 12 height 9
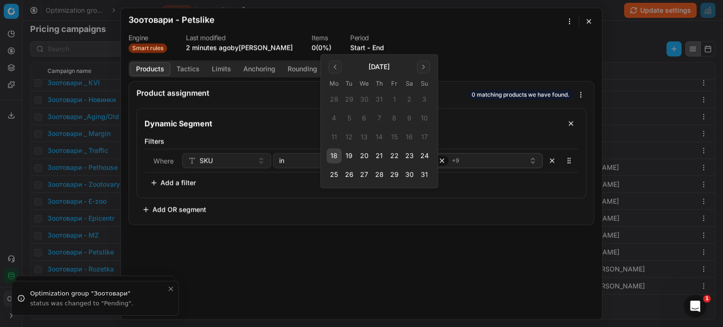
click at [426, 178] on button "31" at bounding box center [424, 174] width 15 height 15
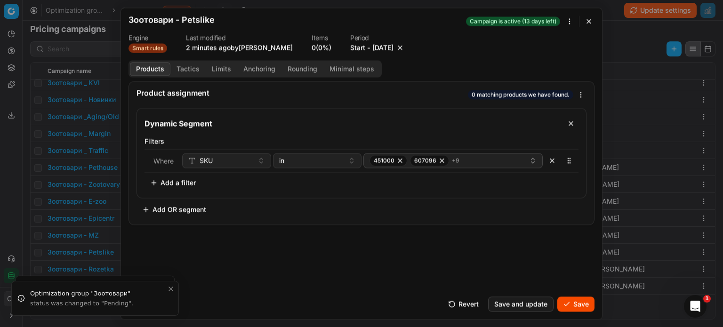
click at [572, 303] on button "Save" at bounding box center [575, 303] width 37 height 15
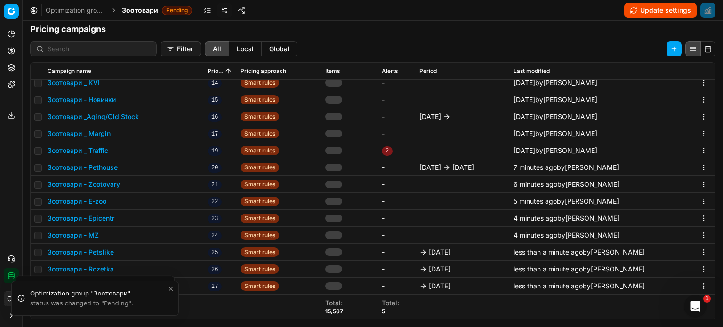
click at [90, 234] on button "Зоотовари - MZ" at bounding box center [73, 235] width 51 height 9
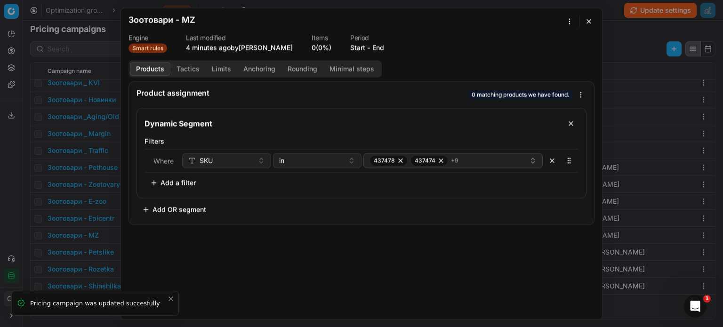
click at [380, 44] on button "End" at bounding box center [378, 47] width 12 height 9
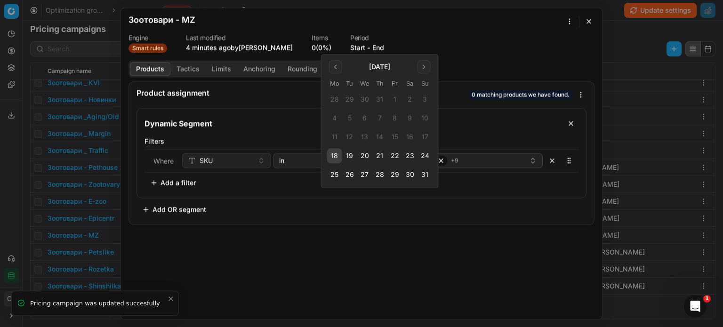
click at [430, 173] on button "31" at bounding box center [424, 174] width 15 height 15
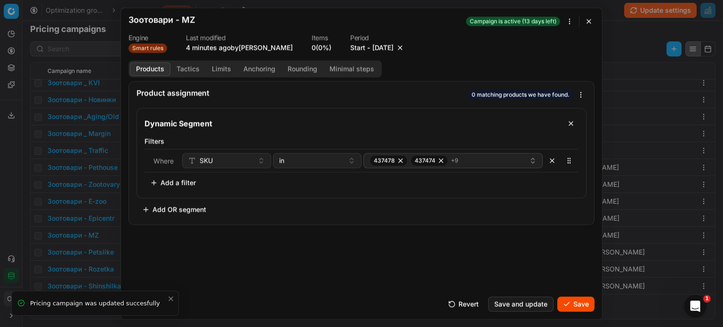
click at [596, 306] on form "We are saving PC settings. Please wait, it should take a few minutes Зоотовари …" at bounding box center [361, 163] width 481 height 311
click at [588, 302] on button "Save" at bounding box center [575, 303] width 37 height 15
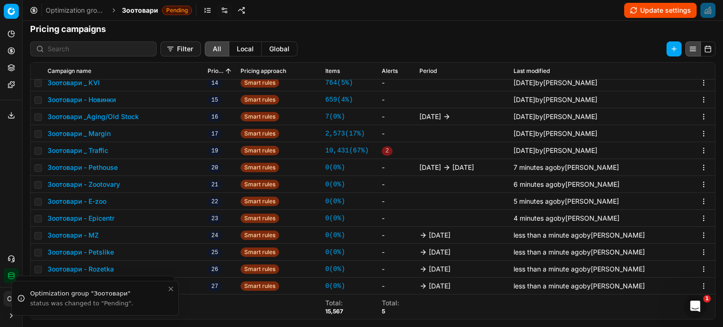
click at [94, 220] on button "Зоотовари - Epicentr" at bounding box center [81, 218] width 67 height 9
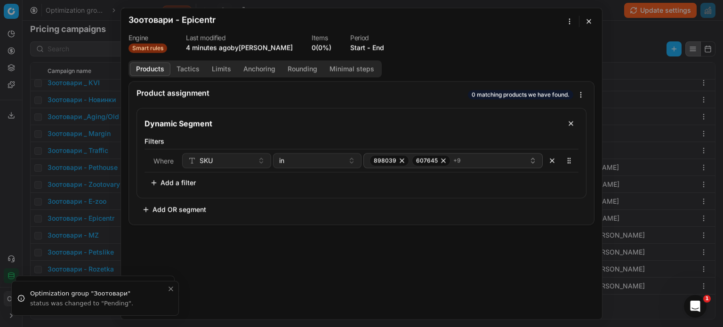
click at [378, 47] on button "End" at bounding box center [378, 47] width 12 height 9
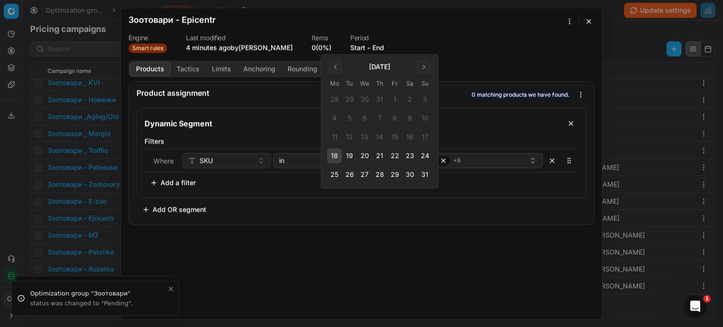
click at [426, 173] on button "31" at bounding box center [424, 174] width 15 height 15
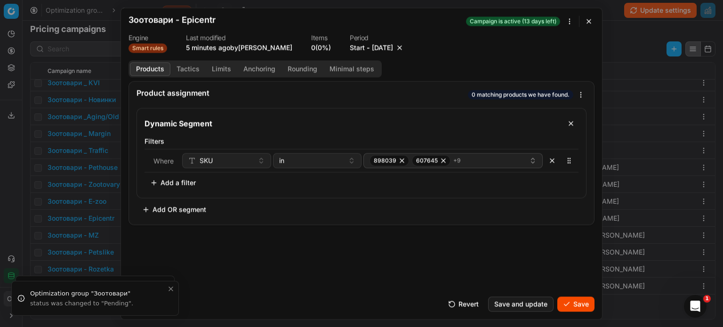
click at [582, 303] on button "Save" at bounding box center [575, 303] width 37 height 15
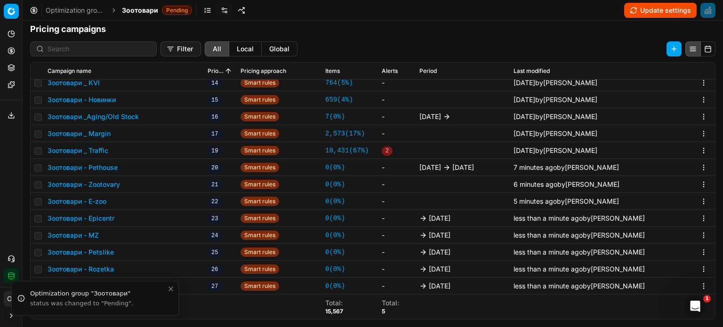
click at [97, 203] on button "Зоотовари - E-zoo" at bounding box center [77, 201] width 59 height 9
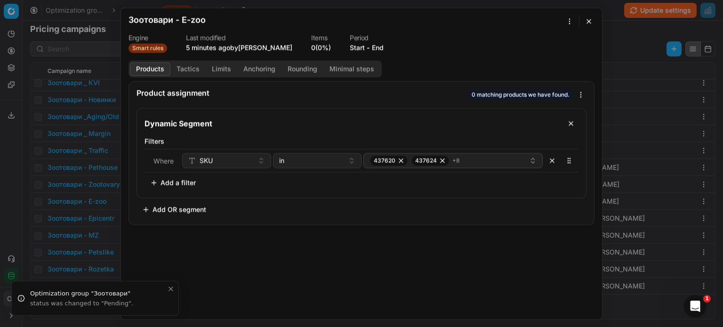
click at [377, 48] on button "End" at bounding box center [378, 47] width 12 height 9
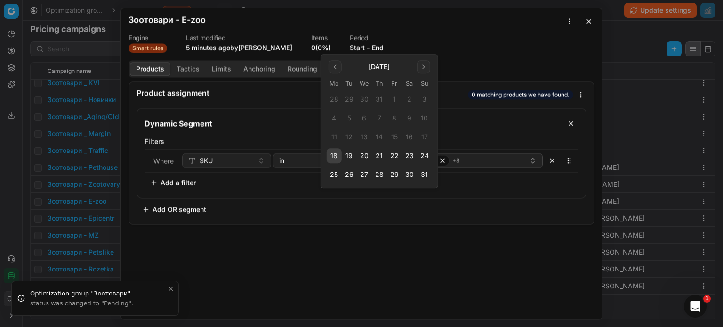
click at [425, 181] on button "31" at bounding box center [424, 174] width 15 height 15
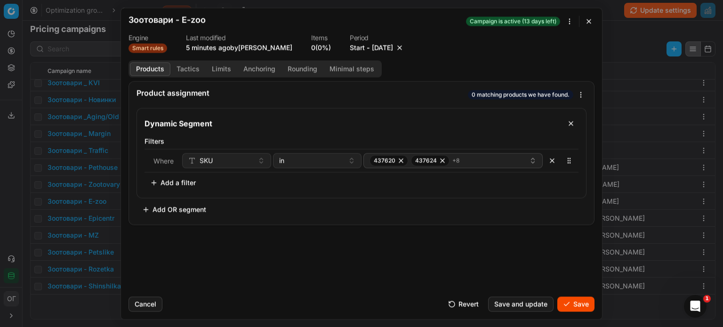
click at [583, 311] on button "Save" at bounding box center [575, 303] width 37 height 15
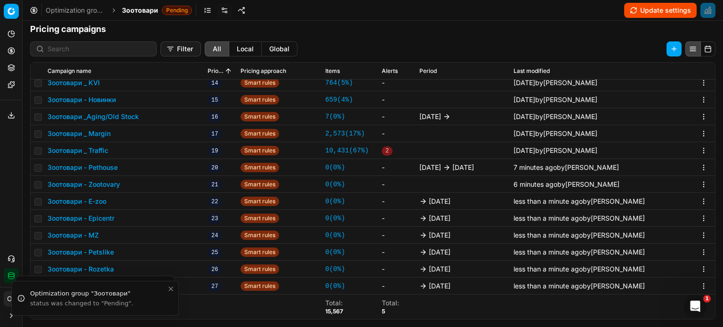
click at [87, 178] on td "Зоотовари - Zootovary" at bounding box center [124, 184] width 160 height 17
click at [90, 184] on button "Зоотовари - Zootovary" at bounding box center [84, 184] width 72 height 9
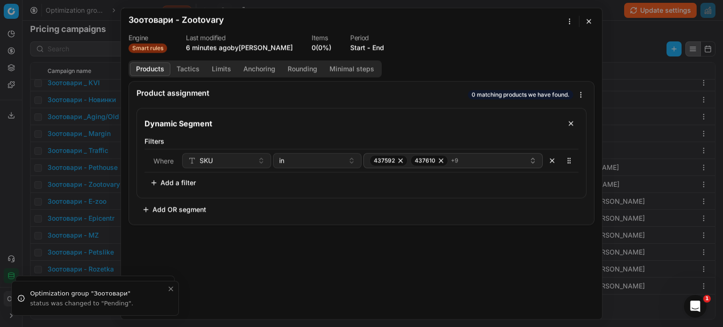
click at [370, 52] on span "-" at bounding box center [368, 47] width 3 height 9
drag, startPoint x: 388, startPoint y: 39, endPoint x: 382, endPoint y: 48, distance: 11.2
click at [388, 40] on dl "Engine Smart rules Last modified 6 minutes ago by Ольга Гудзенко Items 0 (0%) P…" at bounding box center [361, 43] width 466 height 18
click at [382, 49] on button "End" at bounding box center [378, 47] width 12 height 9
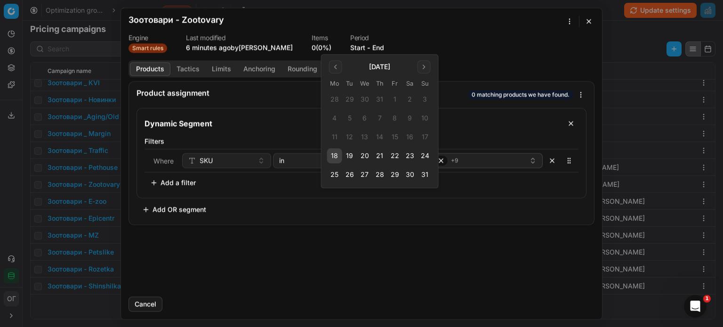
click at [427, 176] on button "31" at bounding box center [424, 174] width 15 height 15
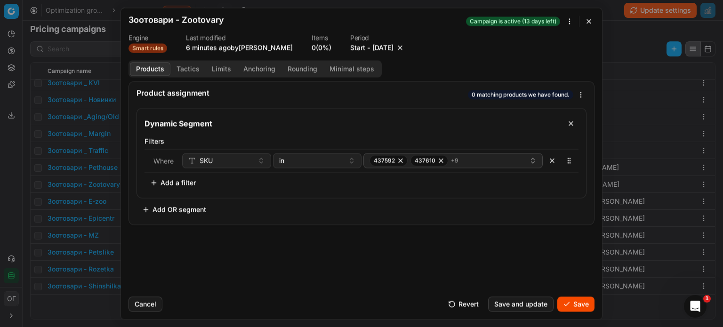
click at [587, 305] on button "Save" at bounding box center [575, 303] width 37 height 15
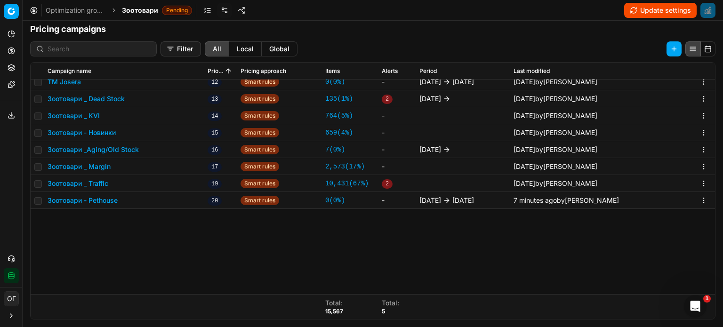
scroll to position [15, 0]
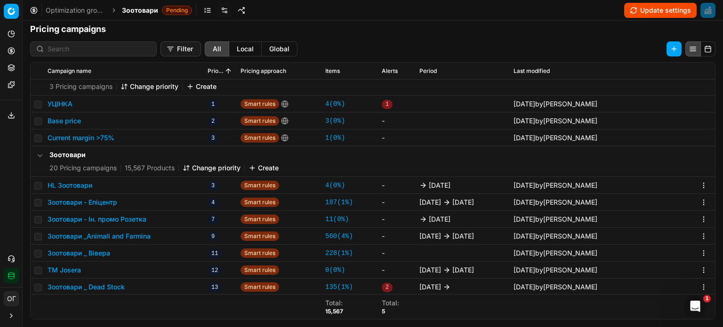
click at [215, 169] on button "Change priority" at bounding box center [212, 167] width 58 height 9
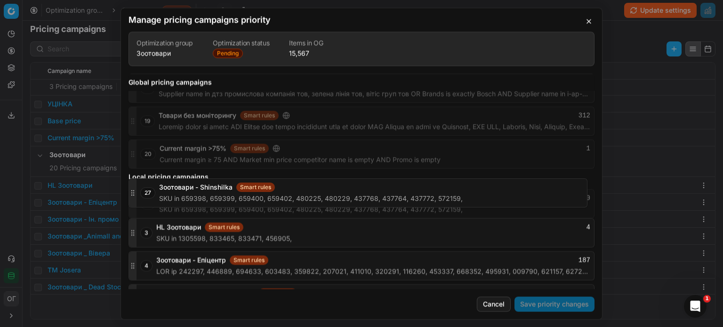
scroll to position [441, 0]
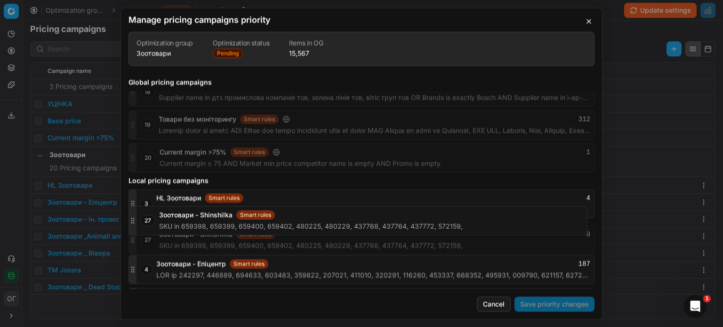
drag, startPoint x: 132, startPoint y: 277, endPoint x: 158, endPoint y: 223, distance: 60.0
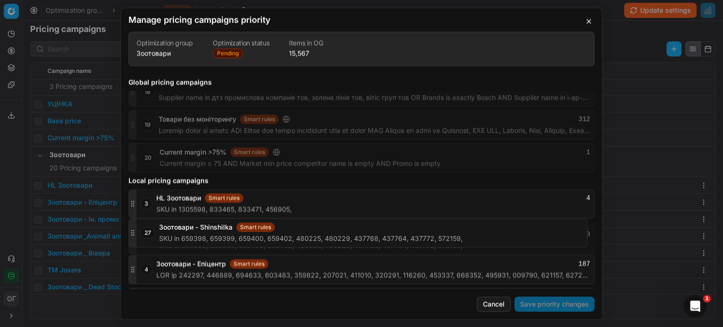
click at [158, 225] on div "27 Зоотовари - Shinshilka Smart rules 0 SKU in 659398, 659399, 659400, 659402, …" at bounding box center [361, 239] width 466 height 29
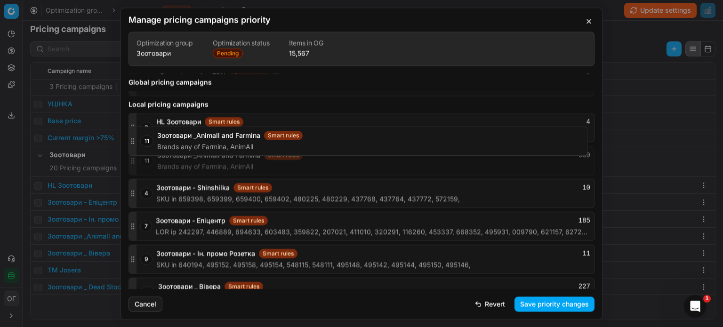
scroll to position [499, 0]
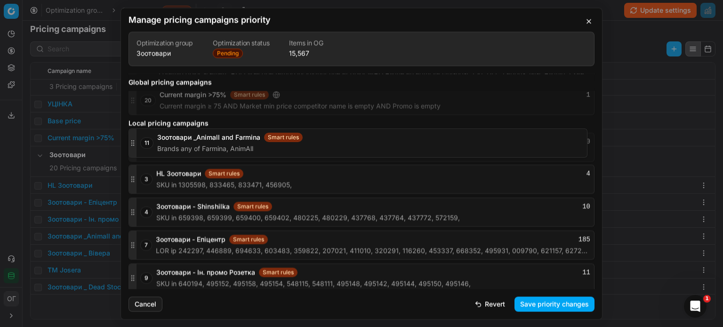
drag, startPoint x: 134, startPoint y: 145, endPoint x: 156, endPoint y: 143, distance: 22.7
click at [156, 143] on div "11 Зоотовари _Animall and Farmina Smart rules 560 Brands any of Farmina, AnimAll" at bounding box center [361, 147] width 466 height 29
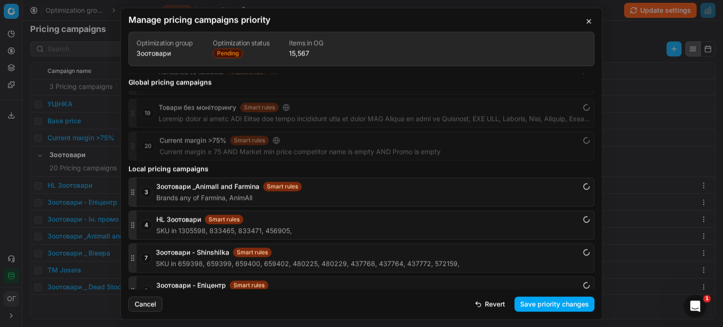
scroll to position [452, 0]
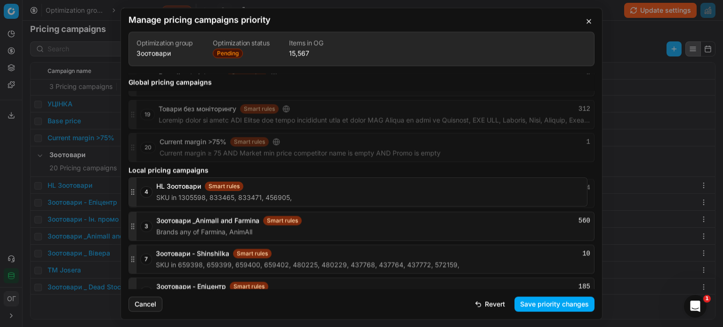
drag, startPoint x: 133, startPoint y: 223, endPoint x: 134, endPoint y: 191, distance: 32.0
click at [134, 191] on icon "button" at bounding box center [133, 194] width 8 height 8
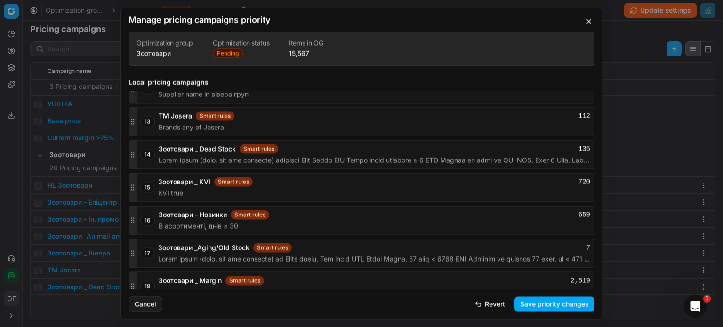
scroll to position [734, 0]
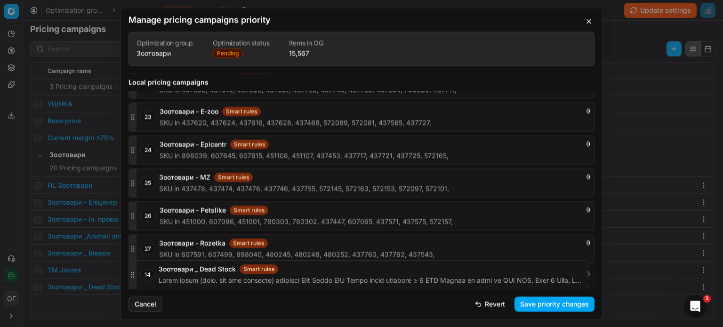
drag, startPoint x: 133, startPoint y: 135, endPoint x: 151, endPoint y: 279, distance: 145.6
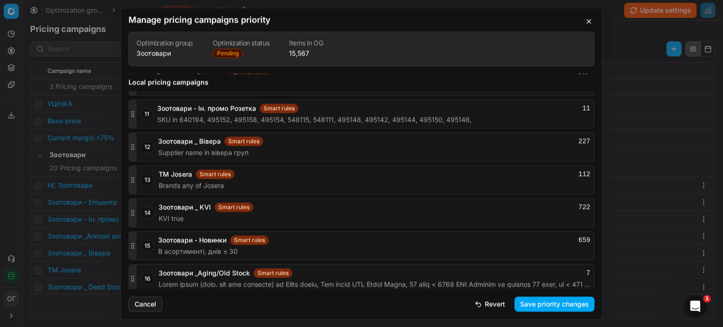
scroll to position [674, 0]
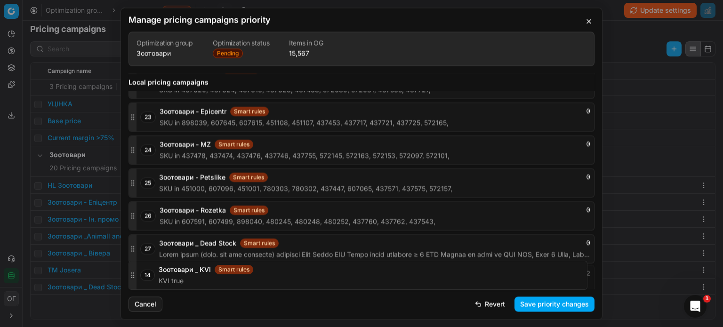
drag, startPoint x: 131, startPoint y: 197, endPoint x: 143, endPoint y: 280, distance: 84.2
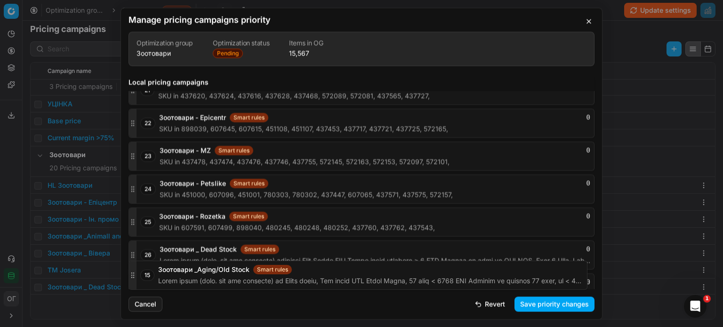
scroll to position [989, 0]
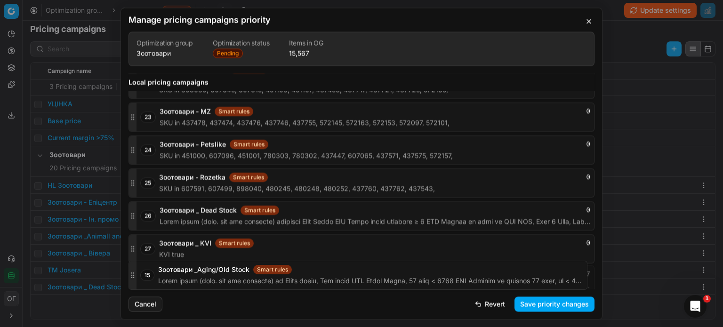
drag, startPoint x: 132, startPoint y: 103, endPoint x: 183, endPoint y: 292, distance: 195.7
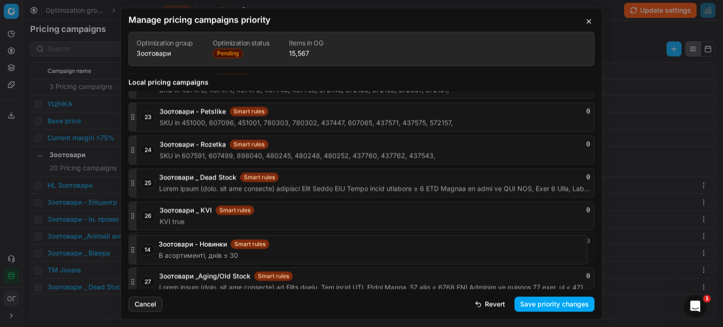
drag, startPoint x: 132, startPoint y: 196, endPoint x: 168, endPoint y: 248, distance: 63.9
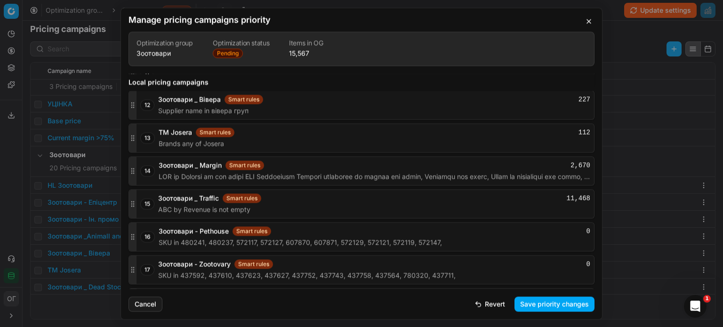
scroll to position [707, 0]
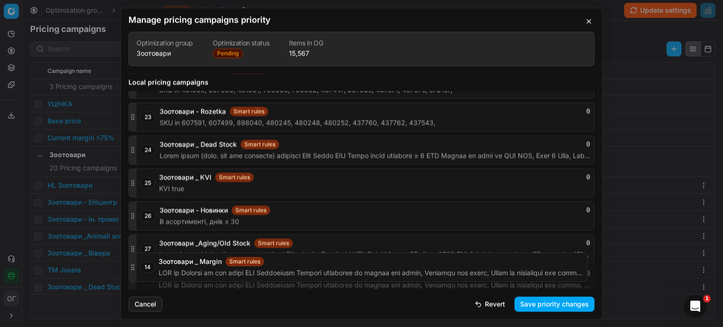
drag, startPoint x: 132, startPoint y: 161, endPoint x: 142, endPoint y: 264, distance: 103.5
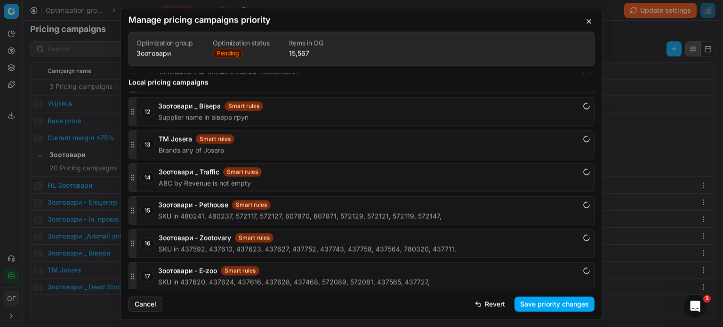
scroll to position [674, 0]
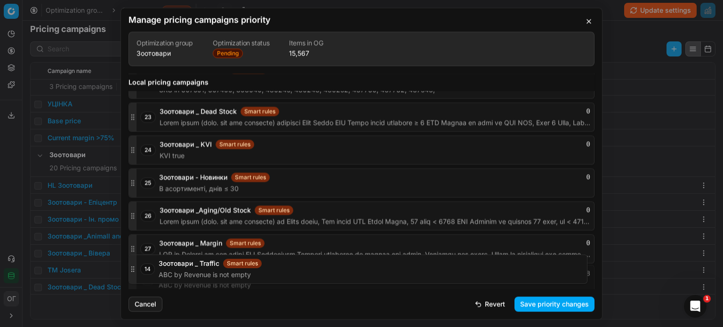
drag, startPoint x: 133, startPoint y: 195, endPoint x: 143, endPoint y: 267, distance: 72.7
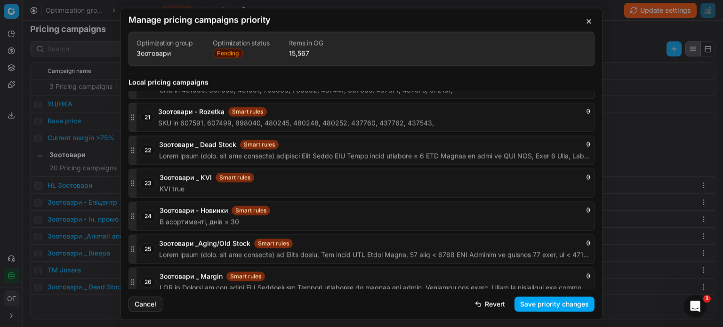
scroll to position [989, 0]
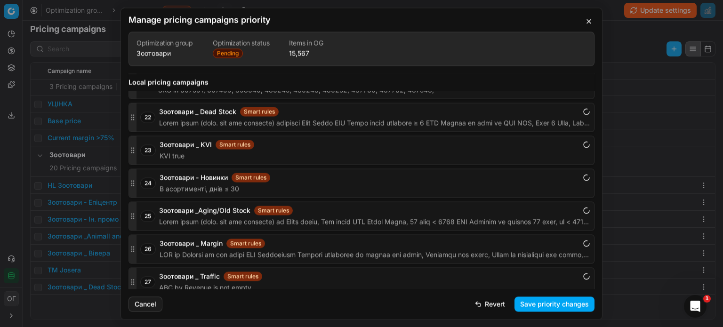
click at [536, 306] on button "Save priority changes" at bounding box center [554, 303] width 80 height 15
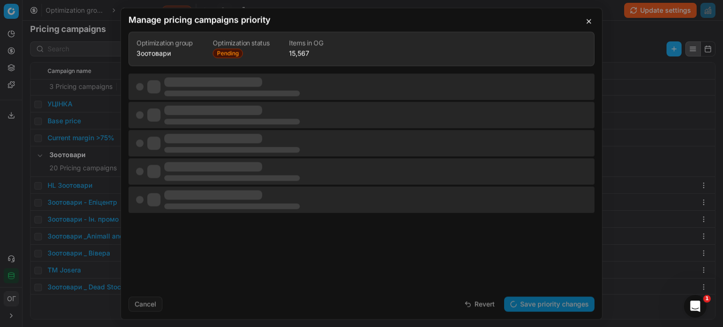
scroll to position [0, 0]
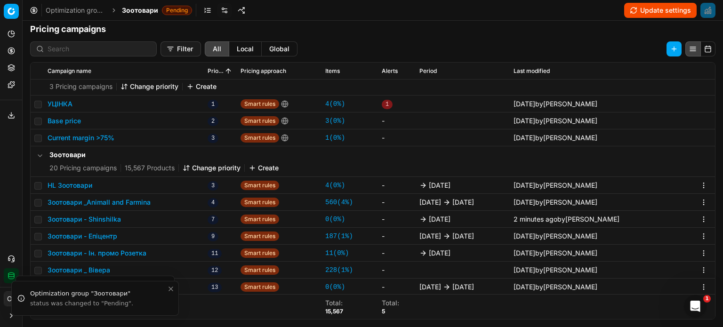
click at [648, 8] on button "Update settings" at bounding box center [660, 10] width 72 height 15
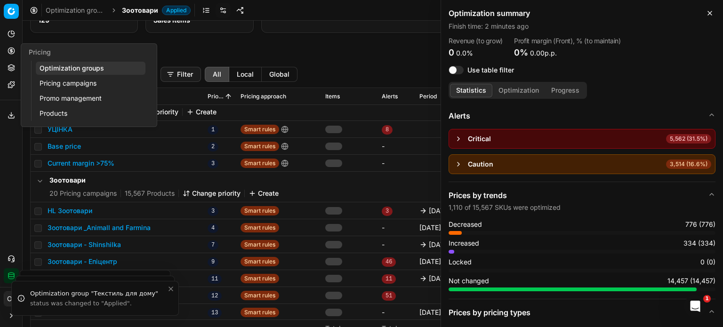
click at [9, 46] on button "Pricing" at bounding box center [11, 50] width 15 height 15
click at [53, 68] on link "Optimization groups" at bounding box center [91, 68] width 110 height 13
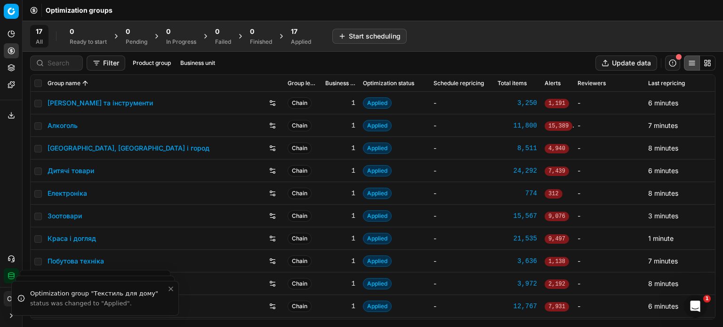
click at [294, 36] on div "17 Applied" at bounding box center [301, 36] width 20 height 19
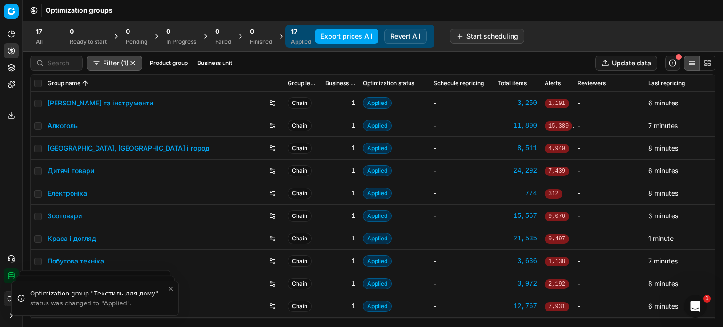
click at [345, 33] on button "Export prices All" at bounding box center [347, 36] width 64 height 15
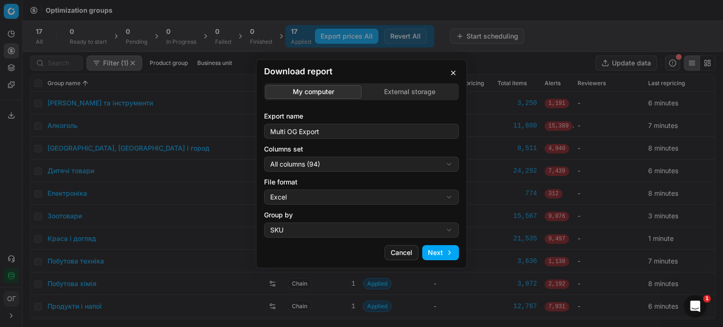
click at [397, 89] on div "Download report My computer External storage Export name Multi OG Export Column…" at bounding box center [361, 163] width 723 height 327
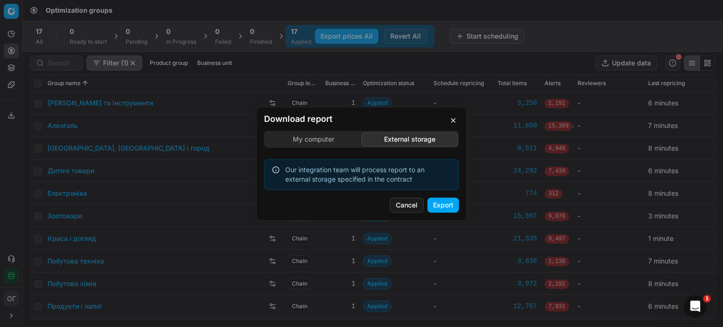
click at [446, 208] on button "Export" at bounding box center [443, 205] width 32 height 15
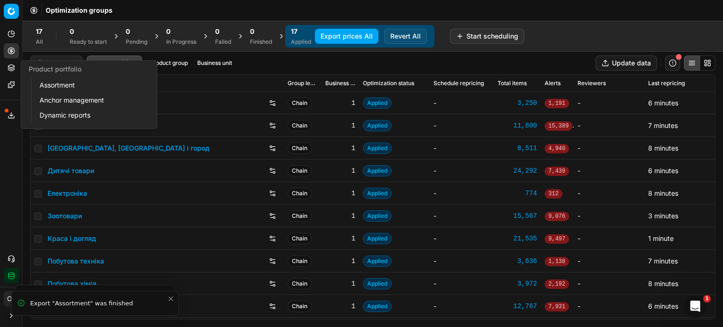
click at [12, 65] on icon at bounding box center [12, 68] width 8 height 8
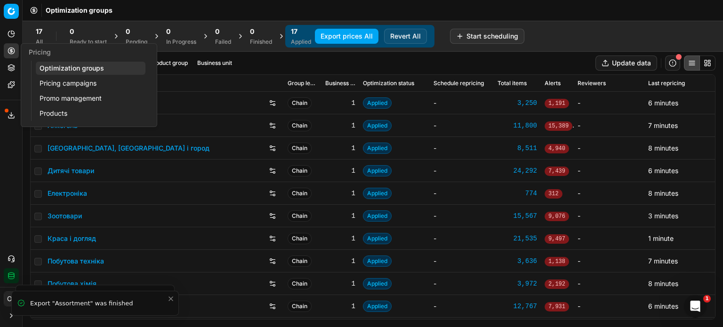
click at [58, 85] on link "Pricing campaigns" at bounding box center [91, 83] width 110 height 13
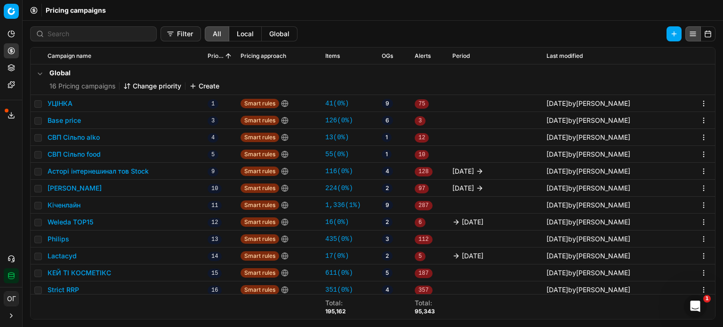
click at [68, 121] on button "Base price" at bounding box center [64, 120] width 33 height 9
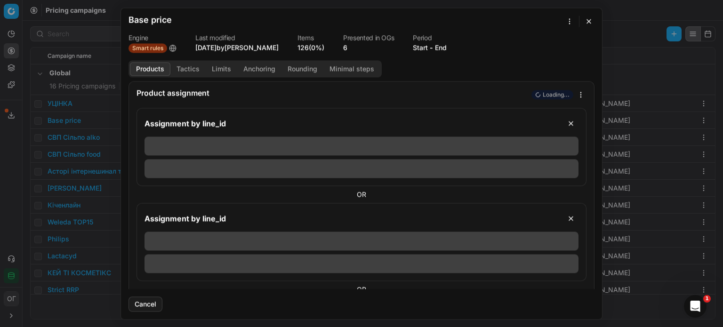
click at [324, 45] on link "126 (0%)" at bounding box center [310, 47] width 27 height 9
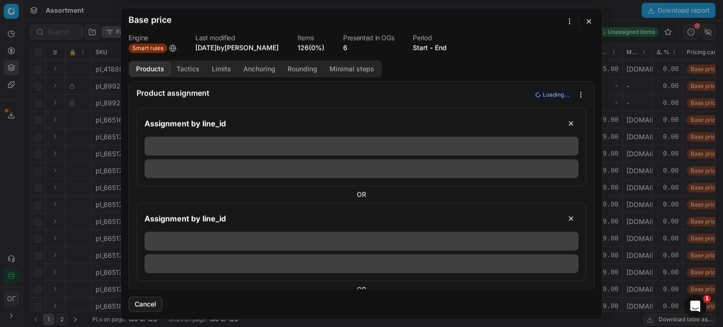
click at [587, 24] on button "button" at bounding box center [588, 21] width 11 height 11
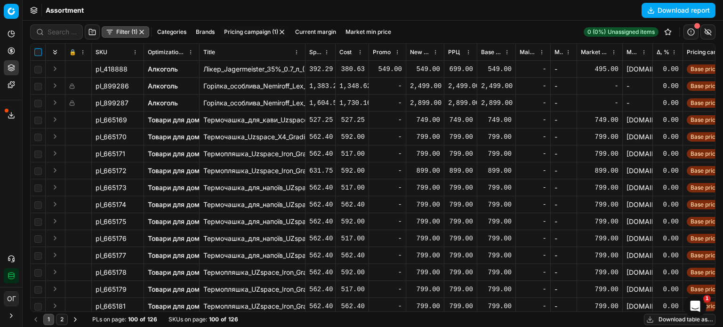
click at [36, 53] on input "checkbox" at bounding box center [38, 52] width 8 height 8
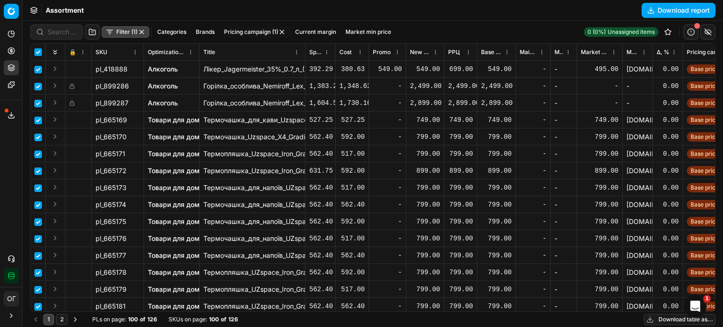
checkbox input "true"
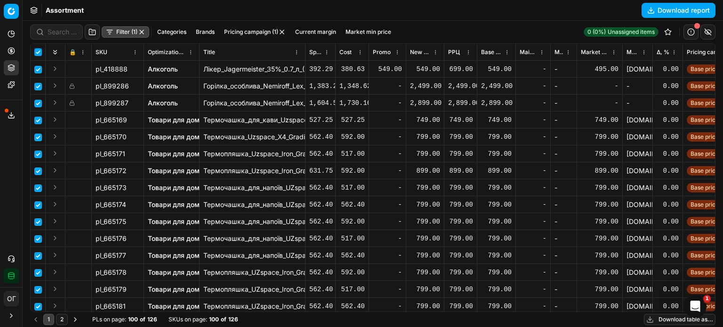
checkbox input "true"
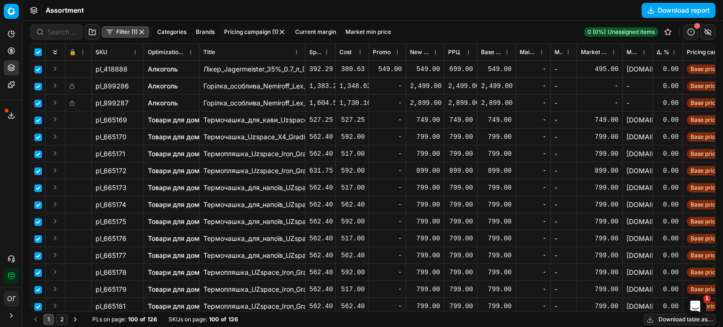
checkbox input "true"
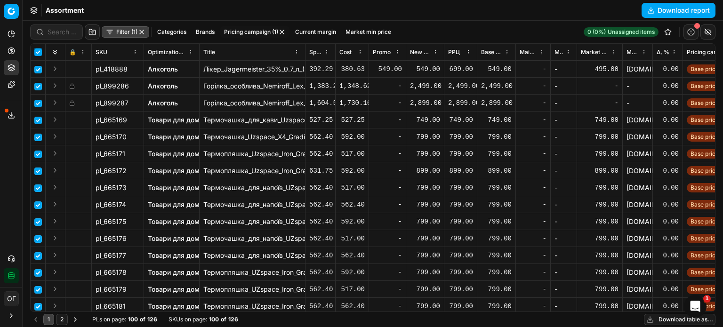
checkbox input "true"
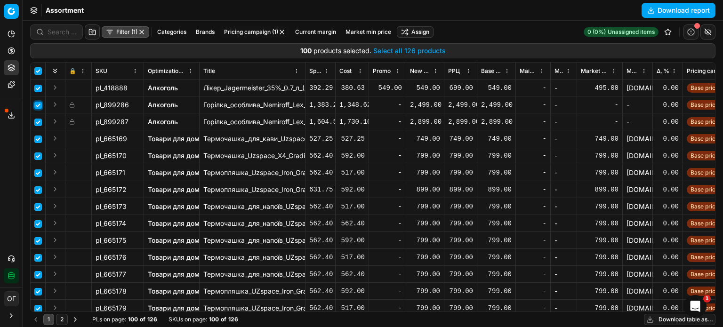
click at [39, 105] on input "checkbox" at bounding box center [38, 106] width 8 height 8
checkbox input "false"
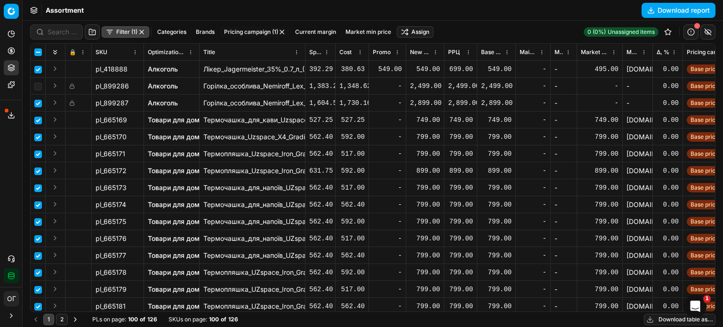
click at [36, 114] on td at bounding box center [38, 119] width 15 height 17
click at [38, 100] on input "checkbox" at bounding box center [38, 104] width 8 height 8
checkbox input "false"
click at [416, 33] on html "Pricing platform Analytics Pricing Product portfolio Templates Export service 1…" at bounding box center [361, 163] width 723 height 327
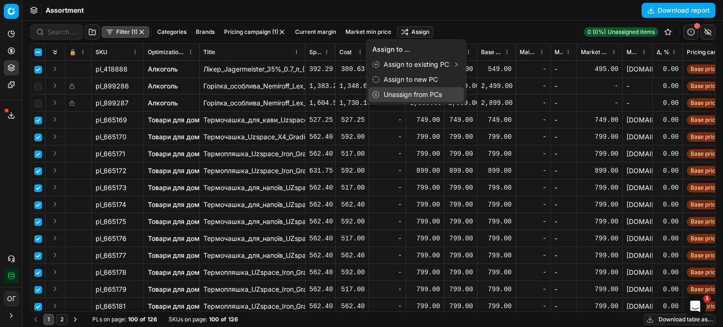
click at [429, 98] on div "Unassign from PCs" at bounding box center [416, 94] width 96 height 15
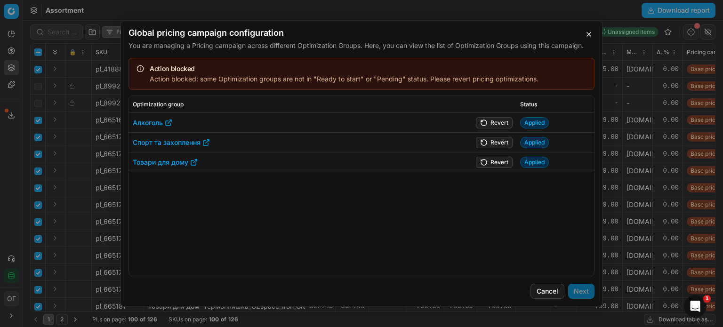
click at [489, 119] on button "Revert" at bounding box center [494, 122] width 37 height 11
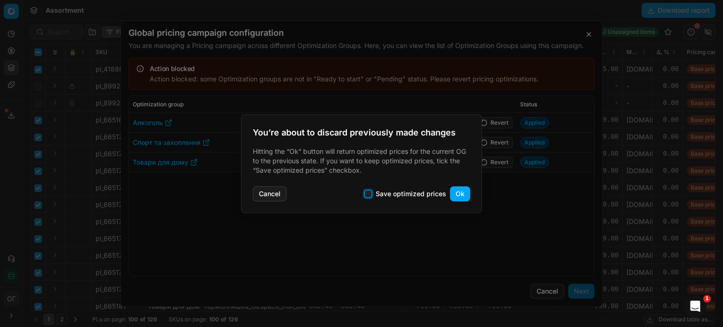
click at [371, 193] on input "Save optimized prices" at bounding box center [368, 194] width 8 height 8
checkbox input "true"
click at [458, 196] on button "Ok" at bounding box center [460, 193] width 20 height 15
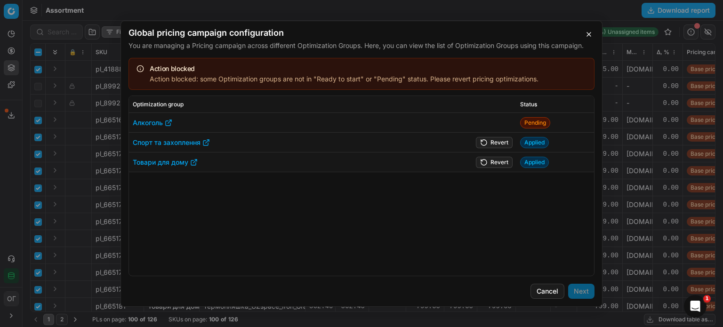
click at [491, 159] on button "Revert" at bounding box center [494, 161] width 37 height 11
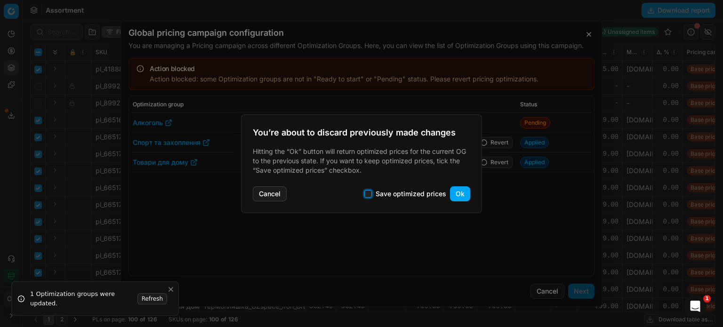
click at [370, 192] on input "Save optimized prices" at bounding box center [368, 194] width 8 height 8
checkbox input "true"
click at [461, 195] on button "Ok" at bounding box center [460, 193] width 20 height 15
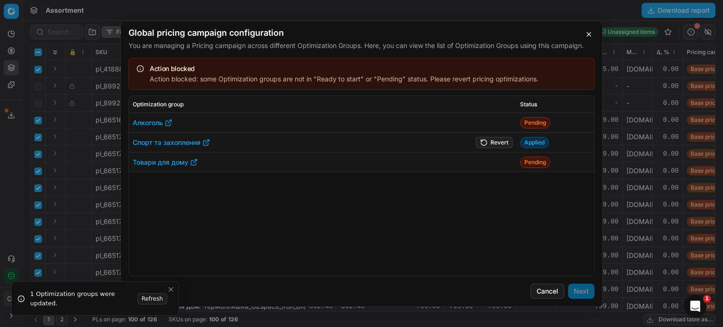
click at [494, 135] on td "Revert" at bounding box center [487, 143] width 60 height 20
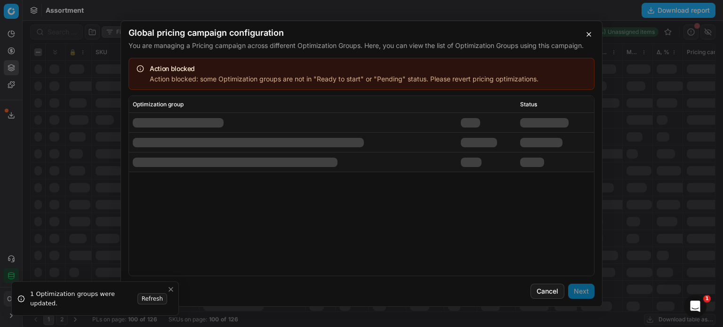
click at [493, 141] on div at bounding box center [479, 141] width 36 height 9
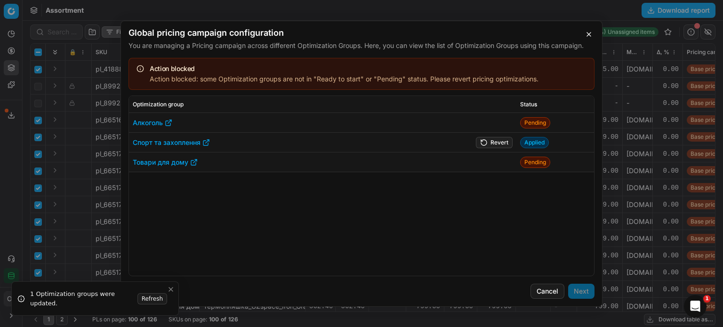
click at [484, 141] on button "Revert" at bounding box center [494, 141] width 37 height 11
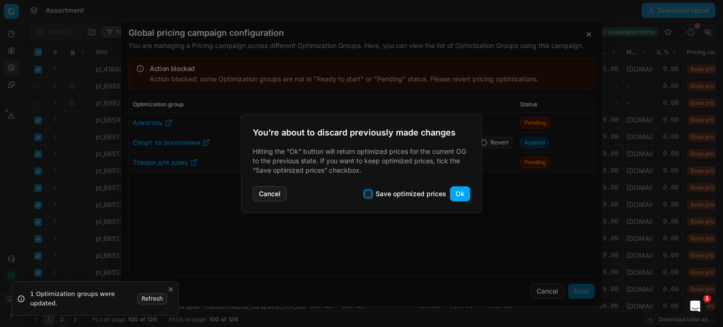
click at [371, 195] on input "Save optimized prices" at bounding box center [368, 194] width 8 height 8
checkbox input "true"
click at [464, 195] on button "Ok" at bounding box center [460, 193] width 20 height 15
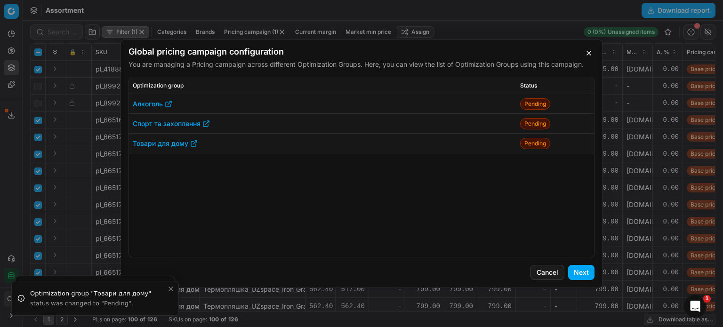
click at [573, 269] on button "Next" at bounding box center [581, 272] width 26 height 15
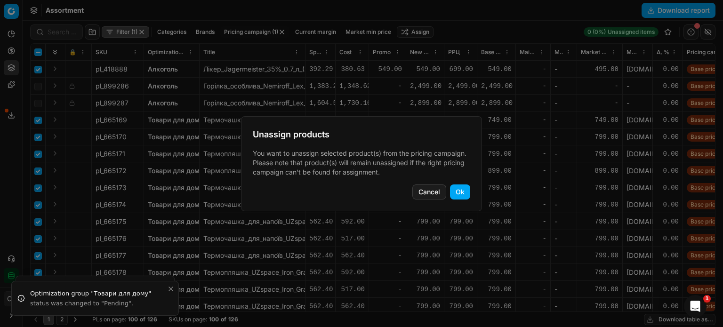
click at [464, 191] on button "Ok" at bounding box center [460, 191] width 20 height 15
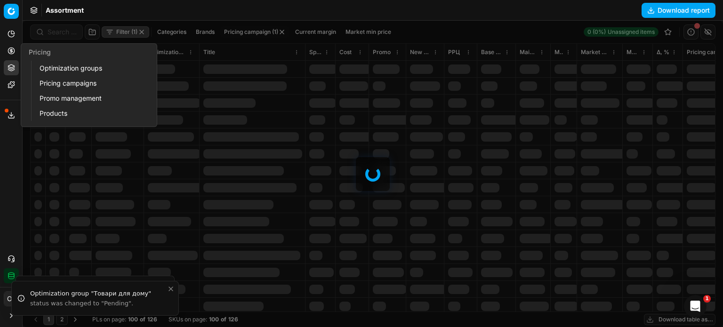
click at [9, 51] on icon at bounding box center [12, 51] width 8 height 8
click at [63, 66] on link "Optimization groups" at bounding box center [91, 68] width 110 height 13
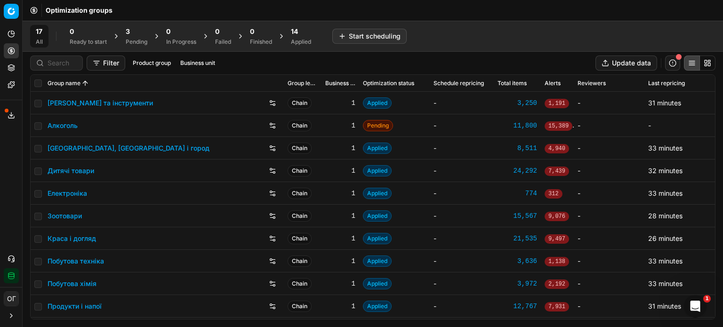
click at [137, 38] on div "Pending" at bounding box center [137, 42] width 22 height 8
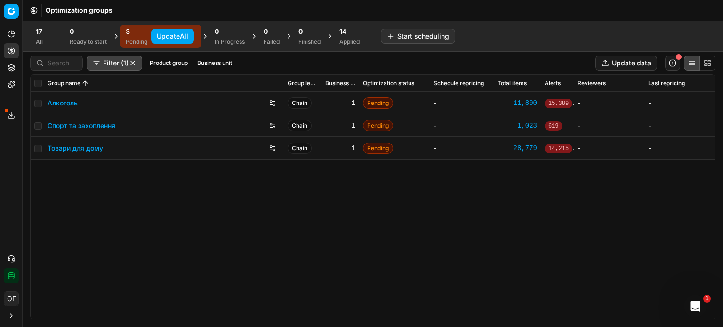
click at [171, 39] on button "Update All" at bounding box center [172, 36] width 43 height 15
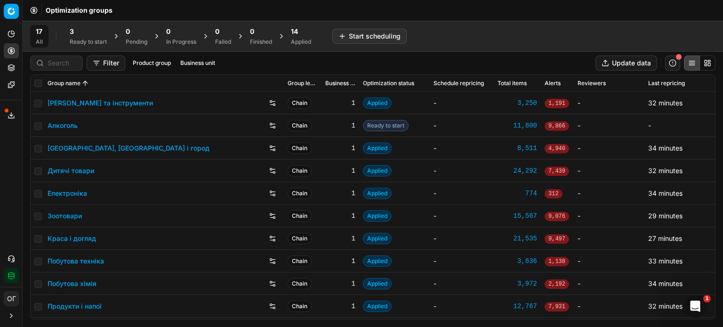
click at [81, 41] on div "Ready to start" at bounding box center [88, 42] width 37 height 8
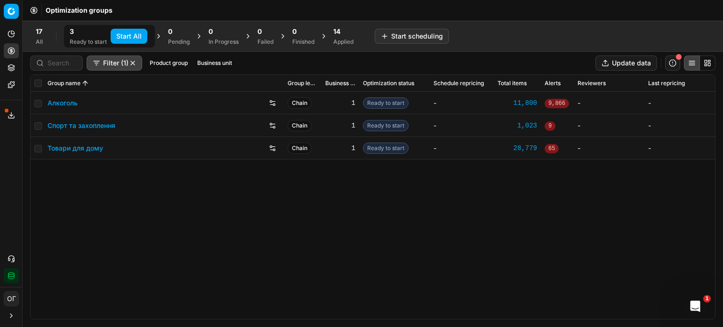
click at [129, 37] on button "Start All" at bounding box center [129, 36] width 37 height 15
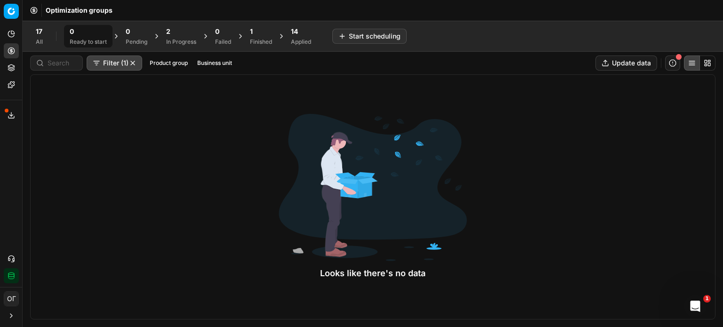
click at [184, 36] on div "2 In Progress" at bounding box center [181, 36] width 30 height 19
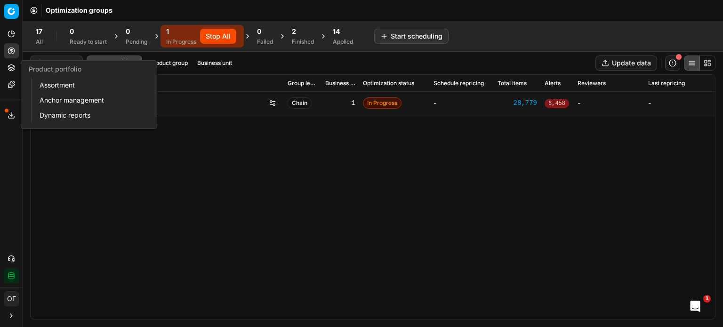
click at [14, 67] on icon at bounding box center [12, 68] width 8 height 8
click at [73, 86] on link "Assortment" at bounding box center [91, 85] width 110 height 13
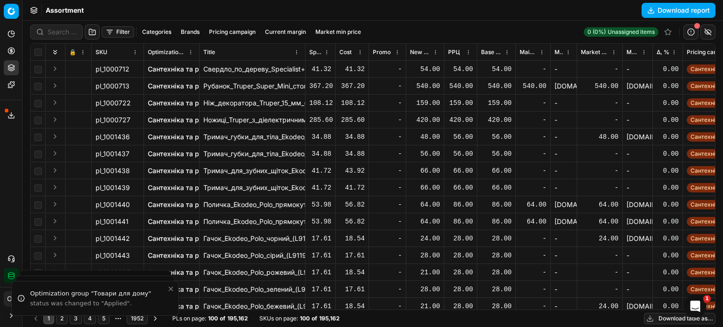
click at [16, 49] on button "Pricing" at bounding box center [11, 50] width 15 height 15
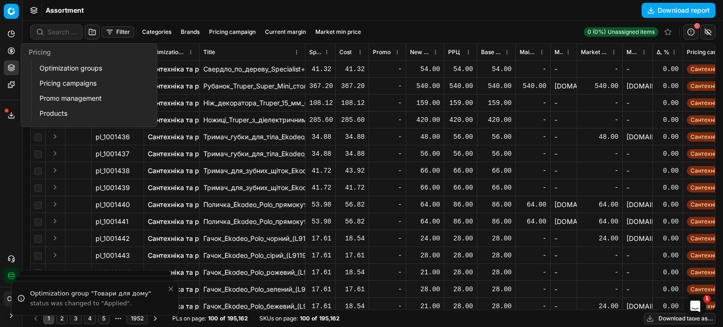
click at [60, 64] on link "Optimization groups" at bounding box center [91, 68] width 110 height 13
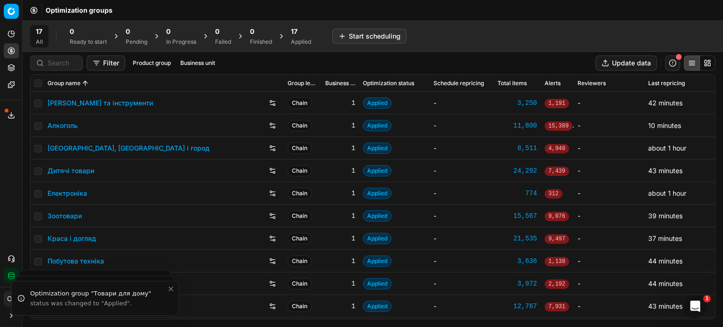
click at [297, 32] on span "17" at bounding box center [294, 31] width 7 height 9
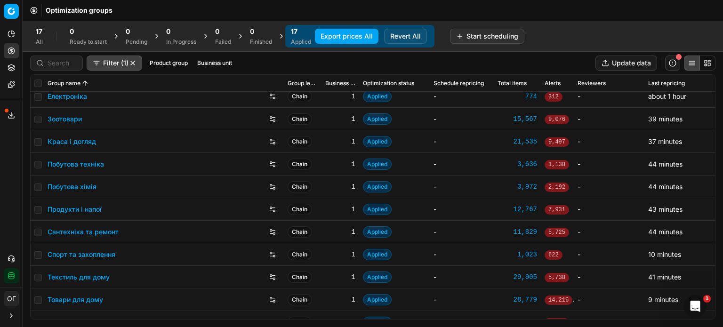
scroll to position [156, 0]
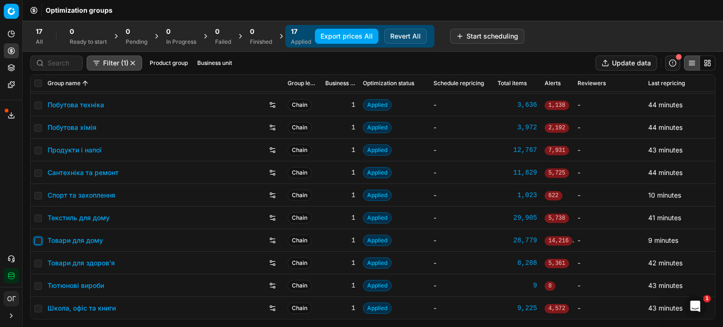
click at [37, 240] on input "checkbox" at bounding box center [38, 241] width 8 height 8
checkbox input "true"
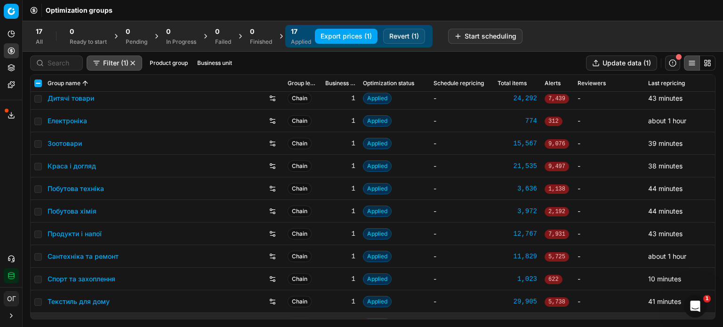
scroll to position [62, 0]
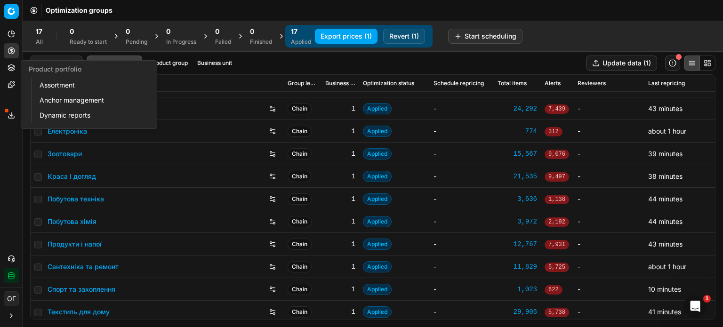
click at [9, 70] on icon at bounding box center [11, 69] width 6 height 1
click at [60, 86] on link "Assortment" at bounding box center [91, 85] width 110 height 13
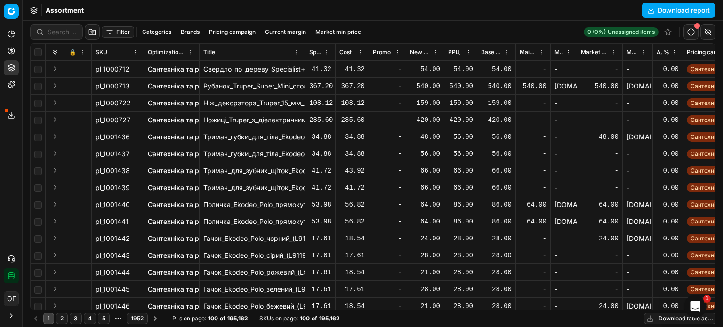
click at [128, 29] on button "Filter" at bounding box center [118, 31] width 32 height 11
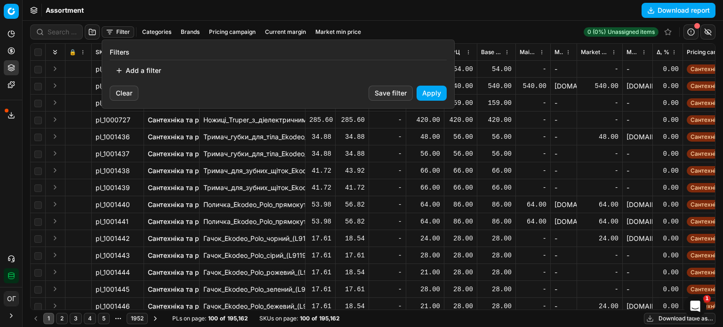
click at [147, 72] on button "Add a filter" at bounding box center [138, 70] width 57 height 15
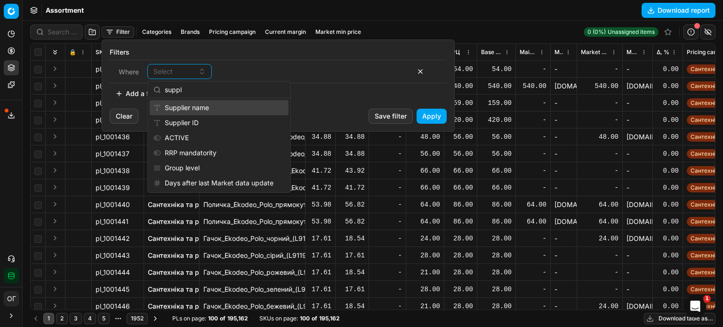
type input "suppl"
click at [205, 105] on div "Supplier name" at bounding box center [219, 107] width 139 height 15
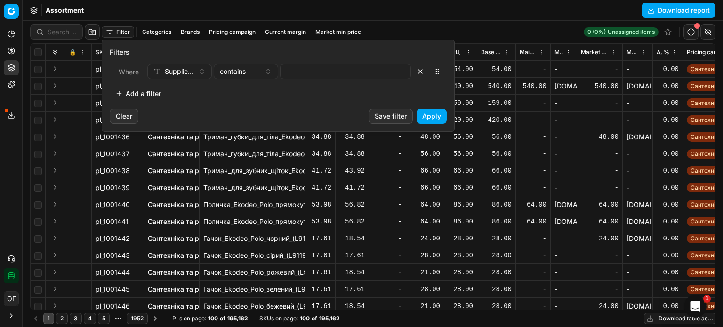
click at [303, 79] on div "Where Supplier name contains" at bounding box center [278, 72] width 337 height 24
click at [292, 66] on input at bounding box center [345, 71] width 122 height 14
type input "Мацієвський"
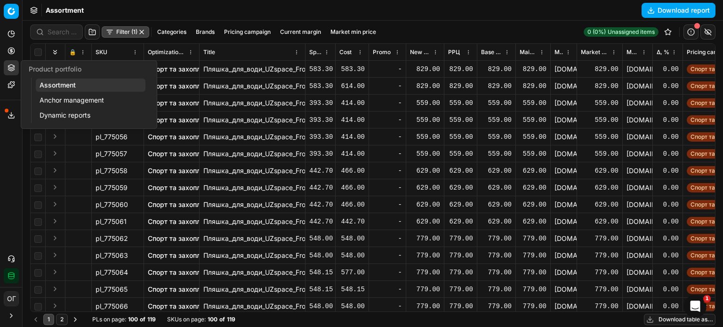
scroll to position [1449, 0]
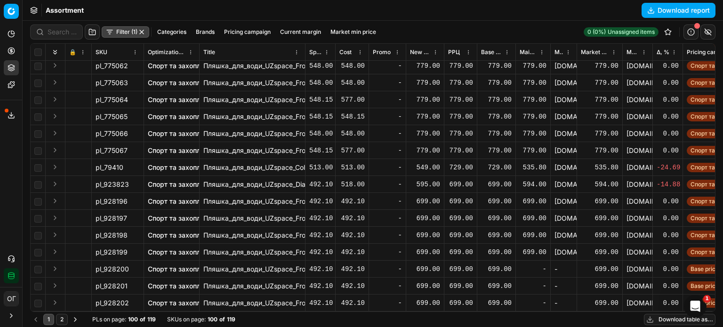
click at [8, 49] on button "Pricing" at bounding box center [11, 50] width 15 height 15
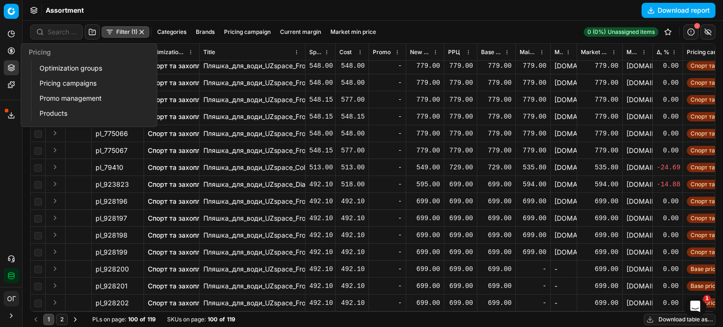
click at [41, 67] on link "Optimization groups" at bounding box center [91, 68] width 110 height 13
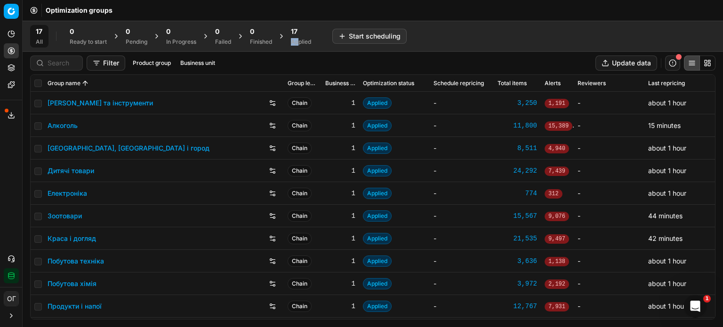
click at [301, 36] on div "17 Applied" at bounding box center [301, 36] width 20 height 19
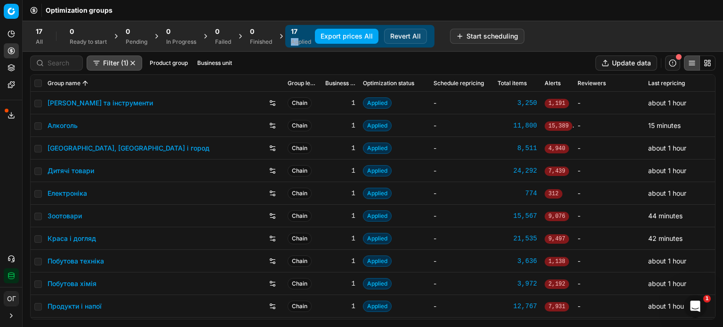
scroll to position [141, 0]
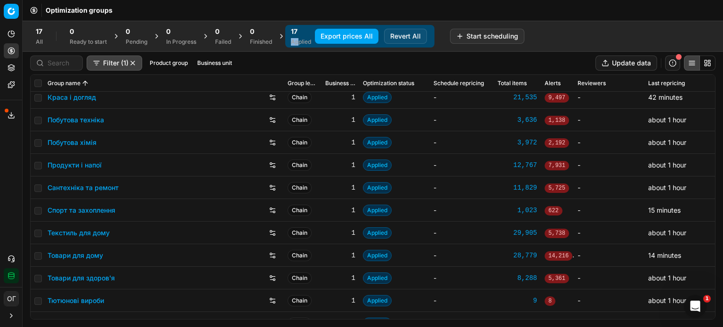
click at [7, 65] on button "Product portfolio" at bounding box center [11, 67] width 15 height 15
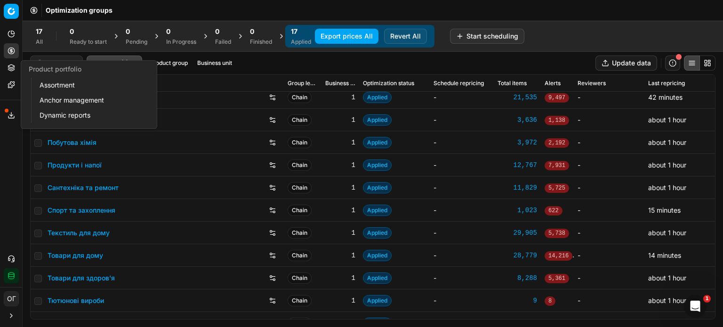
click at [57, 87] on link "Assortment" at bounding box center [91, 85] width 110 height 13
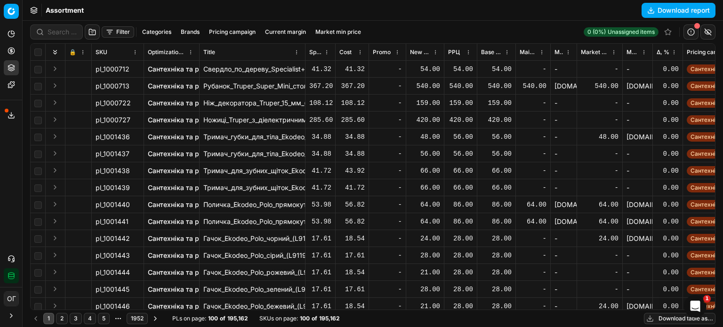
click at [674, 319] on button "Download table as..." at bounding box center [680, 318] width 72 height 11
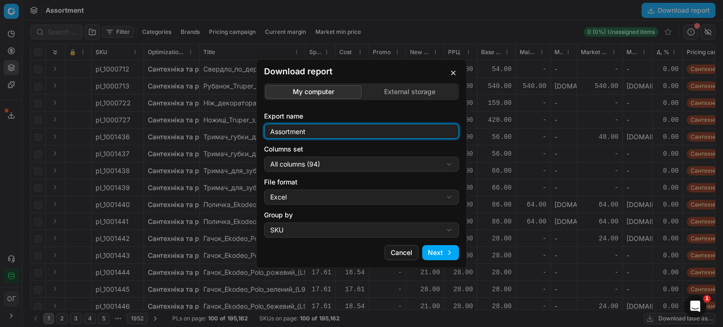
click at [339, 126] on input "Assortment" at bounding box center [361, 131] width 186 height 14
type input "Assortment 18.08 Р"
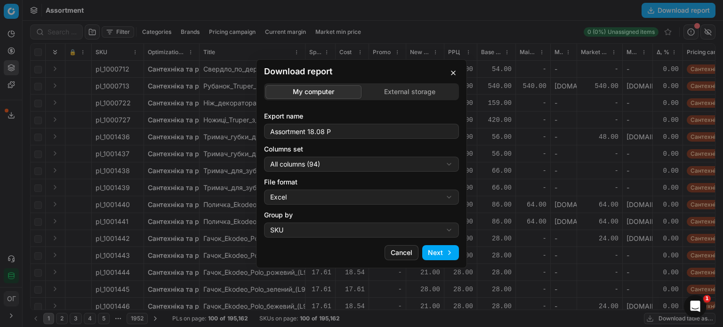
click at [350, 167] on div "Download report My computer External storage Export name Assortment 18.08 Р Col…" at bounding box center [361, 163] width 723 height 327
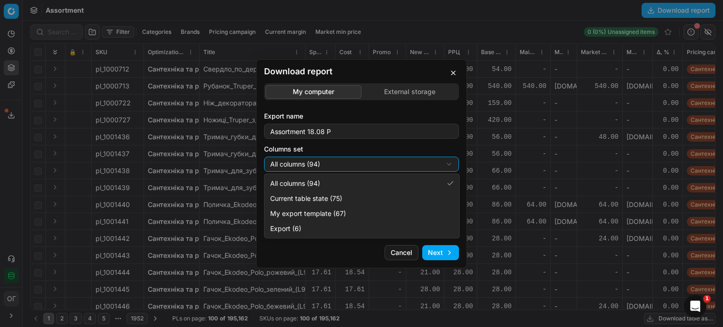
select select "table"
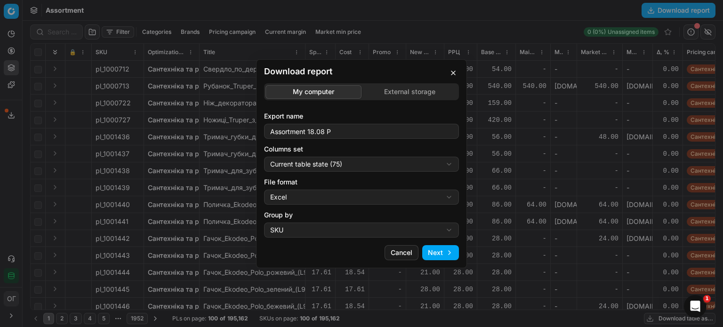
click at [451, 252] on button "Next" at bounding box center [440, 252] width 37 height 15
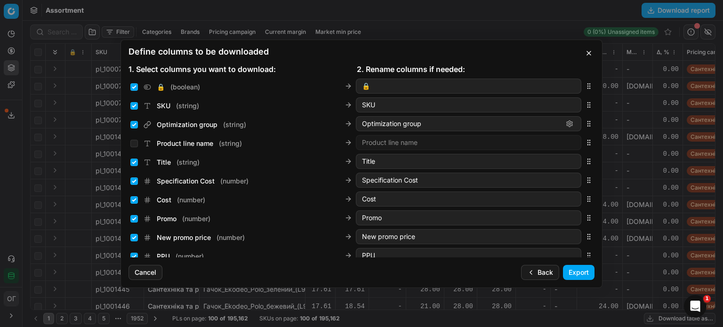
click at [584, 272] on button "Export" at bounding box center [579, 272] width 32 height 15
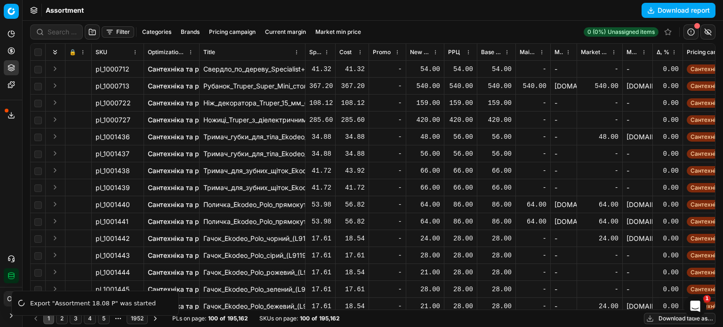
click at [12, 115] on polyline at bounding box center [11, 115] width 3 height 1
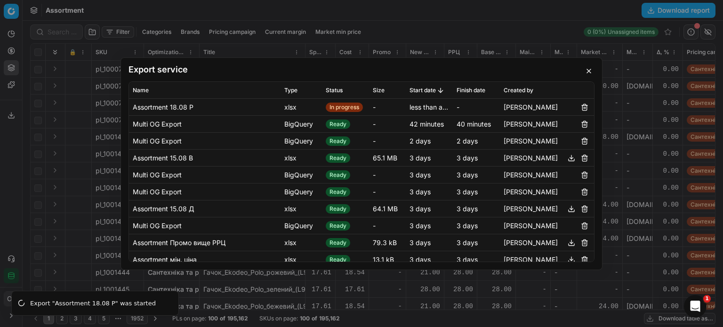
click at [590, 70] on button "button" at bounding box center [588, 70] width 11 height 11
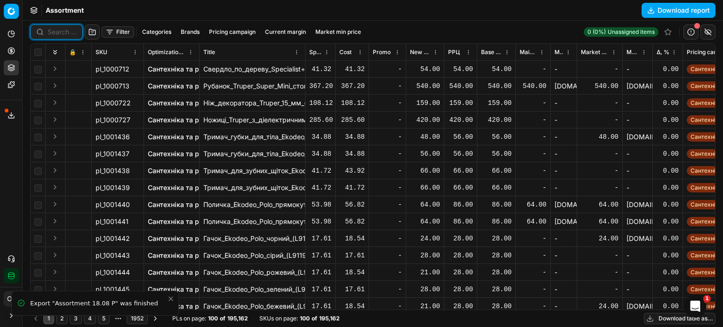
click at [60, 28] on input at bounding box center [62, 31] width 29 height 9
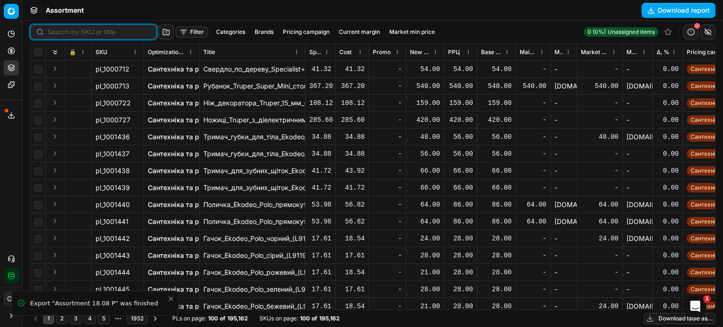
paste input "448332"
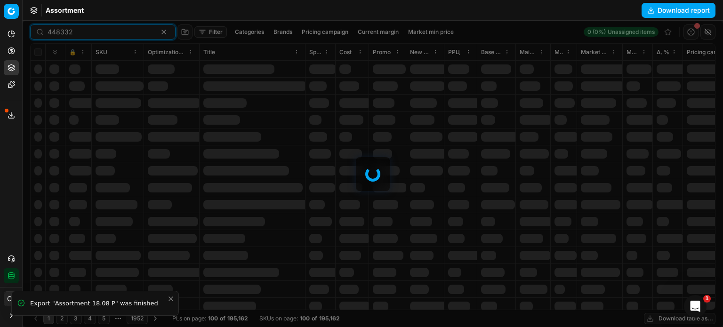
type input "448332"
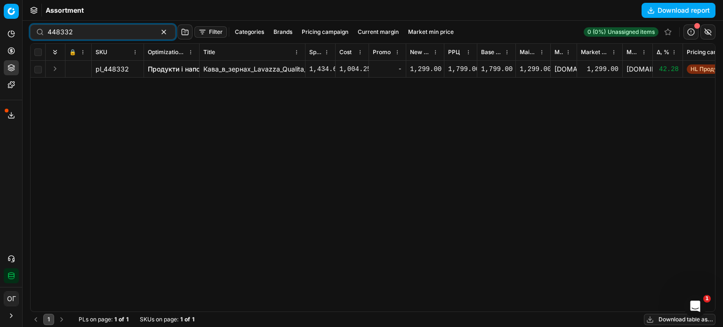
click at [160, 67] on link "Продукти і напої" at bounding box center [175, 68] width 54 height 9
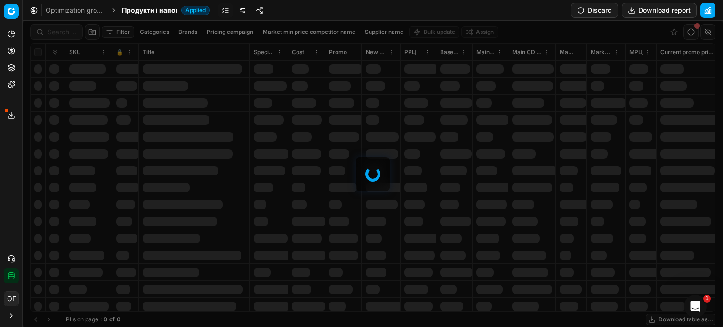
click at [54, 31] on div at bounding box center [373, 174] width 700 height 306
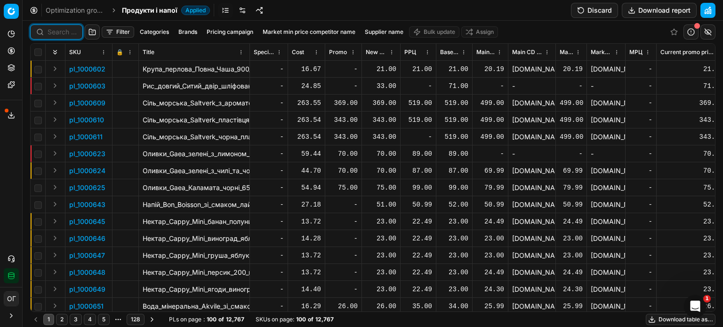
click at [54, 31] on input at bounding box center [62, 31] width 29 height 9
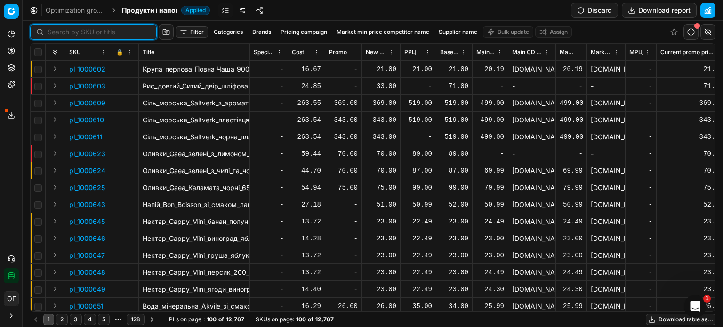
paste input "448332"
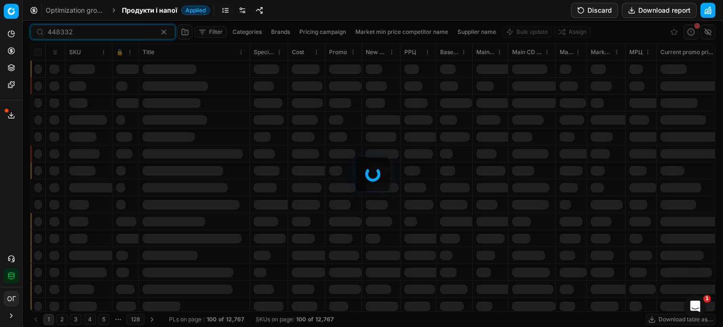
type input "448332"
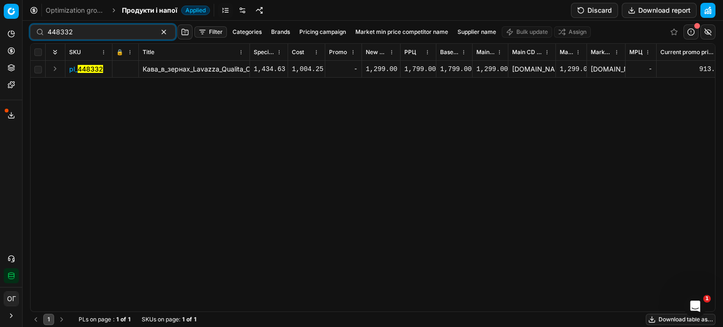
click at [55, 70] on button "Expand" at bounding box center [54, 68] width 11 height 11
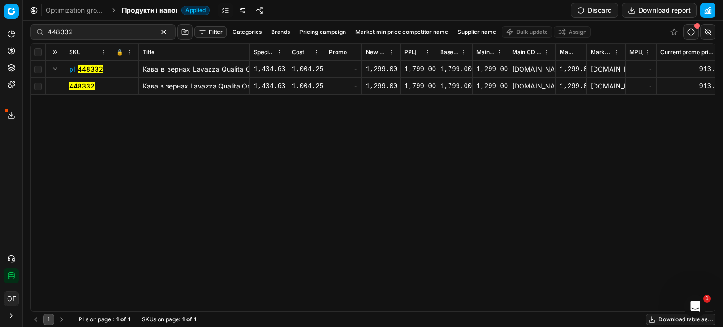
click at [77, 84] on mark "448332" at bounding box center [81, 86] width 25 height 8
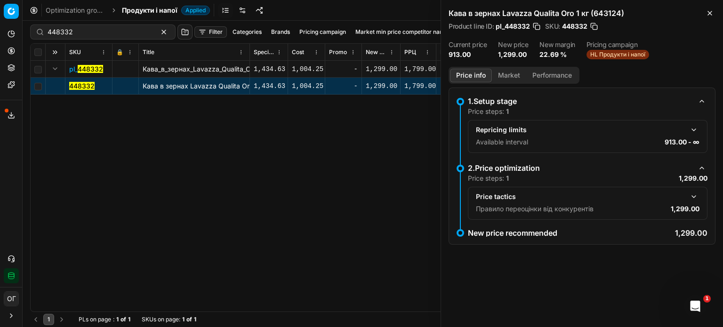
click at [543, 135] on div "Repricing limits Available interval 913.00 - ∞" at bounding box center [587, 136] width 223 height 24
click at [497, 134] on div "Repricing limits" at bounding box center [580, 129] width 208 height 9
click at [693, 131] on button "button" at bounding box center [693, 129] width 11 height 11
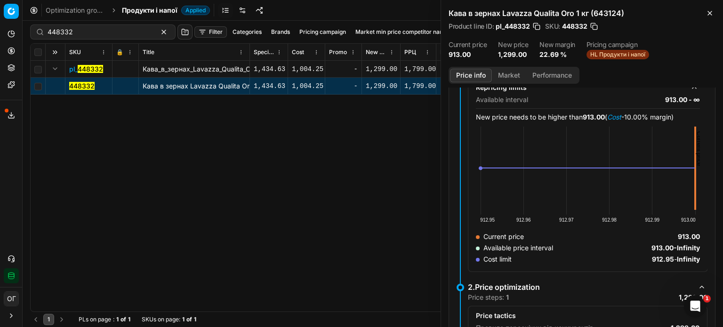
scroll to position [101, 0]
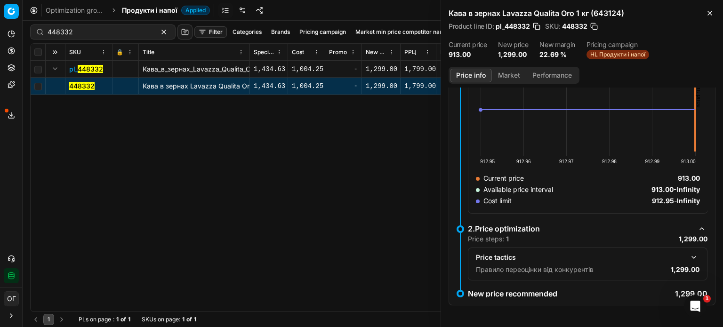
click at [509, 72] on button "Market" at bounding box center [509, 76] width 34 height 14
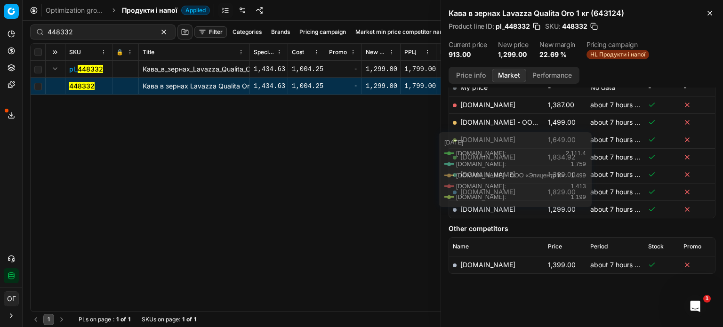
scroll to position [164, 0]
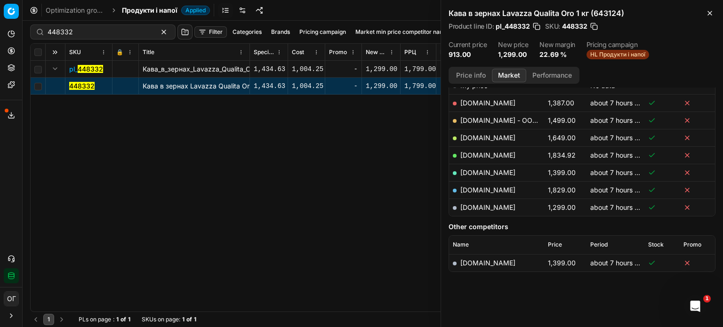
click at [716, 9] on div "Кава в зернах Lavazza Qualita Oro 1 кг (643124) Product line ID : pl_448332 SKU…" at bounding box center [582, 33] width 282 height 67
click at [716, 13] on div "Кава в зернах Lavazza Qualita Oro 1 кг (643124) Product line ID : pl_448332 SKU…" at bounding box center [582, 33] width 282 height 67
click at [711, 15] on icon "button" at bounding box center [710, 13] width 8 height 8
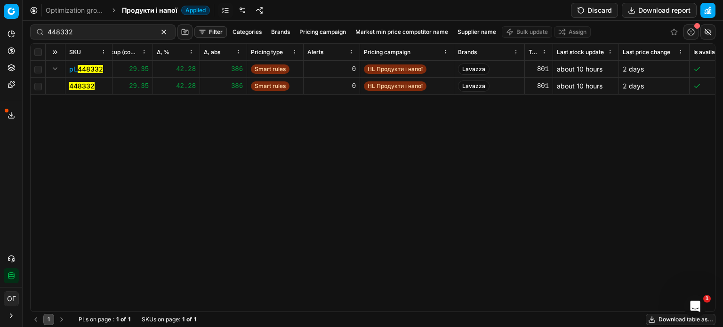
scroll to position [0, 0]
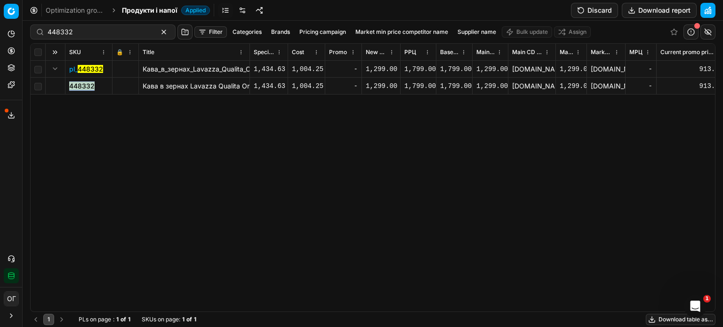
drag, startPoint x: 100, startPoint y: 88, endPoint x: 68, endPoint y: 89, distance: 31.6
click at [68, 89] on td "448332" at bounding box center [88, 86] width 47 height 17
copy mark "448332"
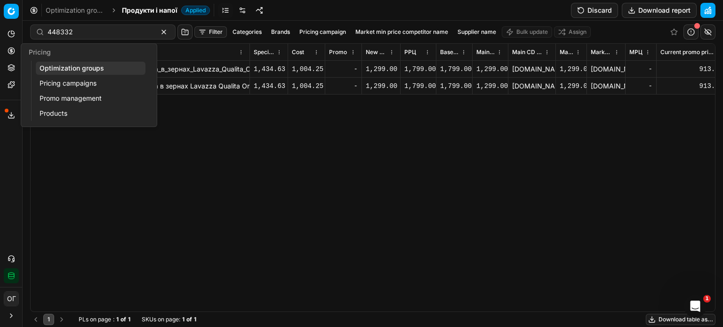
click at [52, 67] on link "Optimization groups" at bounding box center [91, 68] width 110 height 13
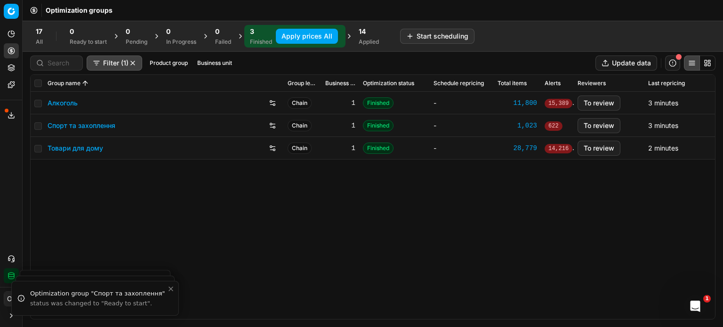
click at [291, 33] on button "Apply prices All" at bounding box center [307, 36] width 62 height 15
